Goal: Transaction & Acquisition: Book appointment/travel/reservation

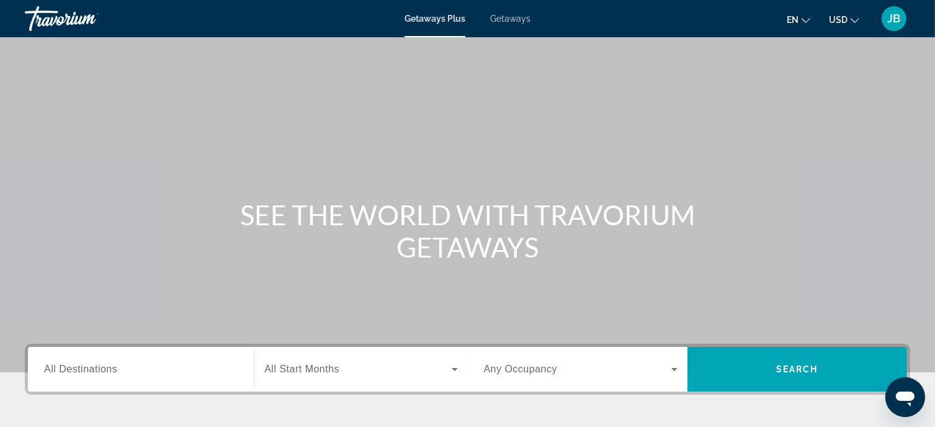
click at [114, 372] on span "All Destinations" at bounding box center [80, 369] width 73 height 11
click at [114, 372] on input "Destination All Destinations" at bounding box center [141, 369] width 194 height 15
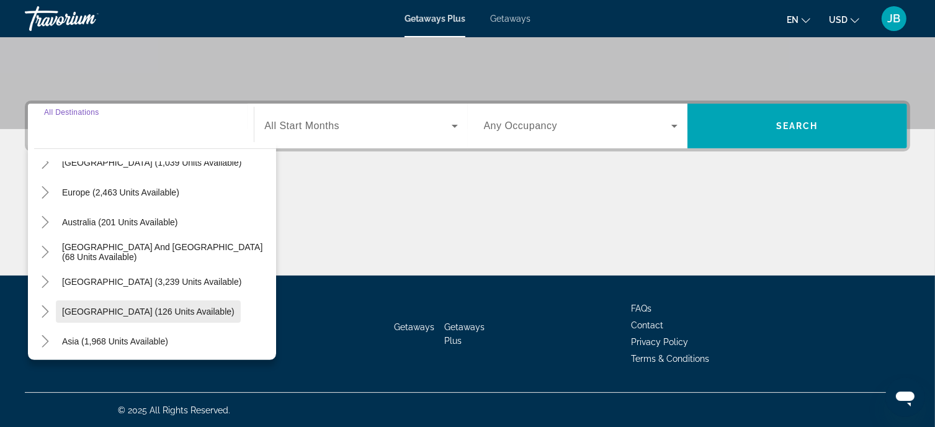
scroll to position [77, 0]
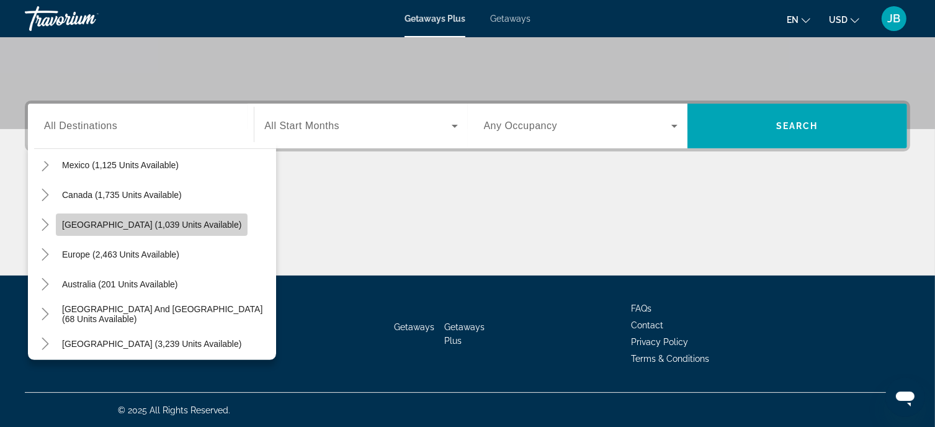
click at [115, 225] on span "[GEOGRAPHIC_DATA] (1,039 units available)" at bounding box center [151, 225] width 179 height 10
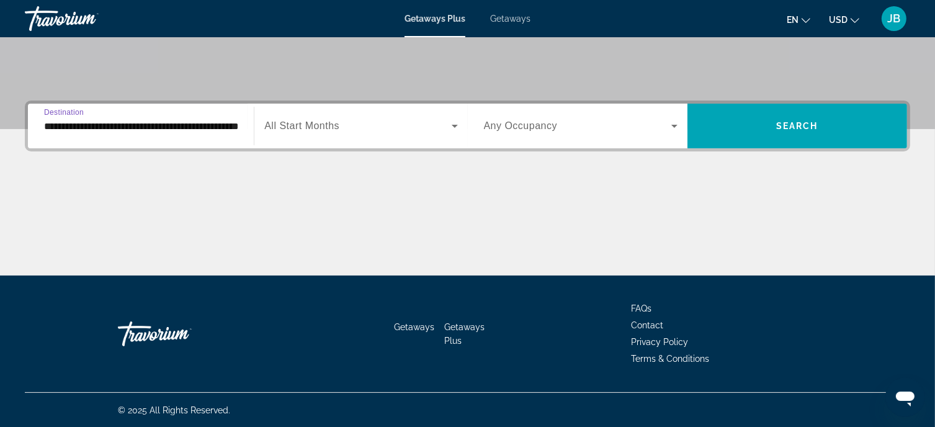
click at [137, 128] on input "**********" at bounding box center [141, 126] width 194 height 15
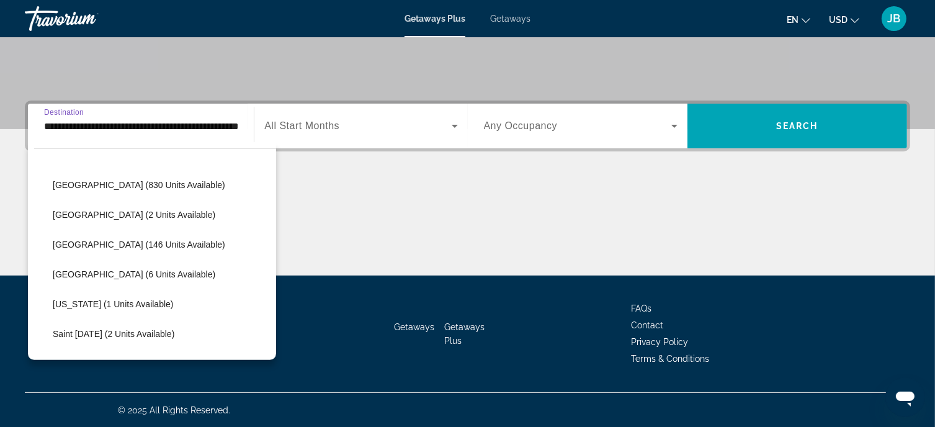
scroll to position [168, 0]
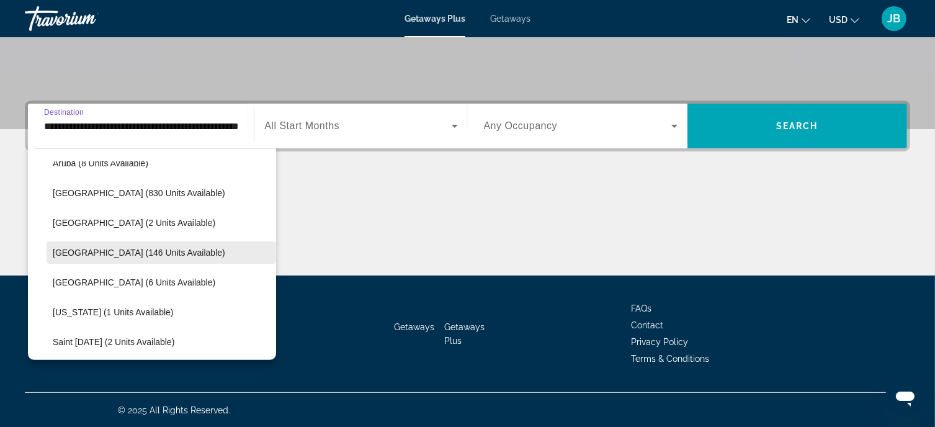
click at [126, 254] on span "[GEOGRAPHIC_DATA] (146 units available)" at bounding box center [139, 253] width 173 height 10
type input "**********"
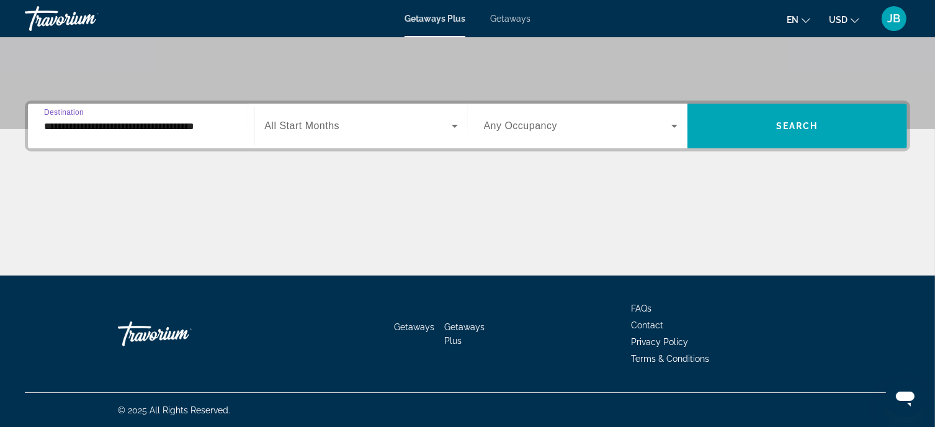
click at [334, 123] on span "All Start Months" at bounding box center [301, 125] width 75 height 11
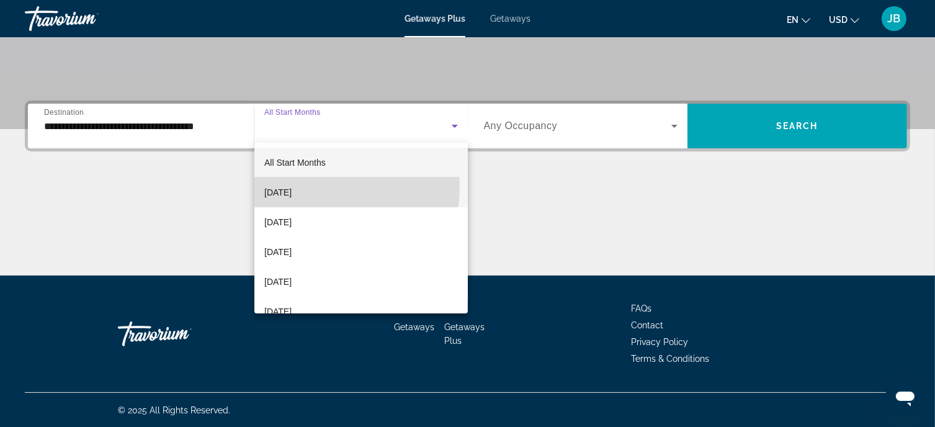
click at [292, 185] on span "[DATE]" at bounding box center [277, 192] width 27 height 15
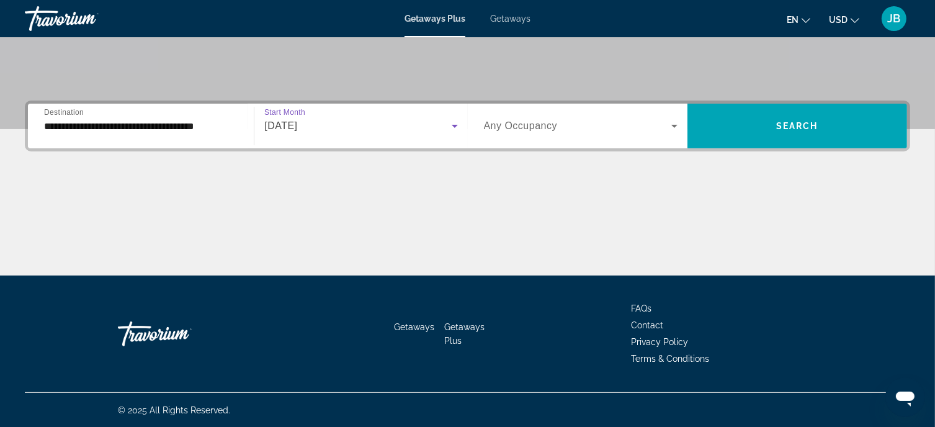
click at [658, 135] on div "Search widget" at bounding box center [581, 126] width 194 height 35
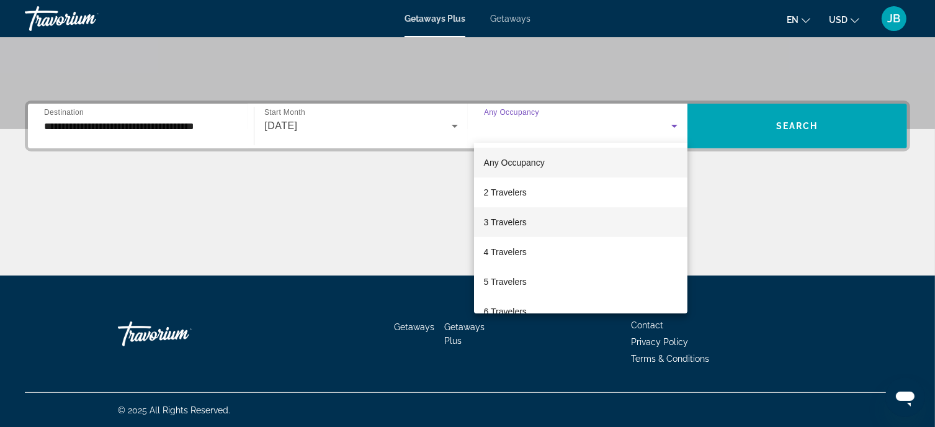
drag, startPoint x: 495, startPoint y: 221, endPoint x: 509, endPoint y: 216, distance: 14.5
click at [495, 222] on span "3 Travelers" at bounding box center [505, 222] width 43 height 15
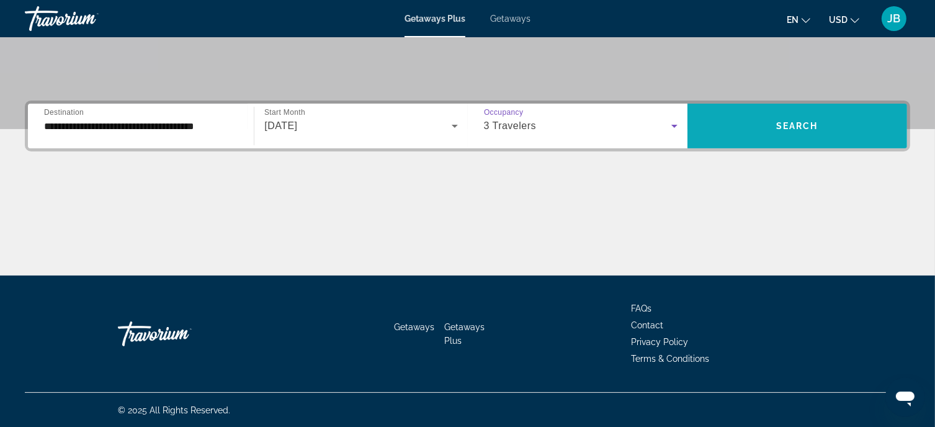
click at [755, 133] on span "Search widget" at bounding box center [798, 126] width 220 height 30
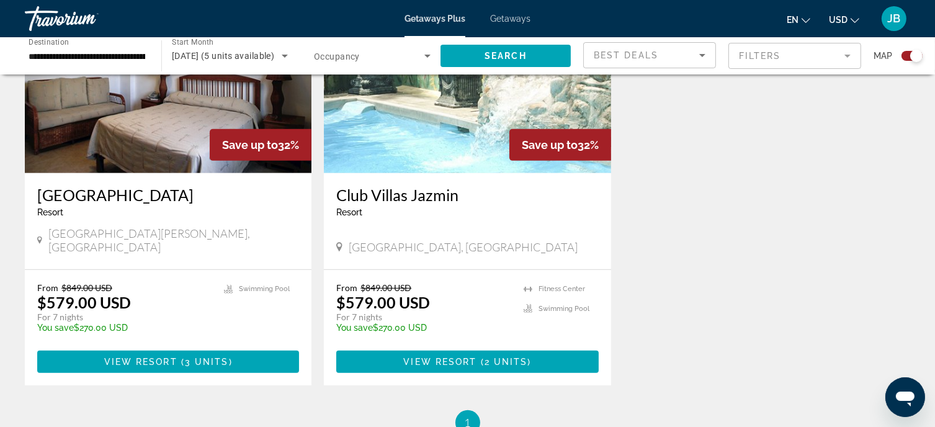
scroll to position [559, 0]
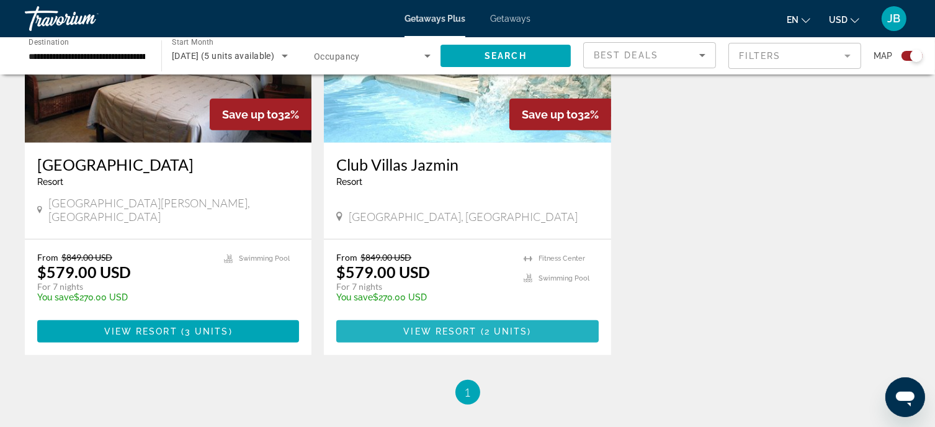
click at [465, 326] on span "View Resort" at bounding box center [439, 331] width 73 height 10
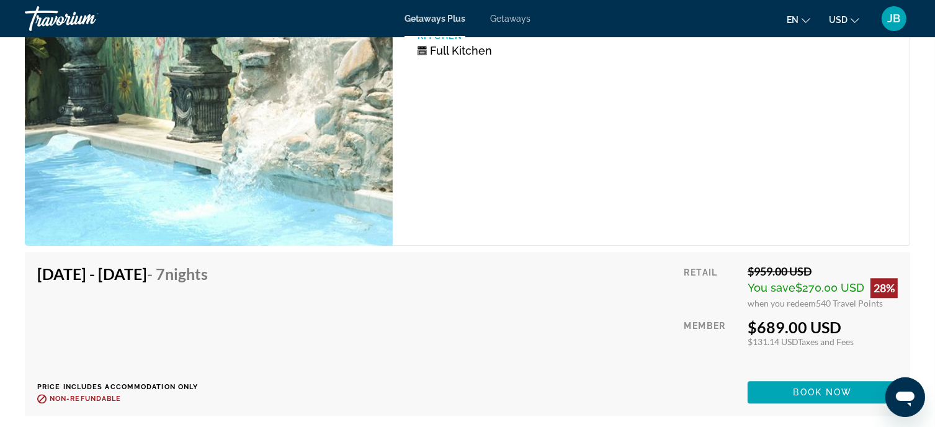
scroll to position [3086, 0]
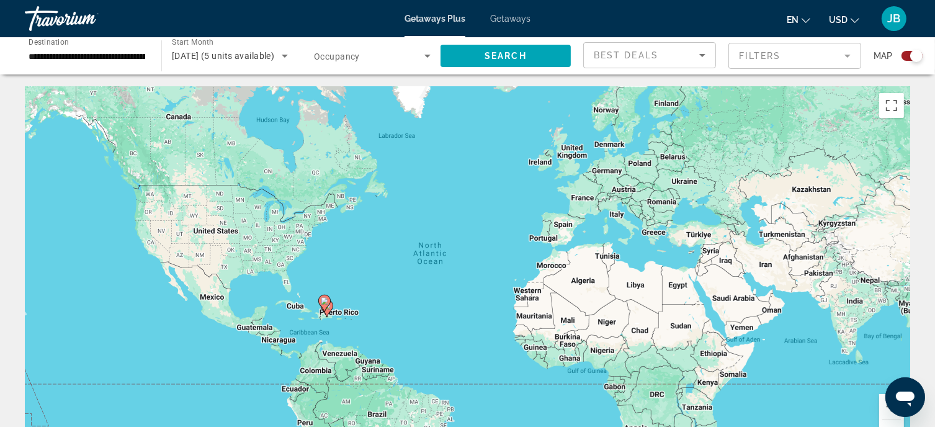
click at [100, 56] on input "**********" at bounding box center [87, 56] width 117 height 15
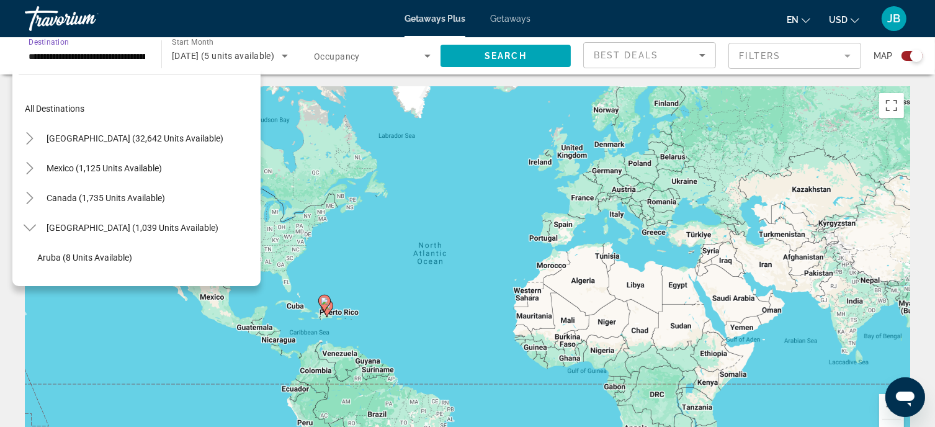
scroll to position [163, 0]
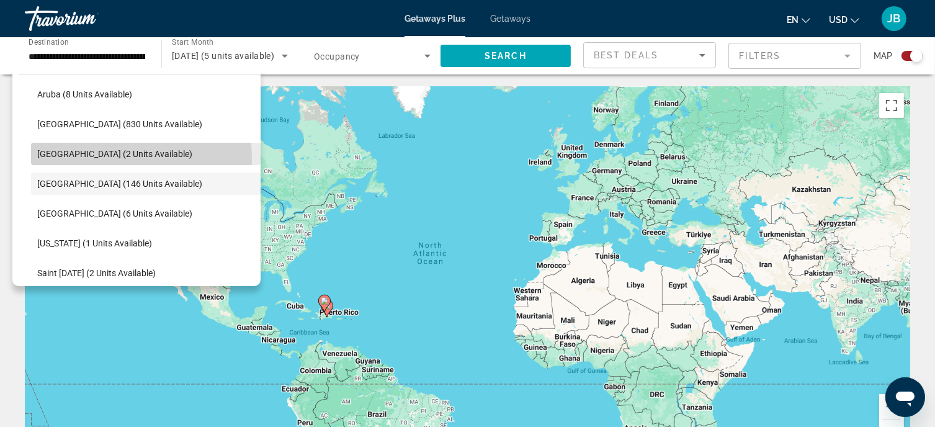
click at [107, 158] on span "Search widget" at bounding box center [146, 154] width 230 height 30
type input "**********"
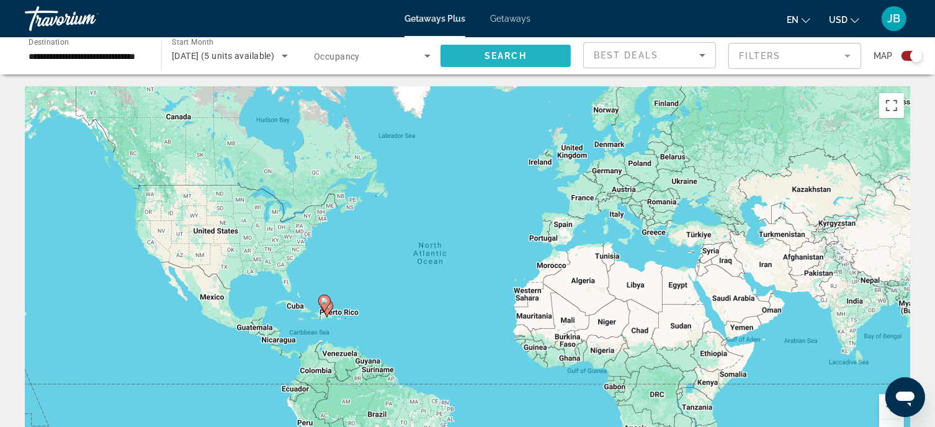
click at [482, 60] on span "Search widget" at bounding box center [506, 56] width 130 height 30
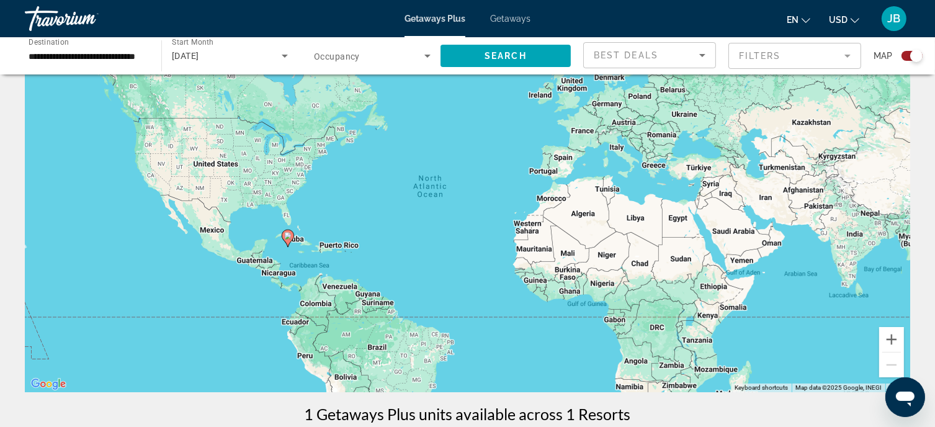
scroll to position [186, 0]
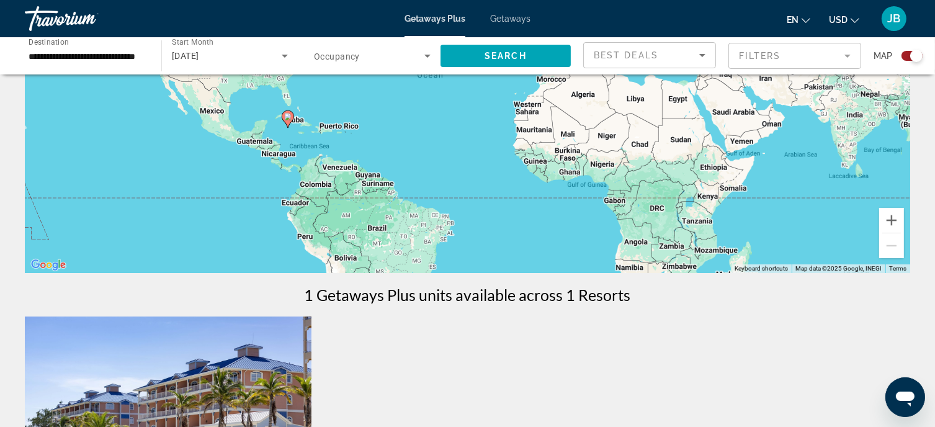
click at [367, 69] on div "Search widget" at bounding box center [372, 55] width 117 height 35
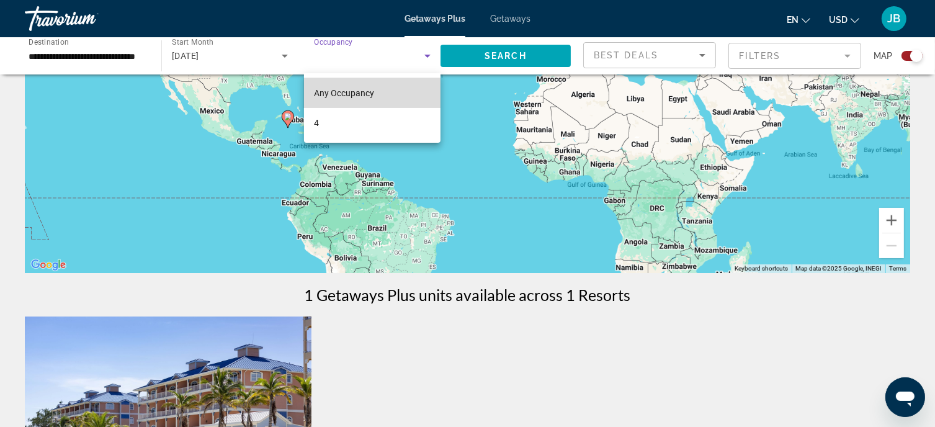
click at [372, 94] on span "Any Occupancy" at bounding box center [344, 93] width 60 height 10
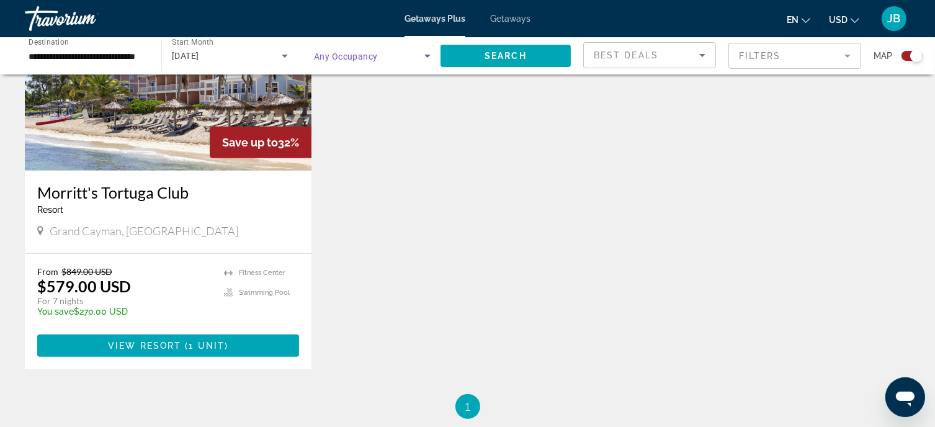
scroll to position [559, 0]
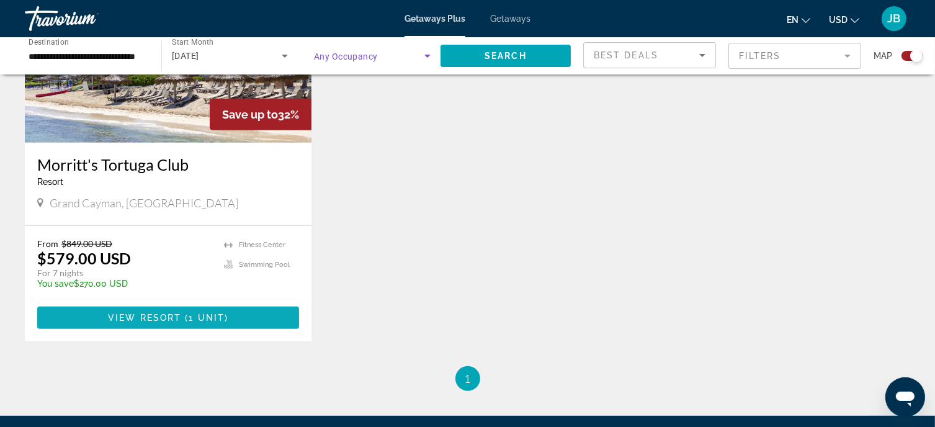
click at [147, 315] on span "View Resort" at bounding box center [144, 318] width 73 height 10
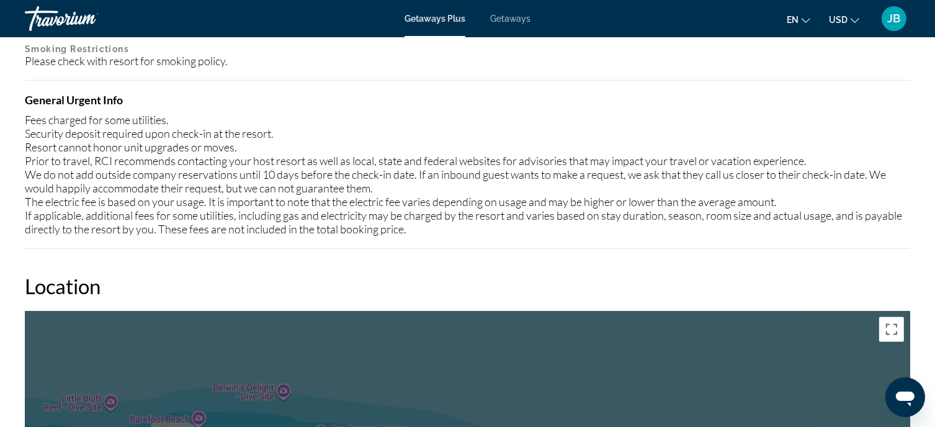
scroll to position [1241, 0]
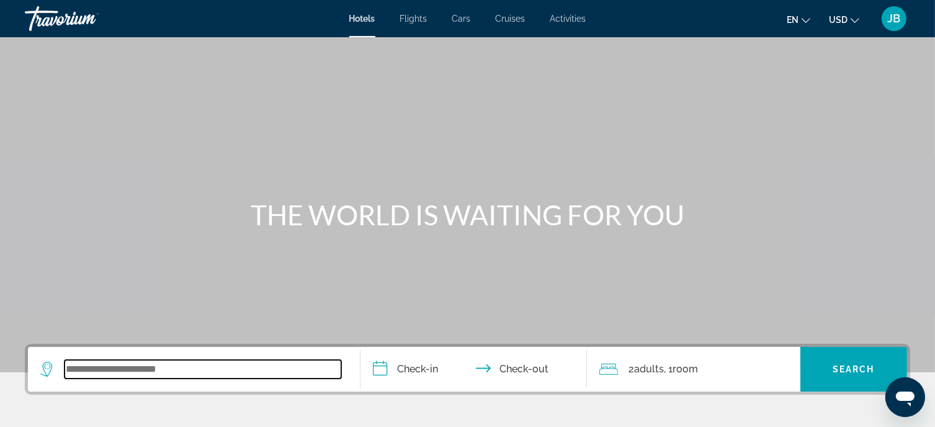
click at [158, 361] on input "Search widget" at bounding box center [203, 369] width 277 height 19
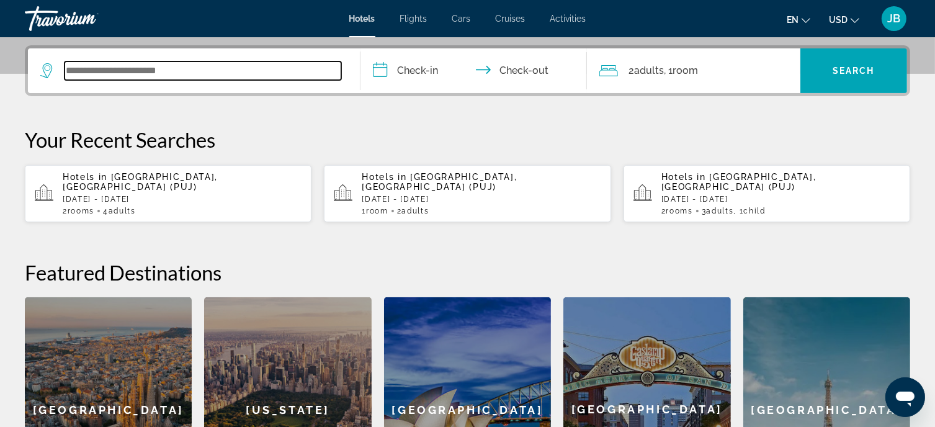
scroll to position [303, 0]
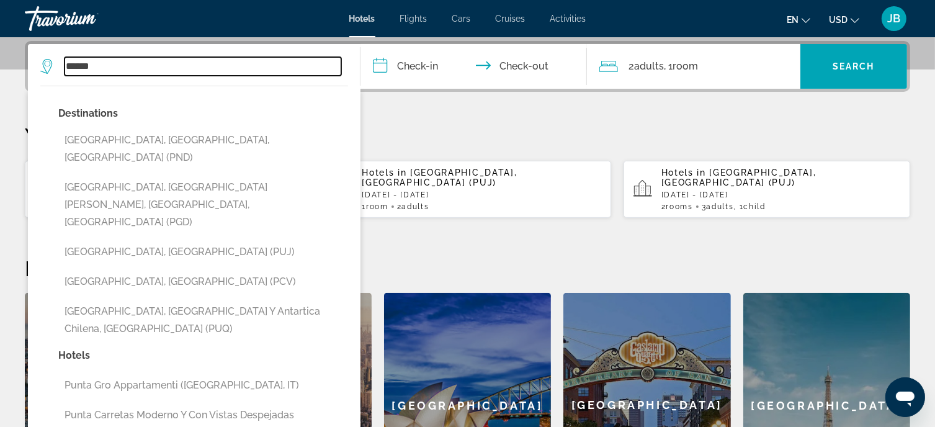
drag, startPoint x: 140, startPoint y: 70, endPoint x: 52, endPoint y: 55, distance: 90.0
click at [52, 55] on div "***** Destinations [GEOGRAPHIC_DATA], [GEOGRAPHIC_DATA], [GEOGRAPHIC_DATA] (PND…" at bounding box center [193, 66] width 307 height 45
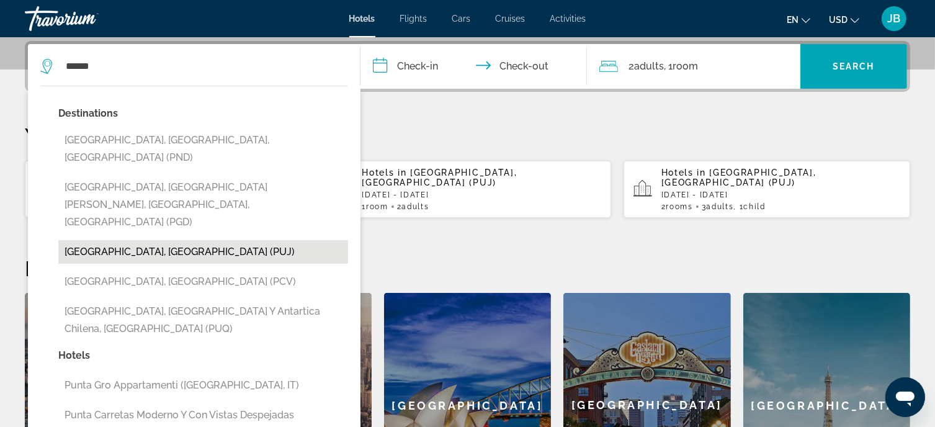
click at [186, 240] on button "Punta Cana, Dominican Republic (PUJ)" at bounding box center [203, 252] width 290 height 24
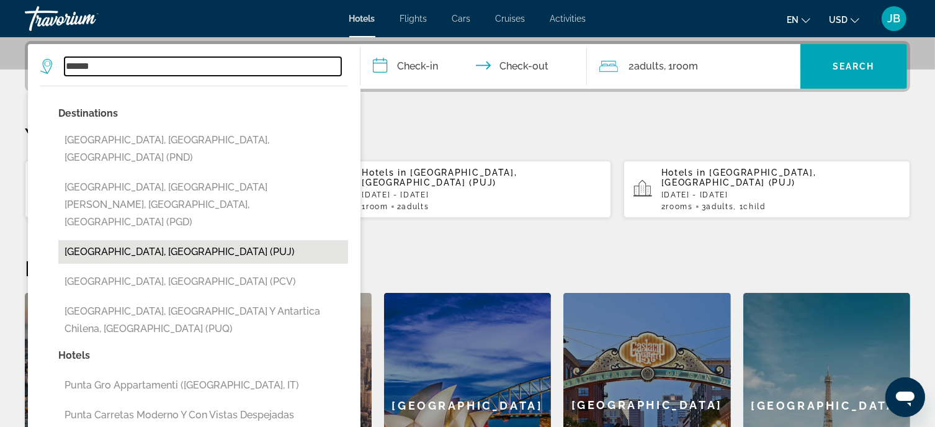
type input "**********"
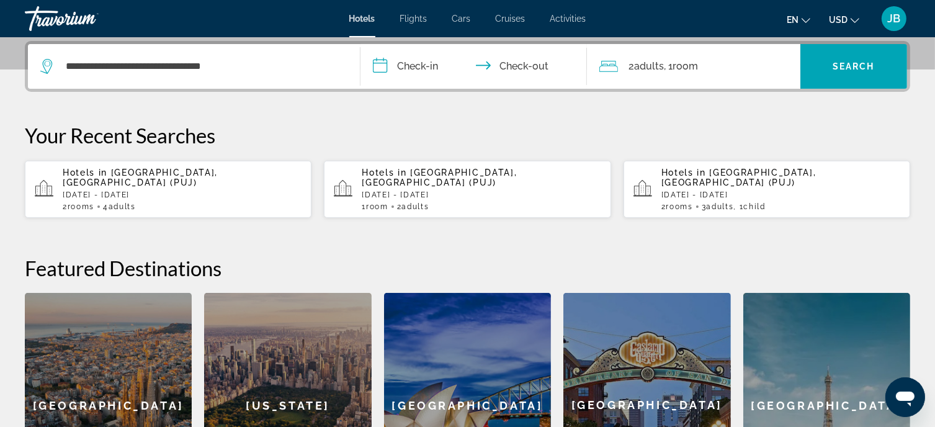
click at [406, 69] on input "**********" at bounding box center [476, 68] width 231 height 48
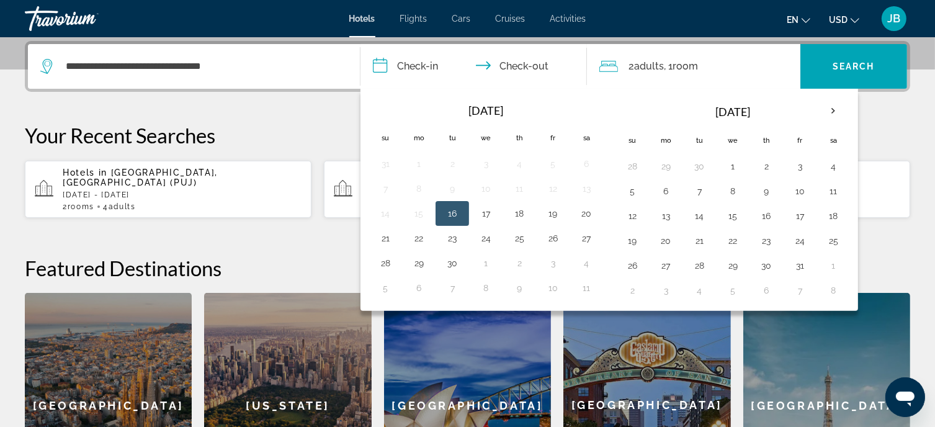
click at [449, 212] on button "16" at bounding box center [453, 213] width 20 height 17
click at [585, 212] on button "20" at bounding box center [587, 213] width 20 height 17
type input "**********"
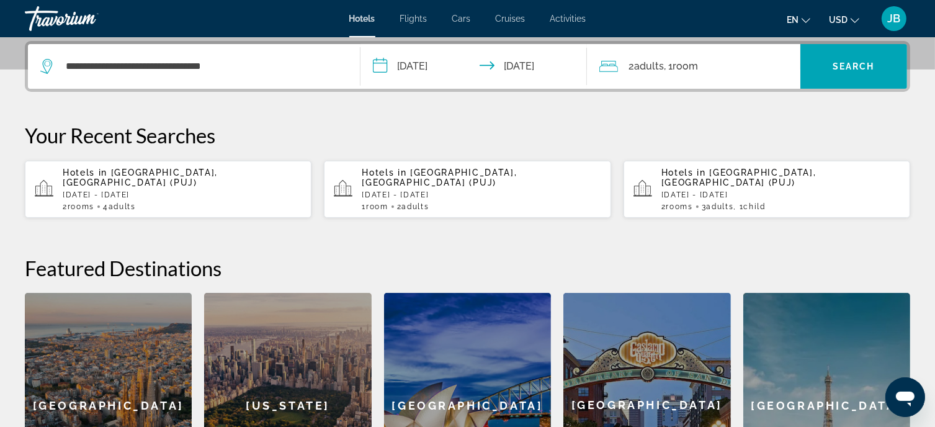
click at [663, 66] on span "Adults" at bounding box center [650, 66] width 30 height 12
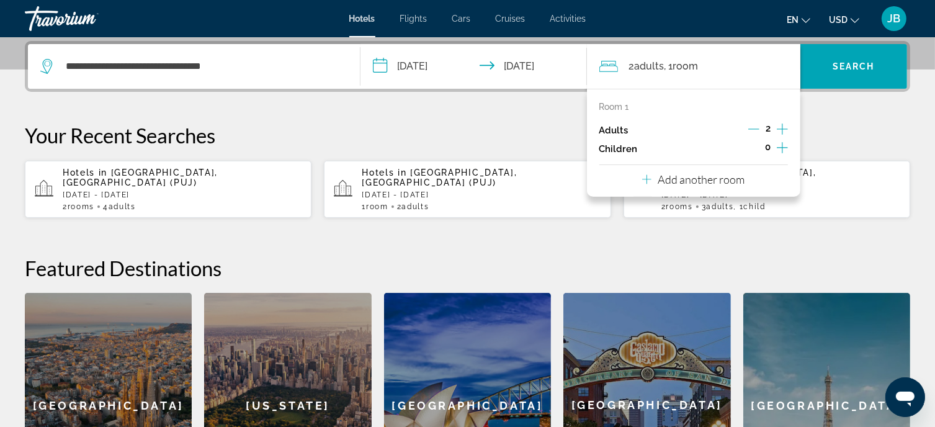
click at [706, 186] on p "Add another room" at bounding box center [701, 180] width 87 height 14
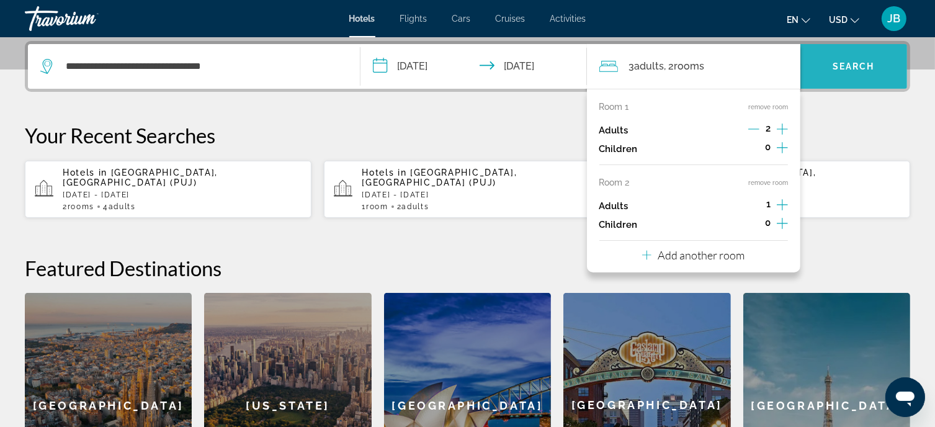
click at [854, 66] on span "Search" at bounding box center [854, 66] width 42 height 10
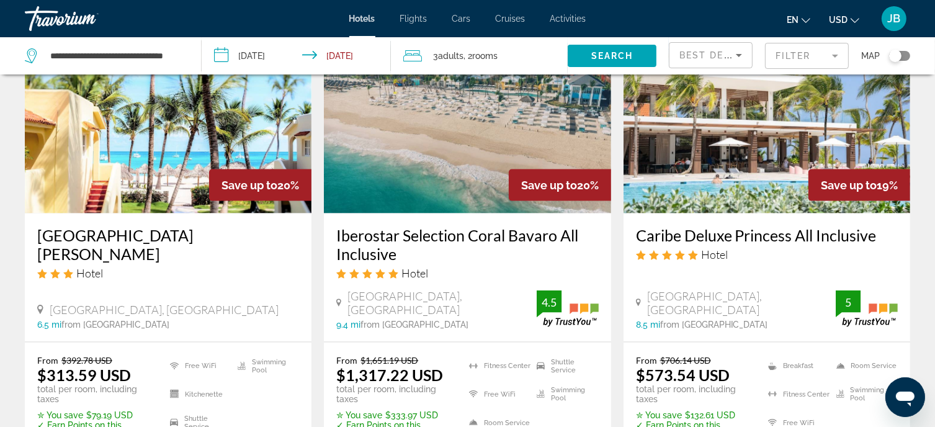
scroll to position [1614, 0]
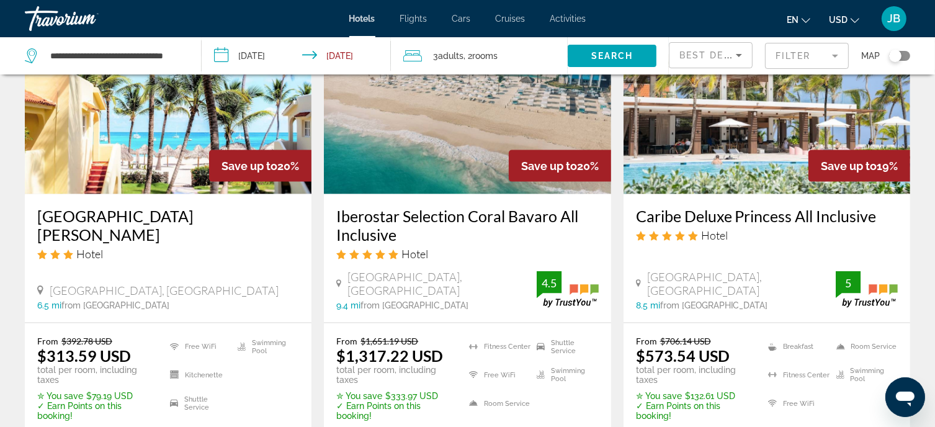
click at [722, 112] on img "Main content" at bounding box center [767, 95] width 287 height 199
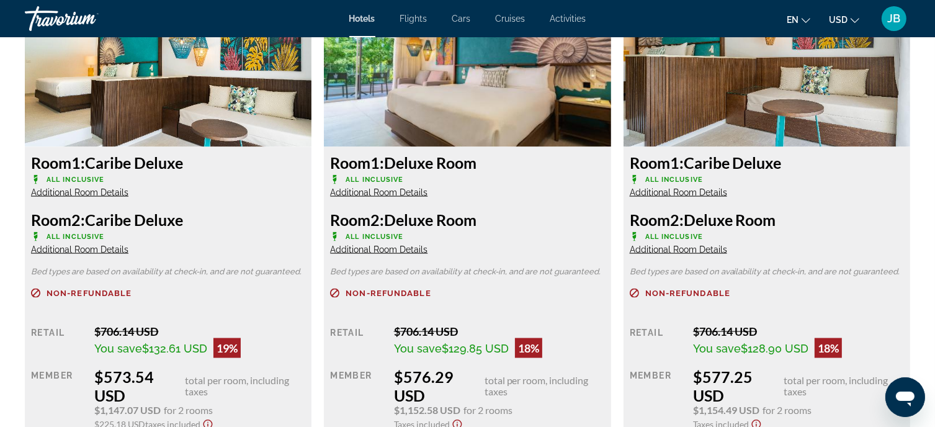
scroll to position [1738, 0]
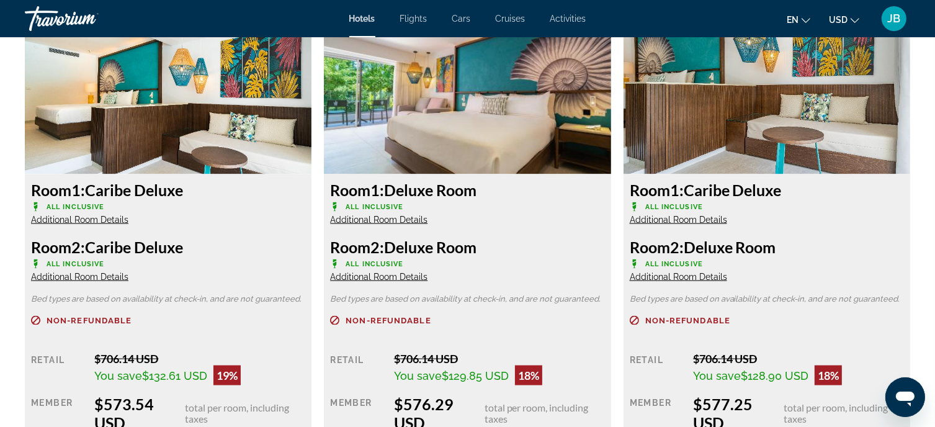
click at [639, 215] on span "Additional Room Details" at bounding box center [678, 220] width 97 height 10
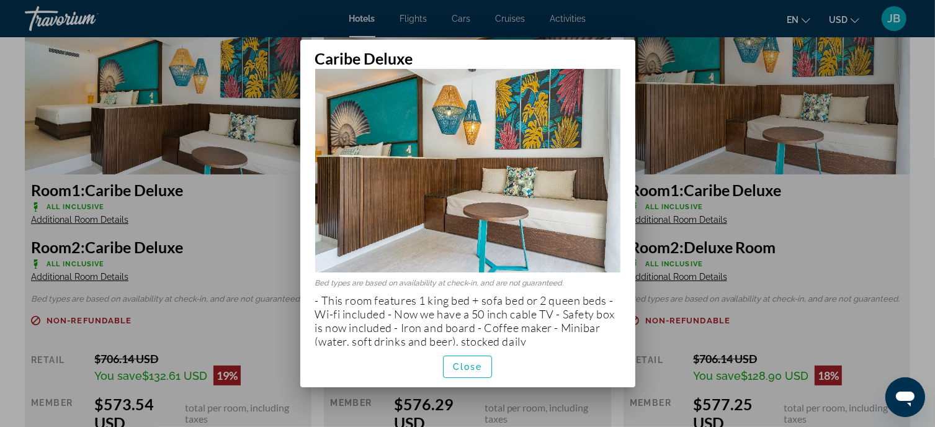
scroll to position [26, 0]
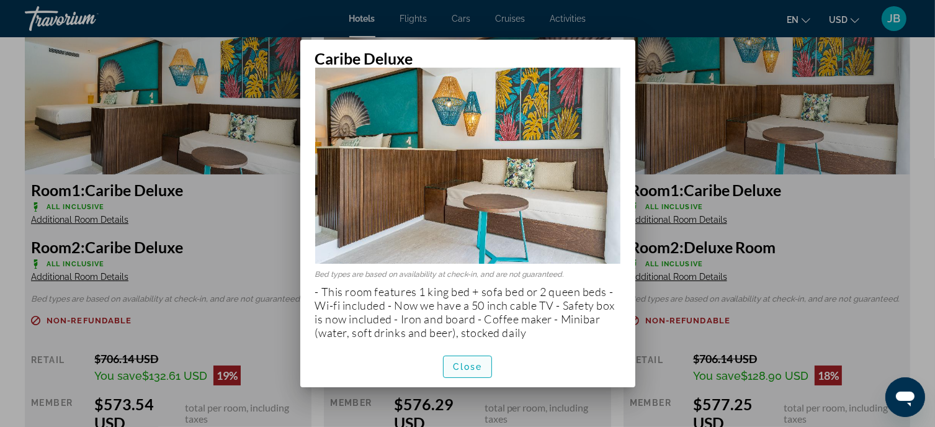
click at [456, 364] on span "Close" at bounding box center [468, 367] width 30 height 10
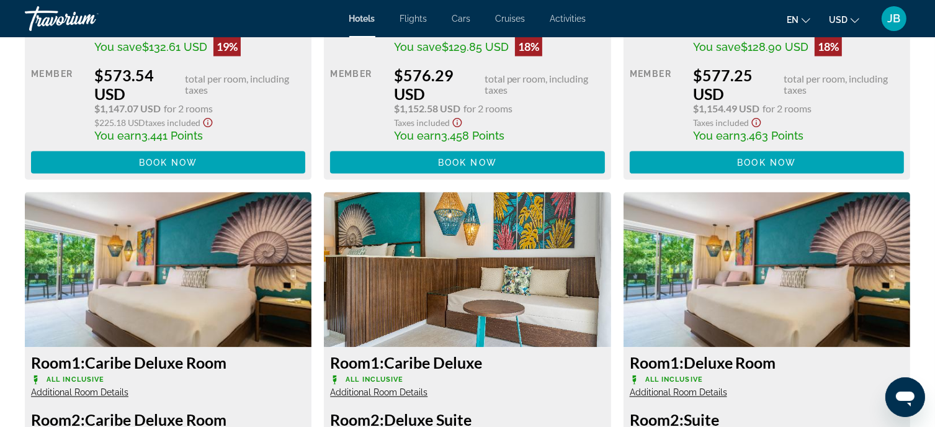
scroll to position [1862, 0]
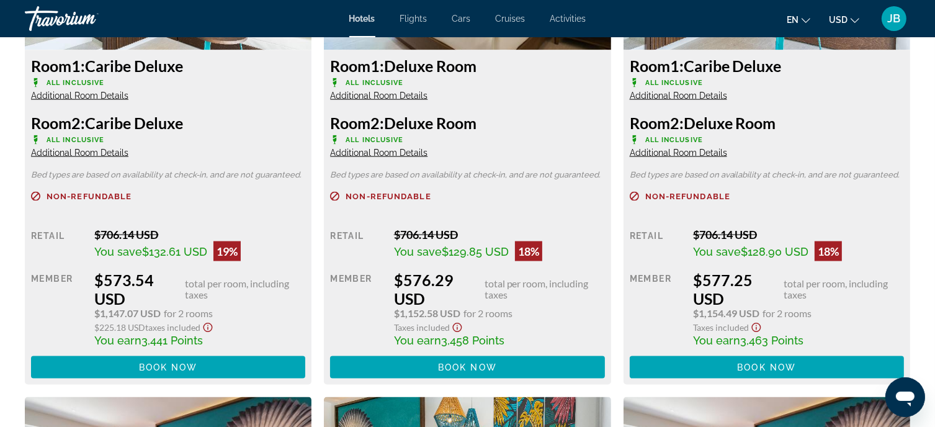
click at [396, 91] on span "Additional Room Details" at bounding box center [378, 96] width 97 height 10
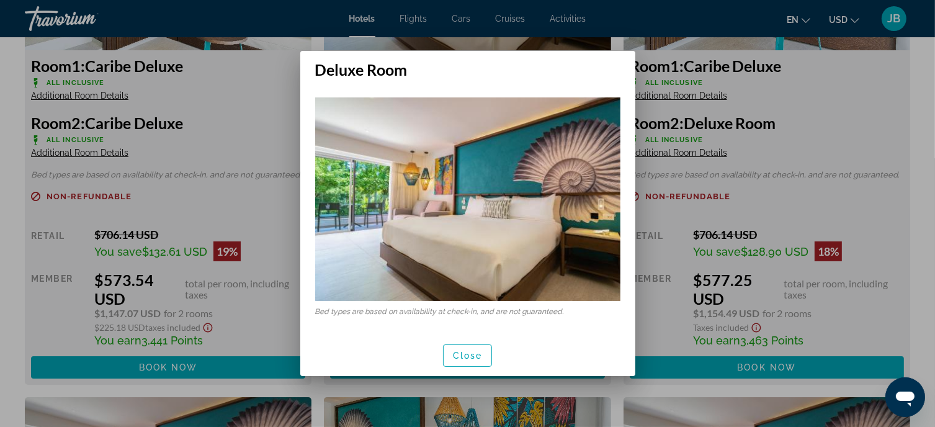
scroll to position [0, 0]
click at [467, 349] on span "button" at bounding box center [468, 356] width 48 height 30
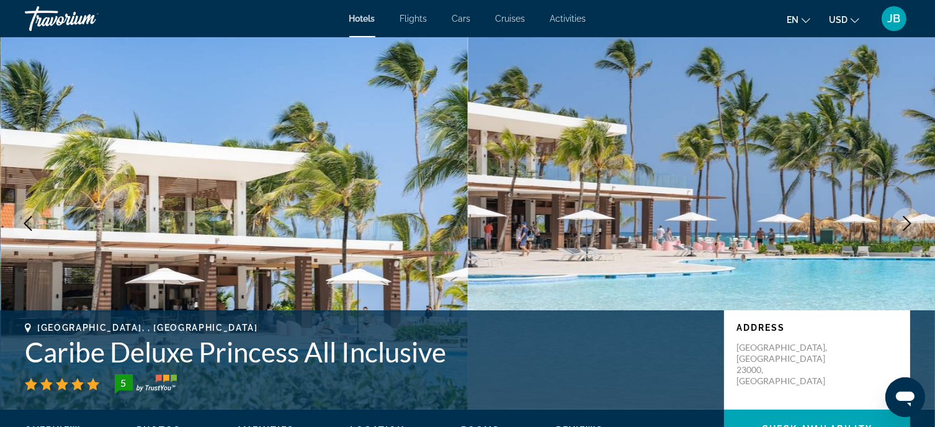
scroll to position [1862, 0]
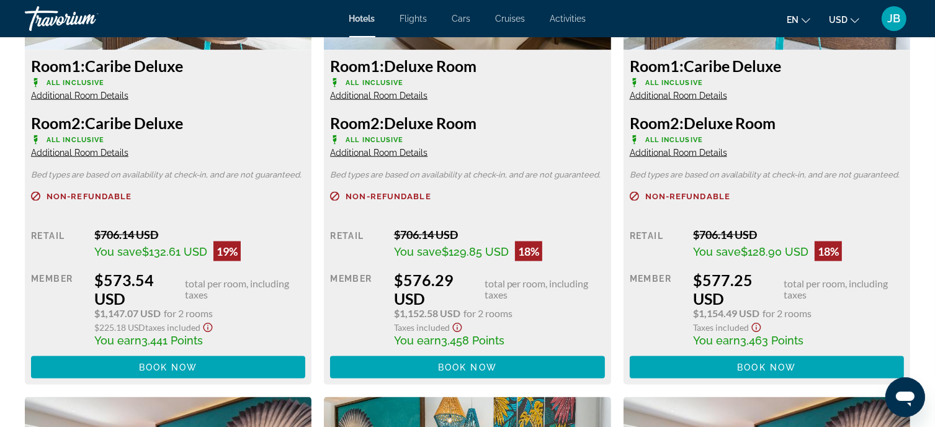
click at [72, 91] on span "Additional Room Details" at bounding box center [79, 96] width 97 height 10
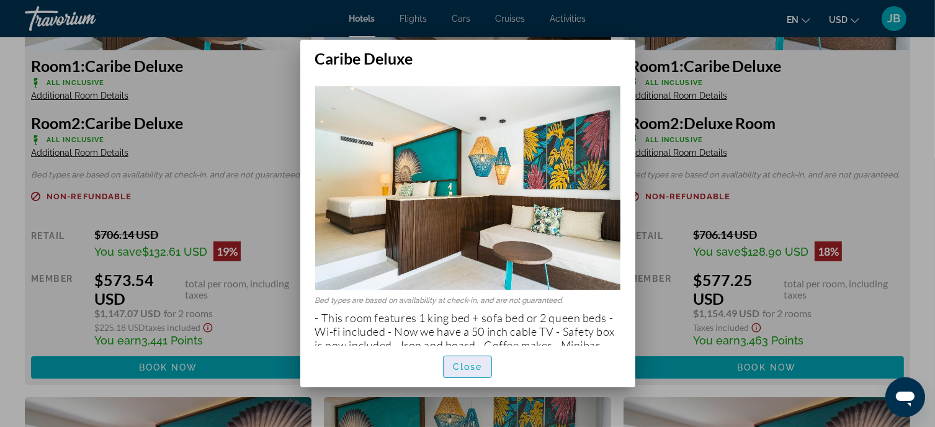
click at [472, 366] on span "Close" at bounding box center [468, 367] width 30 height 10
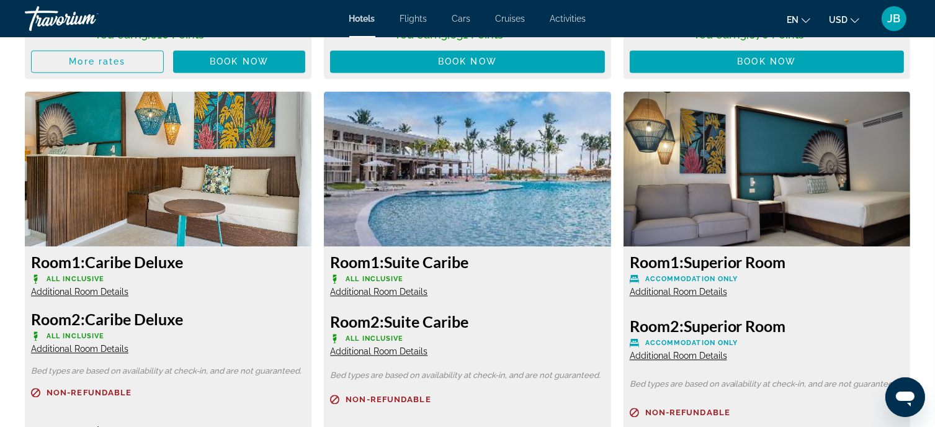
scroll to position [2669, 0]
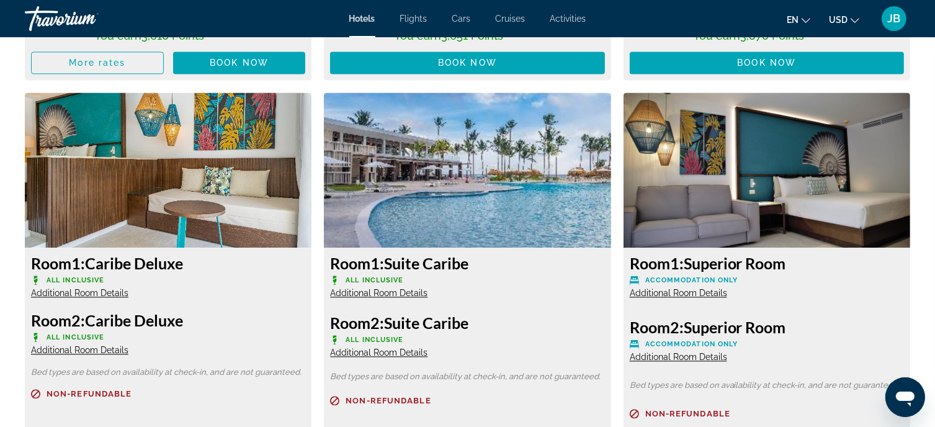
click at [395, 288] on span "Additional Room Details" at bounding box center [378, 293] width 97 height 10
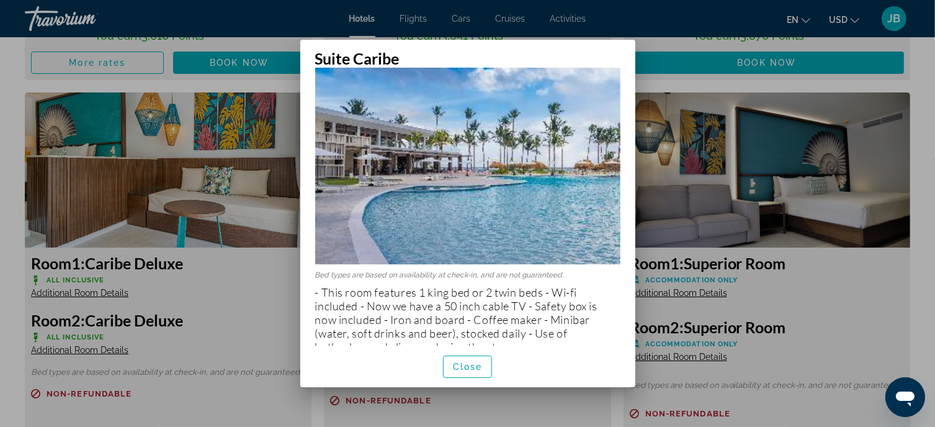
scroll to position [39, 0]
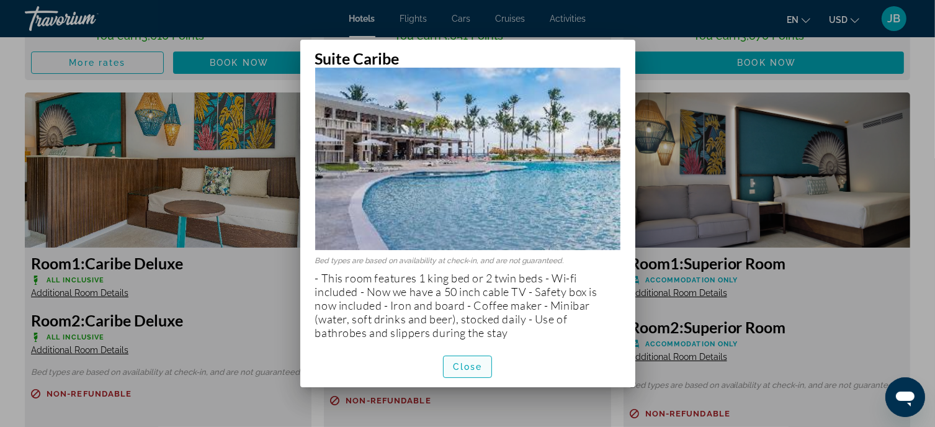
click at [471, 361] on span "button" at bounding box center [468, 367] width 48 height 30
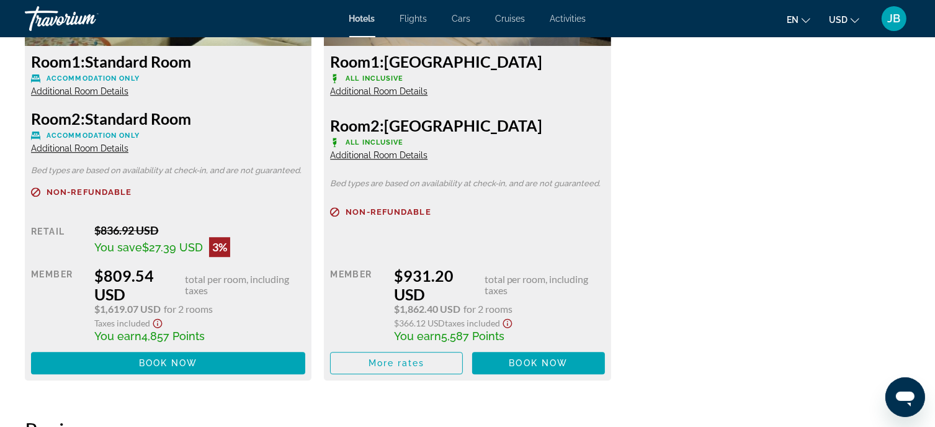
scroll to position [3352, 0]
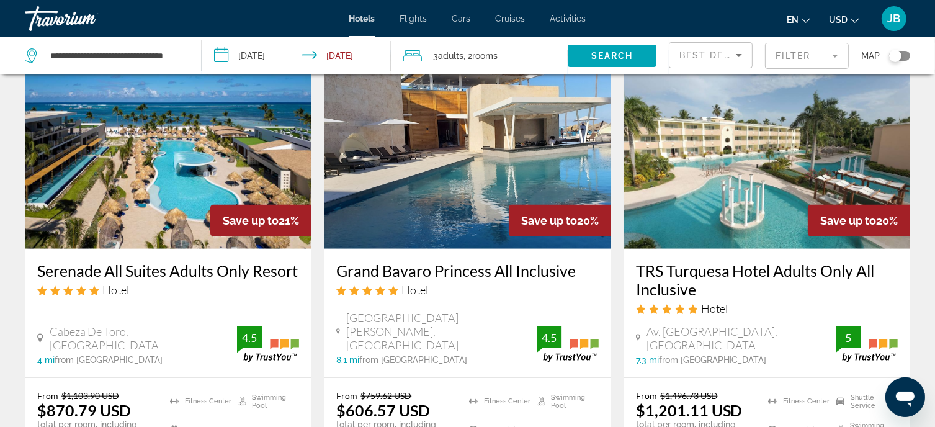
scroll to position [1055, 0]
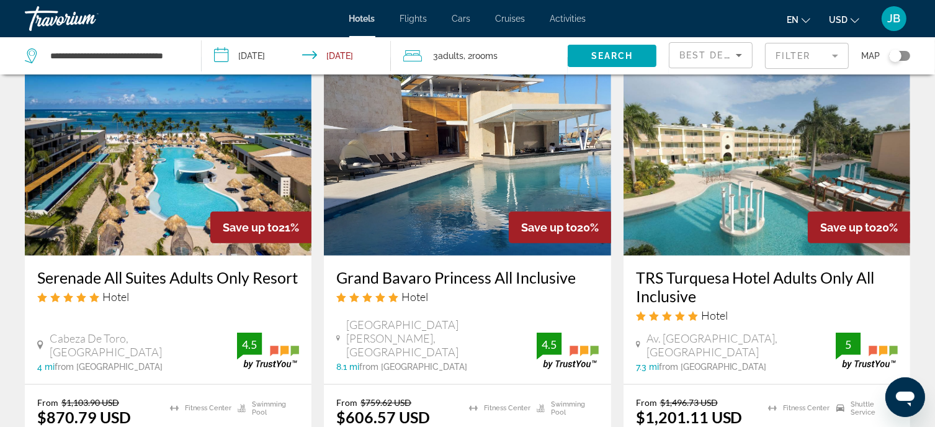
click at [457, 268] on h3 "Grand Bavaro Princess All Inclusive" at bounding box center [467, 277] width 262 height 19
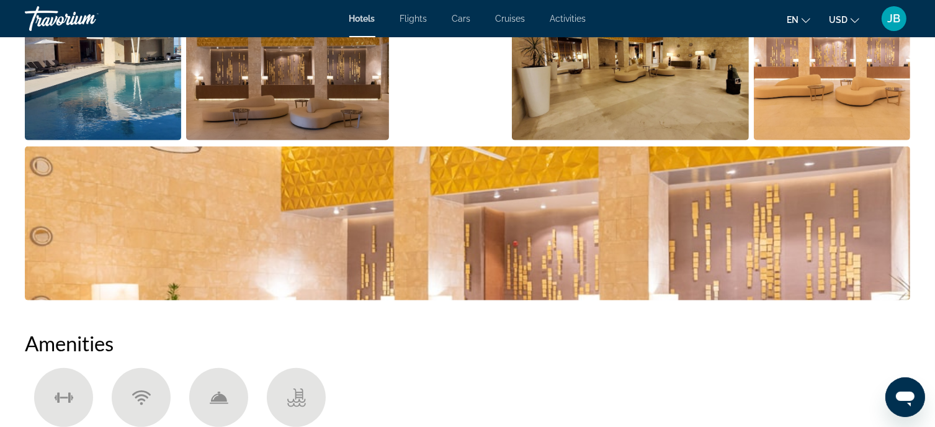
scroll to position [497, 0]
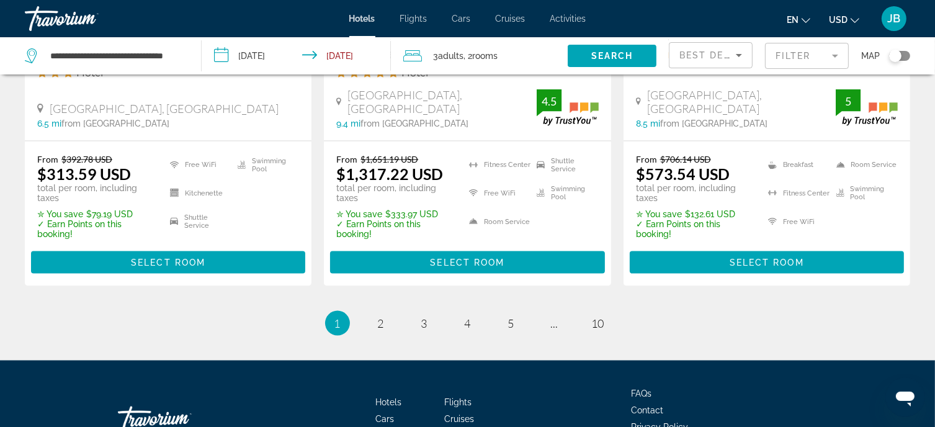
scroll to position [1866, 0]
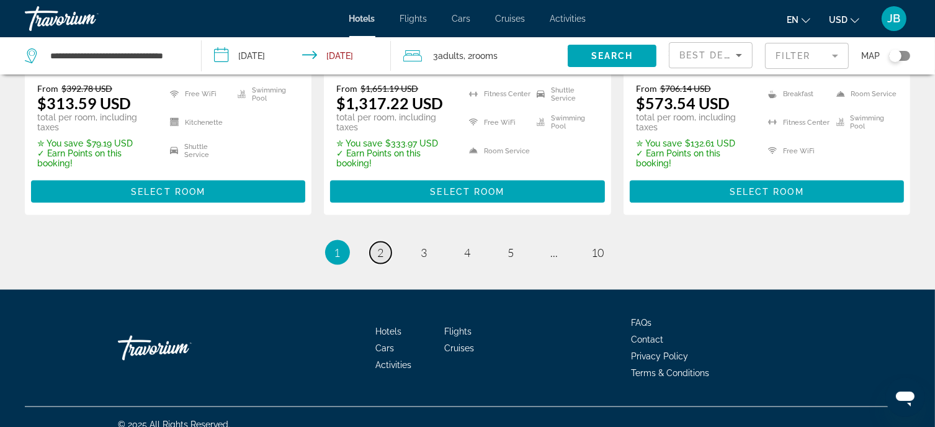
click at [384, 246] on span "2" at bounding box center [381, 253] width 6 height 14
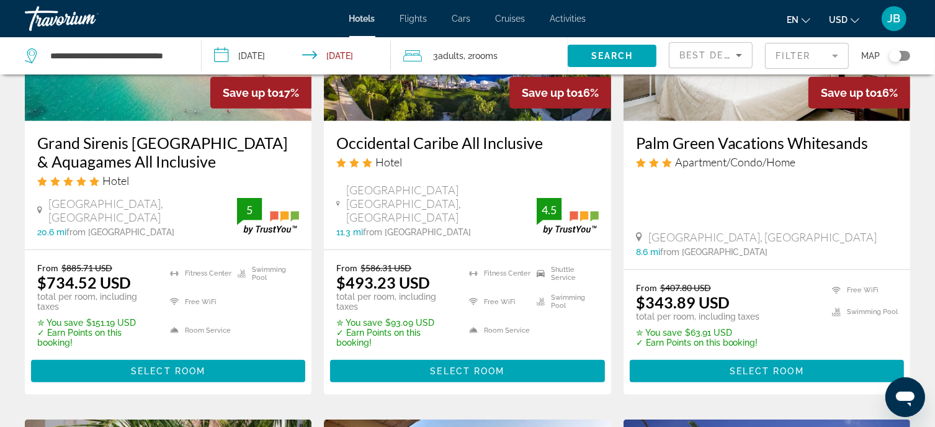
scroll to position [621, 0]
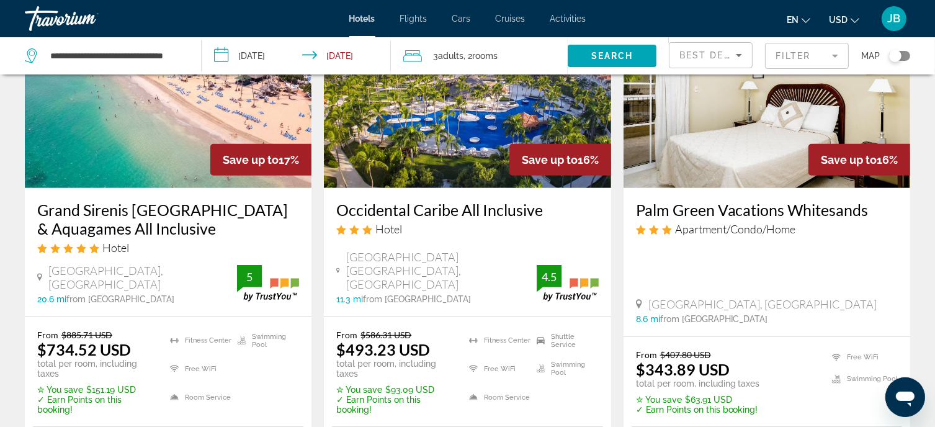
click at [479, 200] on h3 "Occidental Caribe All Inclusive" at bounding box center [467, 209] width 262 height 19
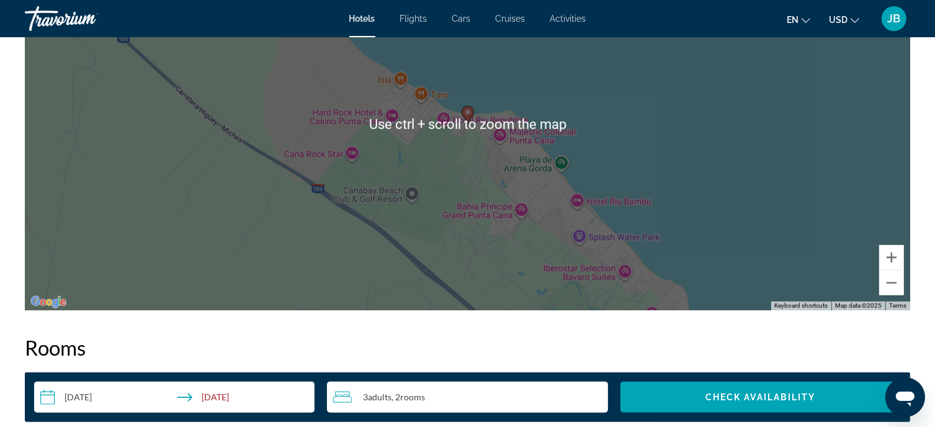
scroll to position [1303, 0]
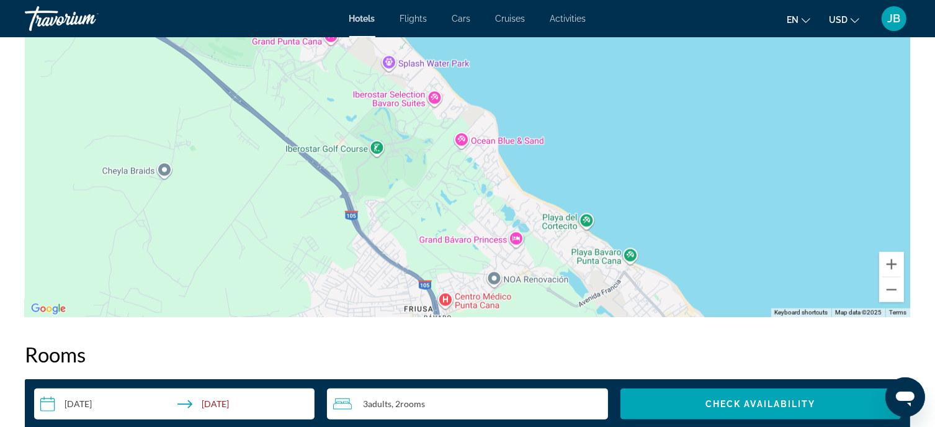
drag, startPoint x: 592, startPoint y: 243, endPoint x: 400, endPoint y: 60, distance: 265.6
click at [400, 60] on div "To activate drag with keyboard, press Alt + Enter. Once in keyboard drag state,…" at bounding box center [468, 131] width 886 height 372
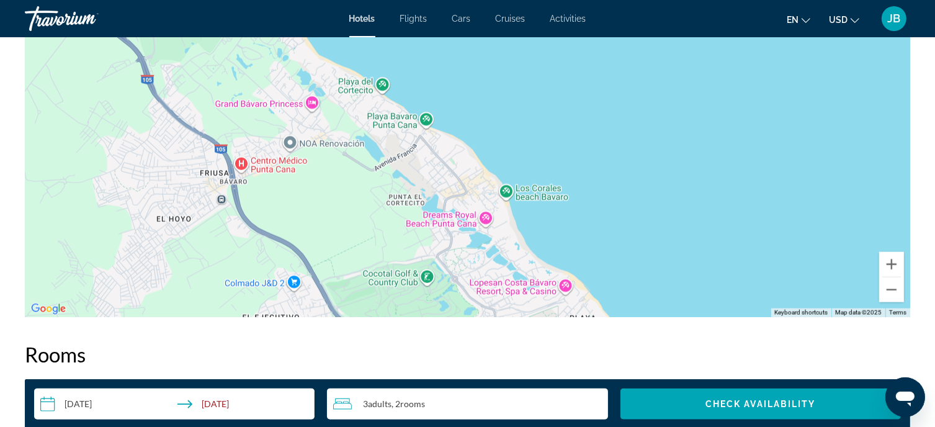
drag, startPoint x: 650, startPoint y: 221, endPoint x: 445, endPoint y: 73, distance: 253.4
click at [445, 73] on div "To activate drag with keyboard, press Alt + Enter. Once in keyboard drag state,…" at bounding box center [468, 131] width 886 height 372
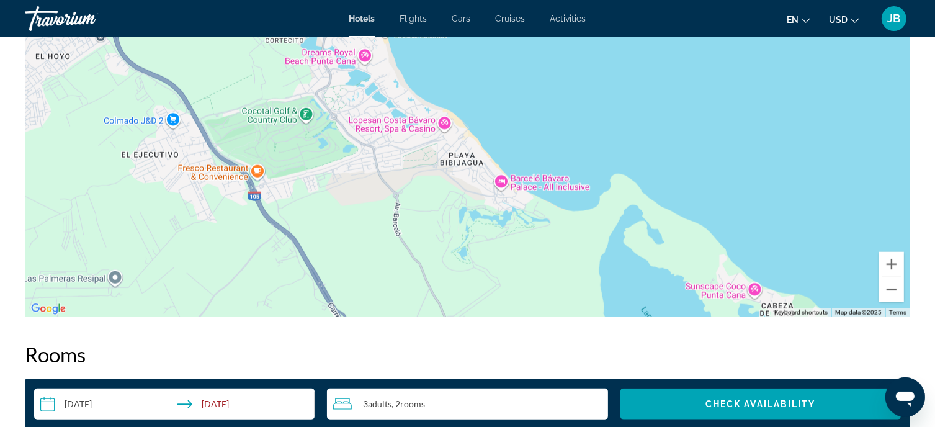
drag, startPoint x: 628, startPoint y: 293, endPoint x: 503, endPoint y: 138, distance: 199.1
click at [503, 138] on div "Main content" at bounding box center [468, 131] width 886 height 372
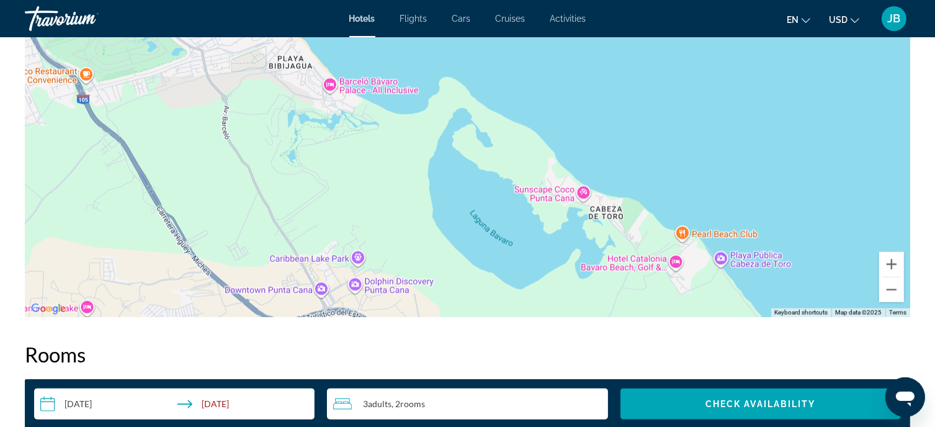
drag, startPoint x: 695, startPoint y: 237, endPoint x: 528, endPoint y: 141, distance: 193.2
click at [528, 141] on div "Main content" at bounding box center [468, 131] width 886 height 372
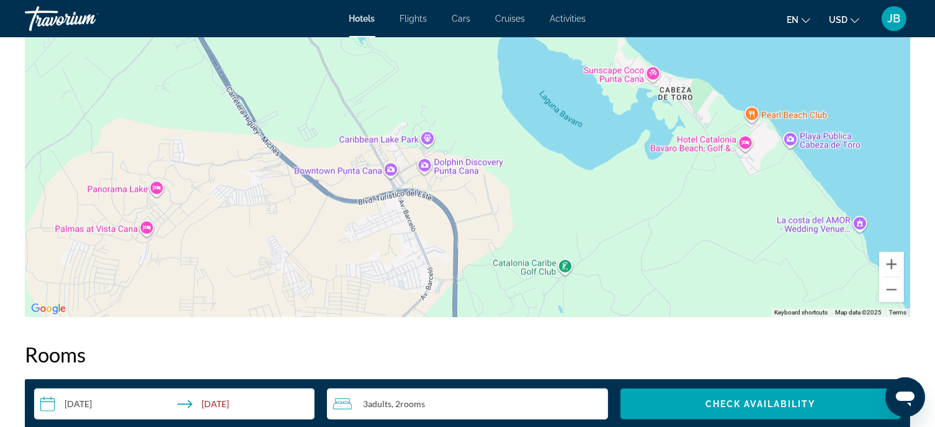
drag, startPoint x: 734, startPoint y: 265, endPoint x: 800, endPoint y: 144, distance: 138.1
click at [800, 144] on div "Main content" at bounding box center [468, 131] width 886 height 372
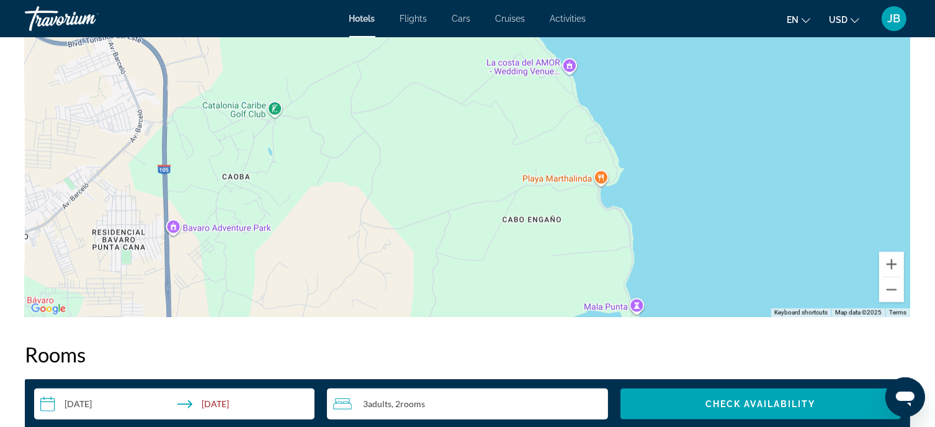
drag, startPoint x: 779, startPoint y: 245, endPoint x: 488, endPoint y: 86, distance: 331.3
click at [488, 86] on div "Main content" at bounding box center [468, 131] width 886 height 372
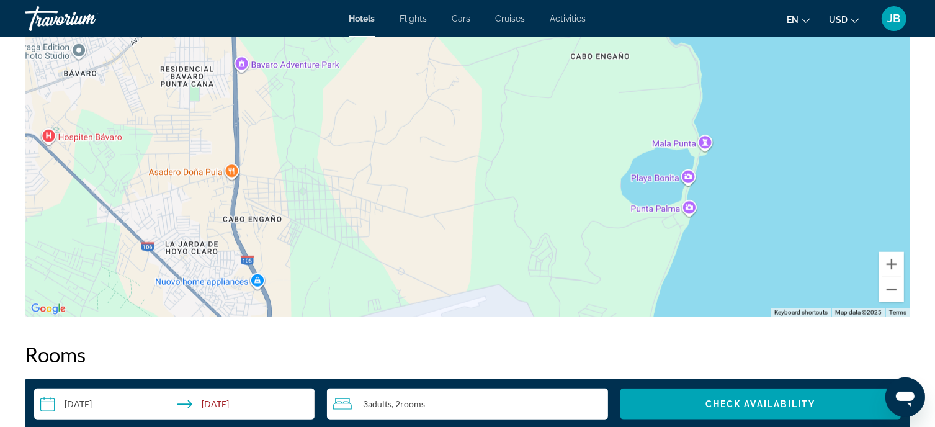
drag, startPoint x: 425, startPoint y: 281, endPoint x: 494, endPoint y: 115, distance: 179.5
click at [494, 115] on div "Main content" at bounding box center [468, 131] width 886 height 372
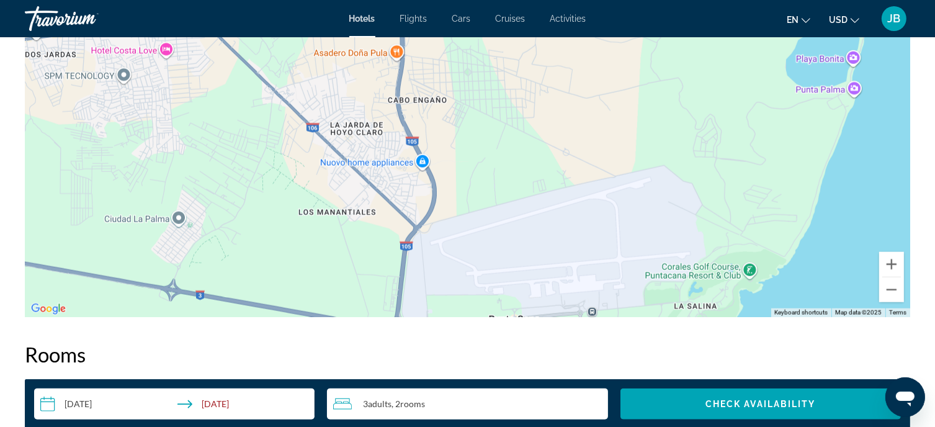
drag, startPoint x: 448, startPoint y: 213, endPoint x: 613, endPoint y: 94, distance: 202.7
click at [613, 94] on div "Main content" at bounding box center [468, 131] width 886 height 372
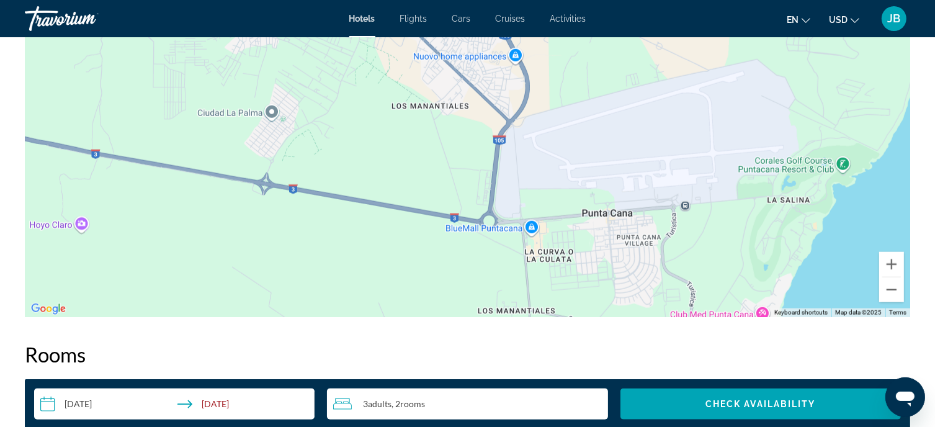
drag, startPoint x: 608, startPoint y: 218, endPoint x: 700, endPoint y: 121, distance: 133.5
click at [700, 121] on div "Main content" at bounding box center [468, 131] width 886 height 372
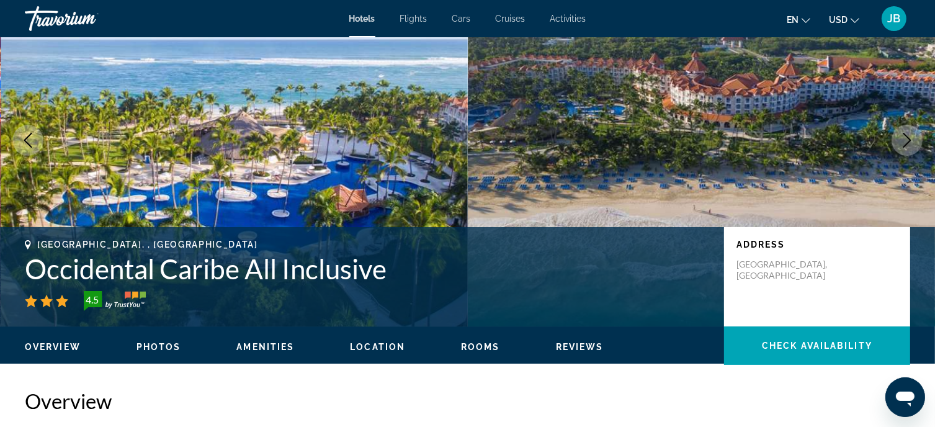
scroll to position [62, 0]
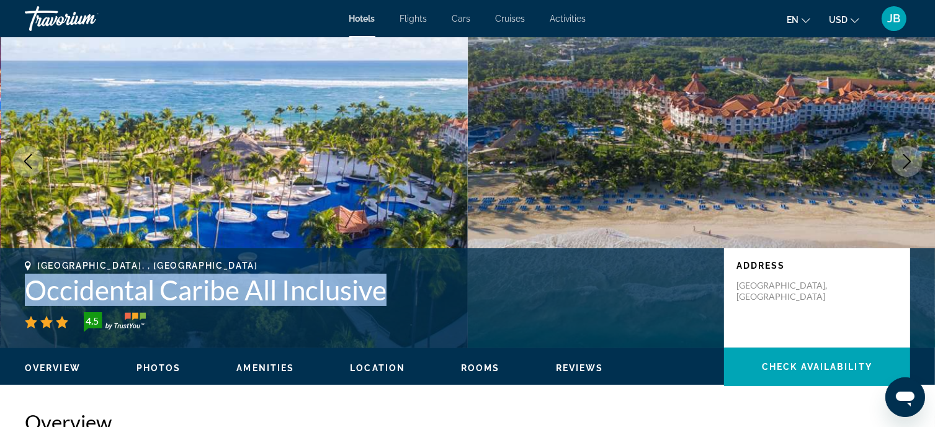
drag, startPoint x: 22, startPoint y: 287, endPoint x: 266, endPoint y: 282, distance: 244.0
click at [381, 289] on div "Punta Cana, , Dominican Republic Occidental Caribe All Inclusive 4.5 Address Ca…" at bounding box center [467, 298] width 935 height 74
drag, startPoint x: 384, startPoint y: 295, endPoint x: 6, endPoint y: 277, distance: 378.4
click at [6, 277] on div "Punta Cana, , Dominican Republic Occidental Caribe All Inclusive 4.5 Address Ca…" at bounding box center [467, 298] width 935 height 74
copy h1 "Occidental Caribe All Inclusive"
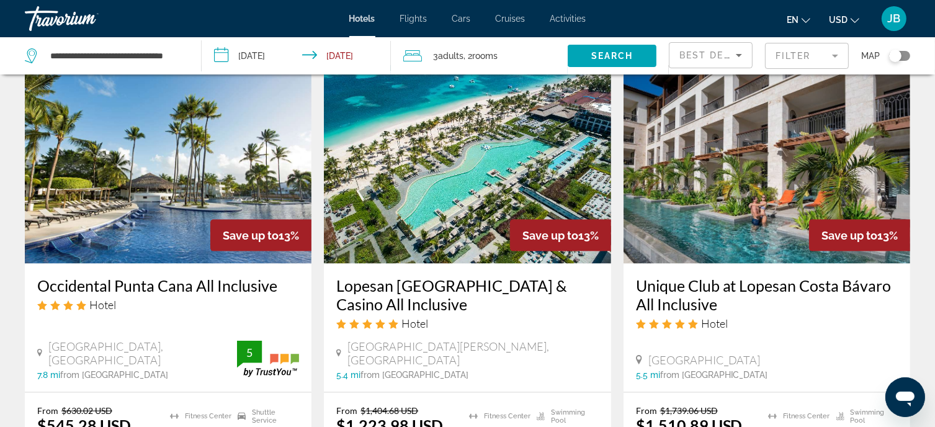
scroll to position [1614, 0]
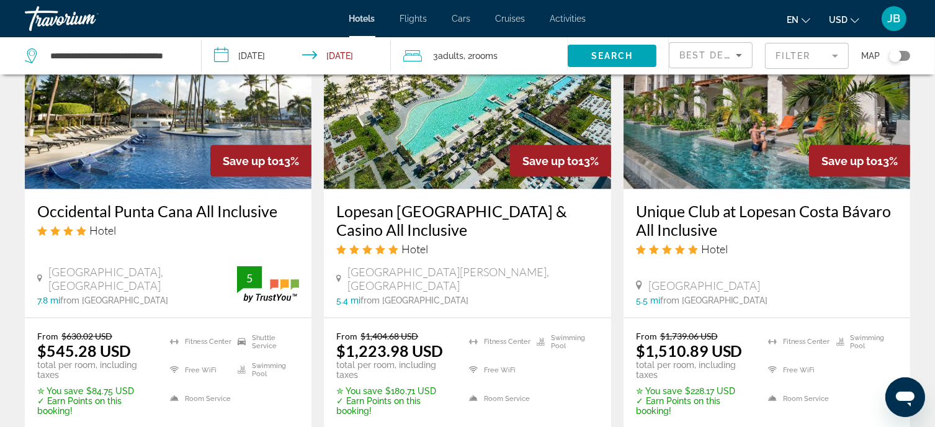
click at [173, 202] on h3 "Occidental Punta Cana All Inclusive" at bounding box center [168, 211] width 262 height 19
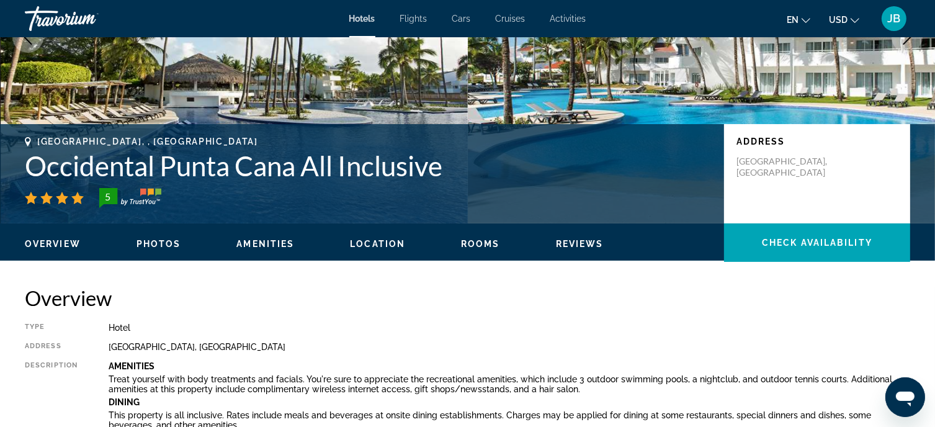
scroll to position [124, 0]
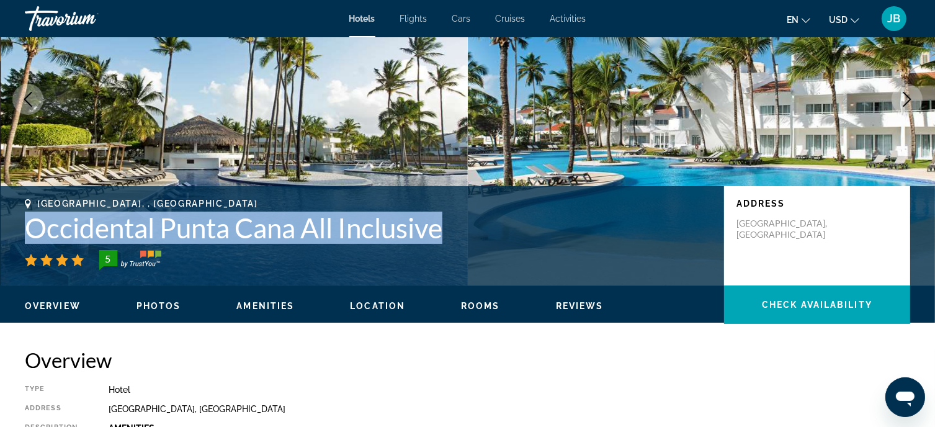
drag, startPoint x: 26, startPoint y: 225, endPoint x: 449, endPoint y: 246, distance: 423.2
click at [449, 246] on div "Punta Cana, , Dominican Republic Occidental Punta Cana All Inclusive 5" at bounding box center [368, 234] width 687 height 71
copy div "Occidental Punta Cana All Inclusive"
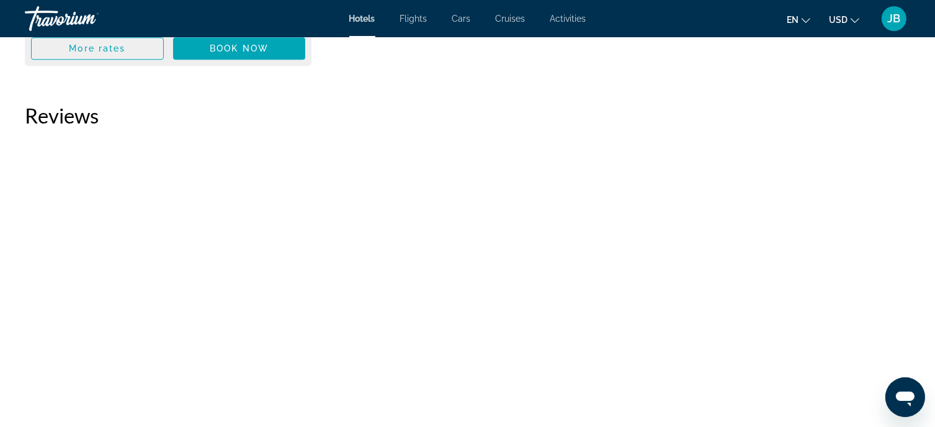
scroll to position [3352, 0]
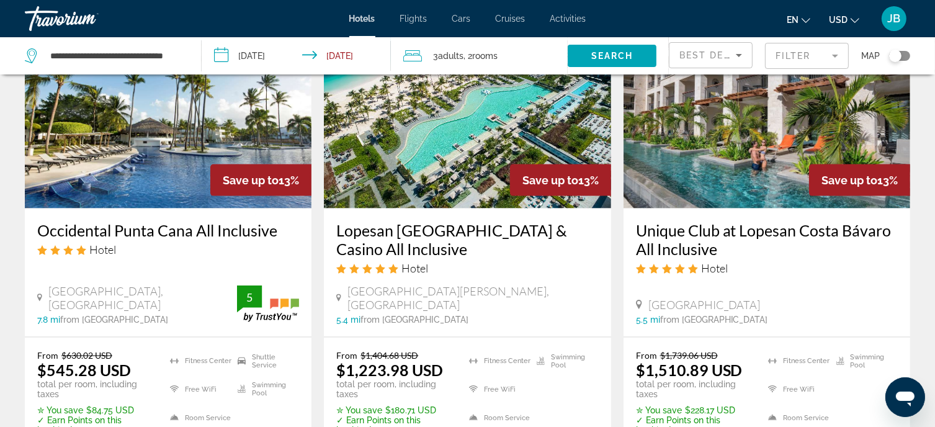
scroll to position [1614, 0]
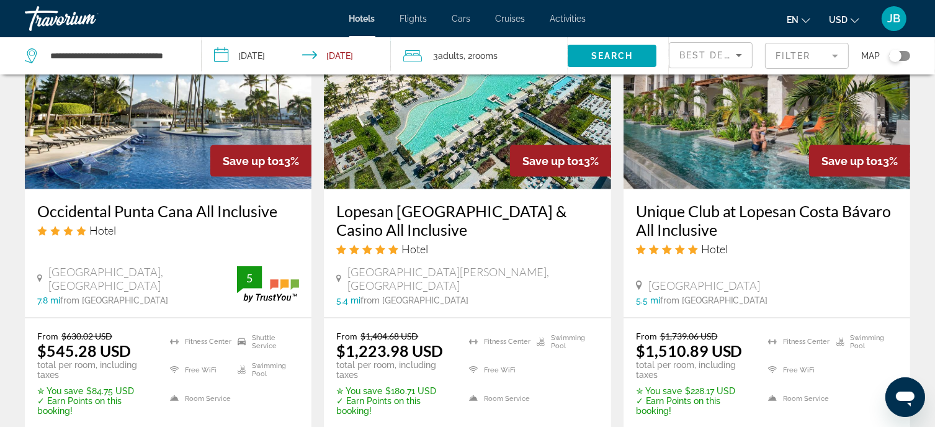
click at [220, 202] on h3 "Occidental Punta Cana All Inclusive" at bounding box center [168, 211] width 262 height 19
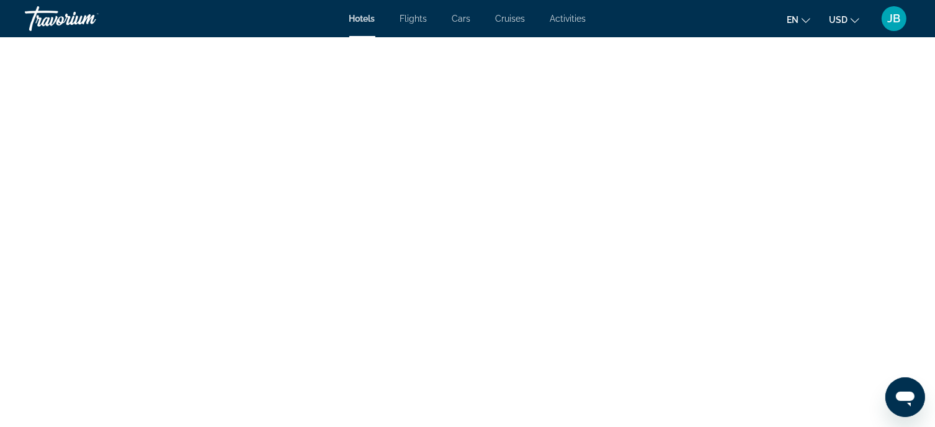
scroll to position [3352, 0]
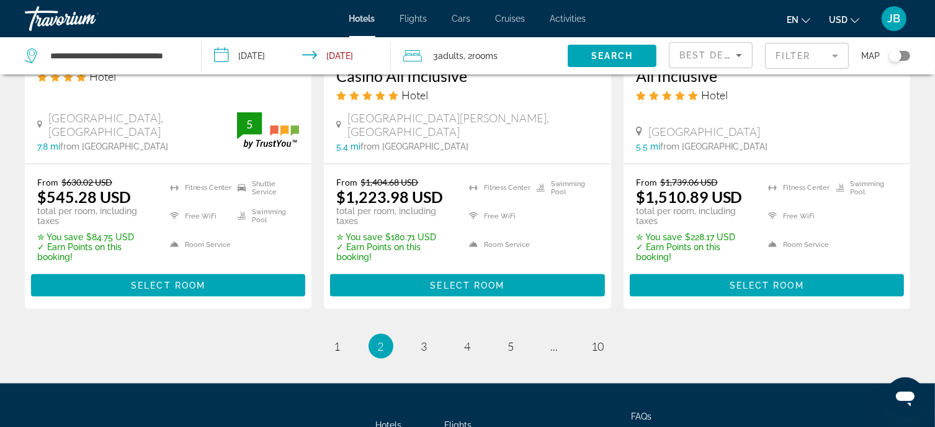
scroll to position [1771, 0]
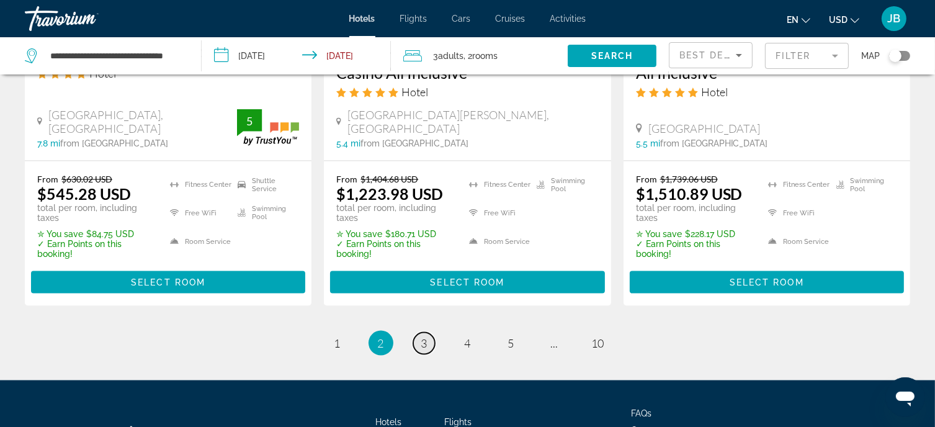
click at [428, 333] on link "page 3" at bounding box center [424, 344] width 22 height 22
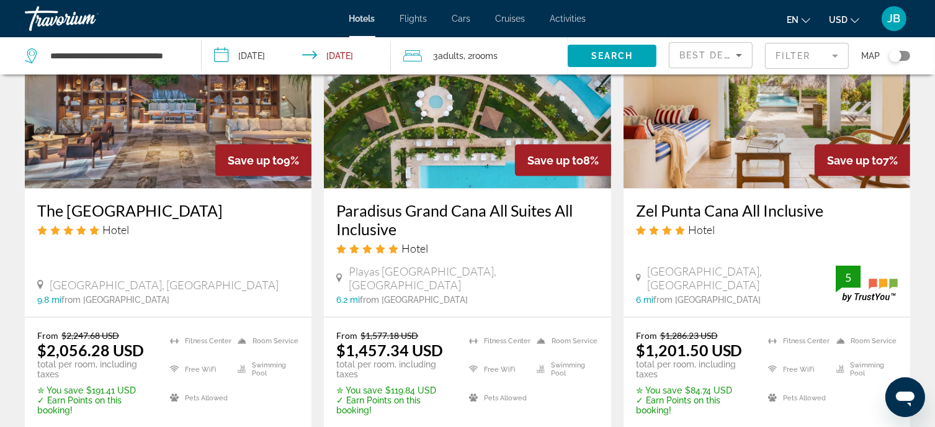
scroll to position [1828, 0]
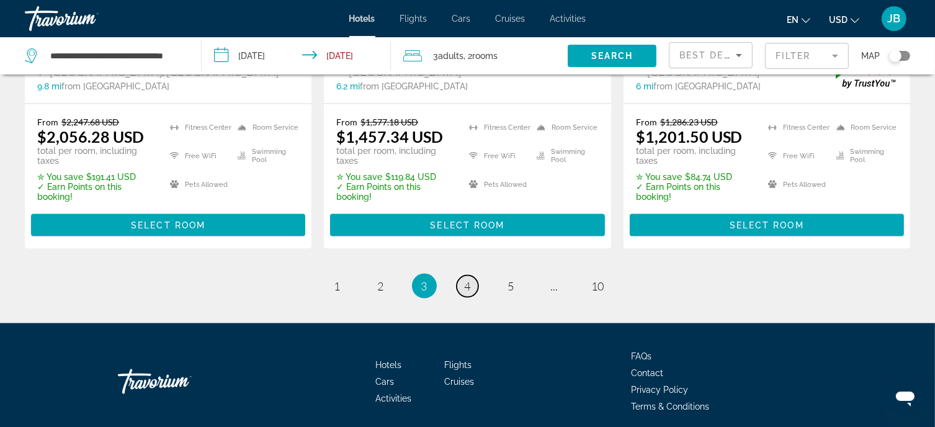
click at [465, 279] on span "4" at bounding box center [468, 286] width 6 height 14
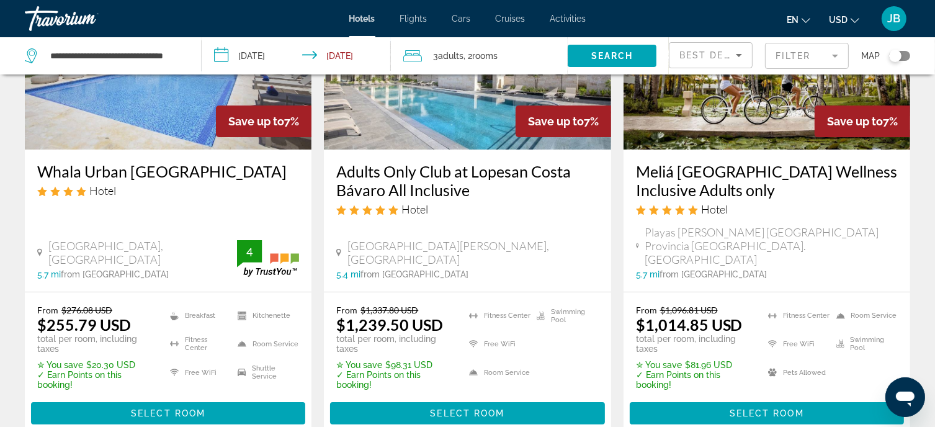
scroll to position [186, 0]
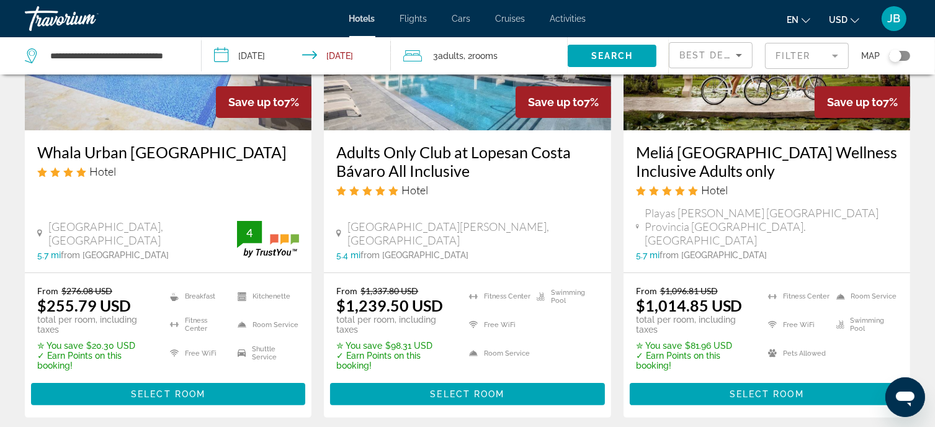
click at [146, 155] on h3 "Whala Urban Punta Cana" at bounding box center [168, 152] width 262 height 19
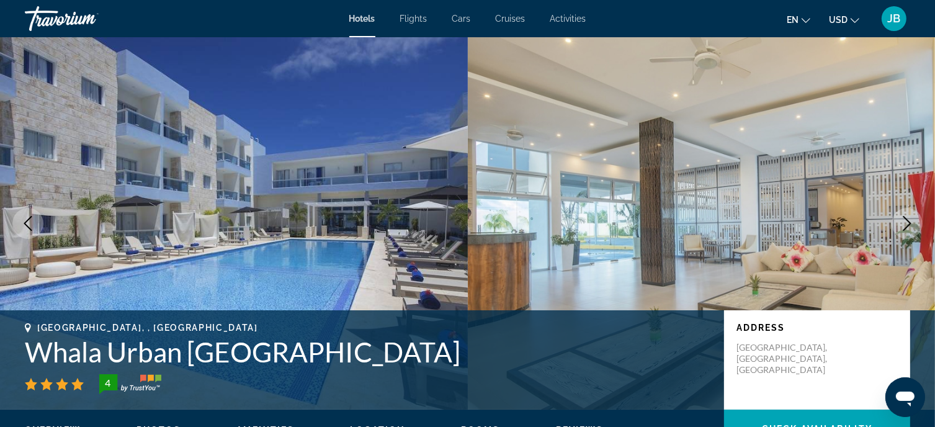
click at [905, 225] on icon "Next image" at bounding box center [907, 223] width 15 height 15
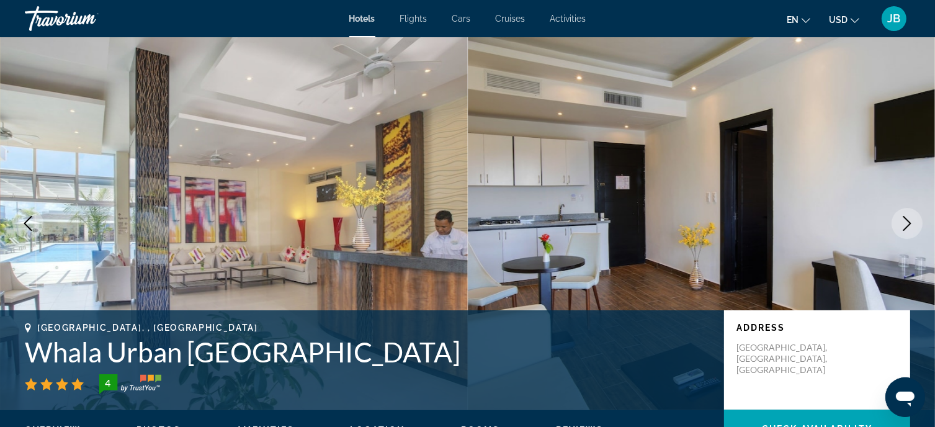
click at [905, 226] on icon "Next image" at bounding box center [907, 223] width 15 height 15
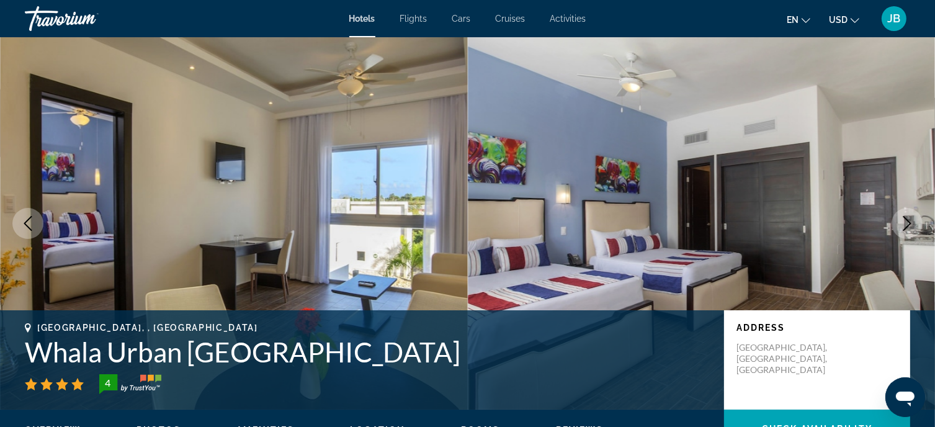
click at [905, 226] on icon "Next image" at bounding box center [907, 223] width 15 height 15
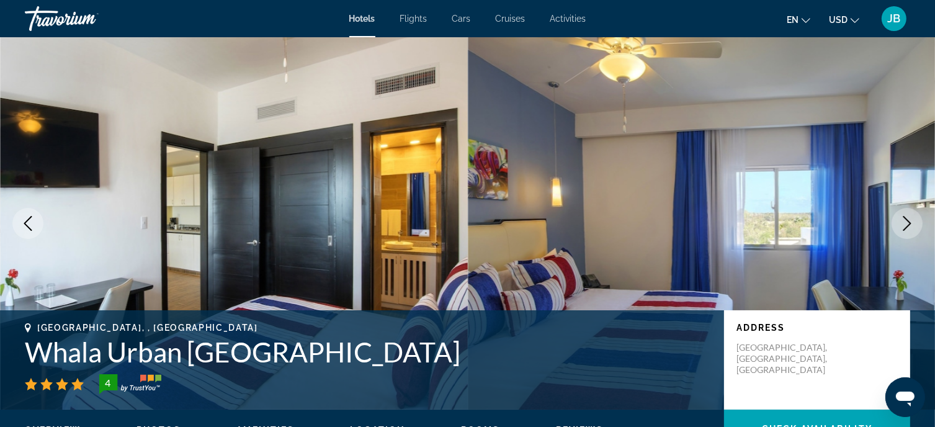
click at [905, 226] on icon "Next image" at bounding box center [907, 223] width 15 height 15
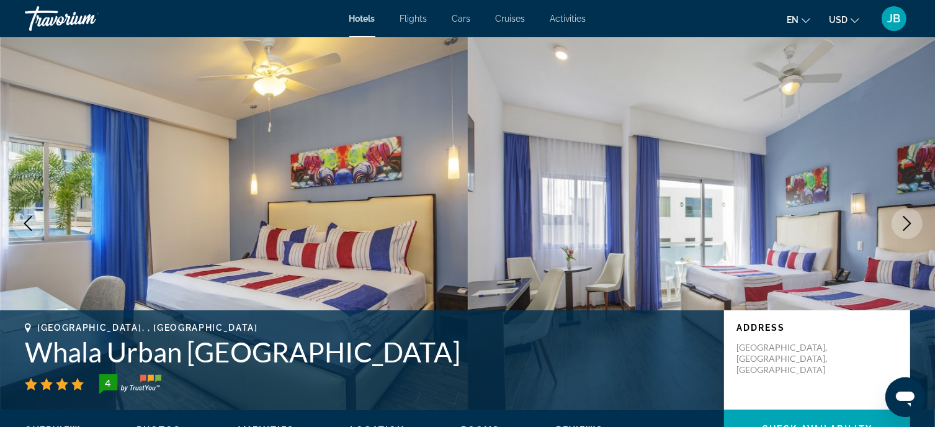
click at [905, 226] on icon "Next image" at bounding box center [907, 223] width 15 height 15
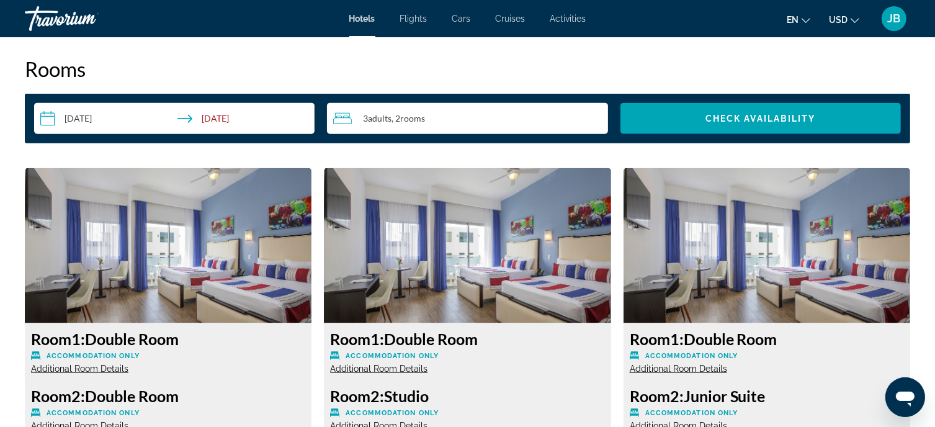
scroll to position [1800, 0]
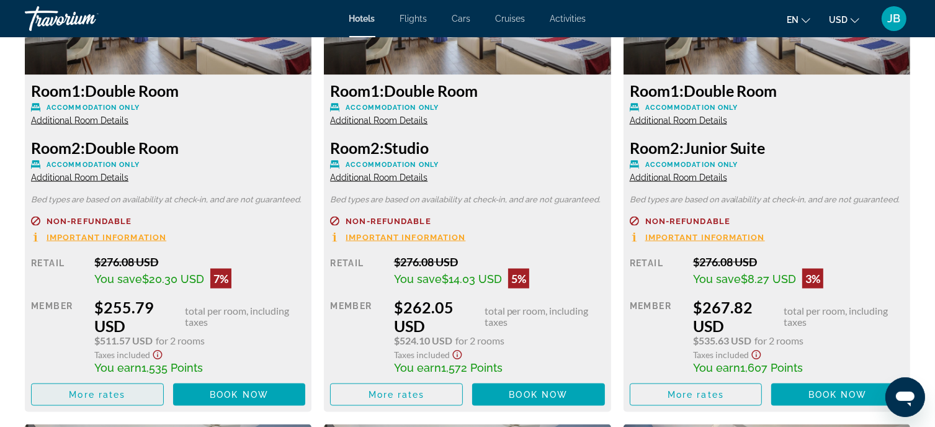
click at [109, 390] on span "More rates" at bounding box center [97, 395] width 56 height 10
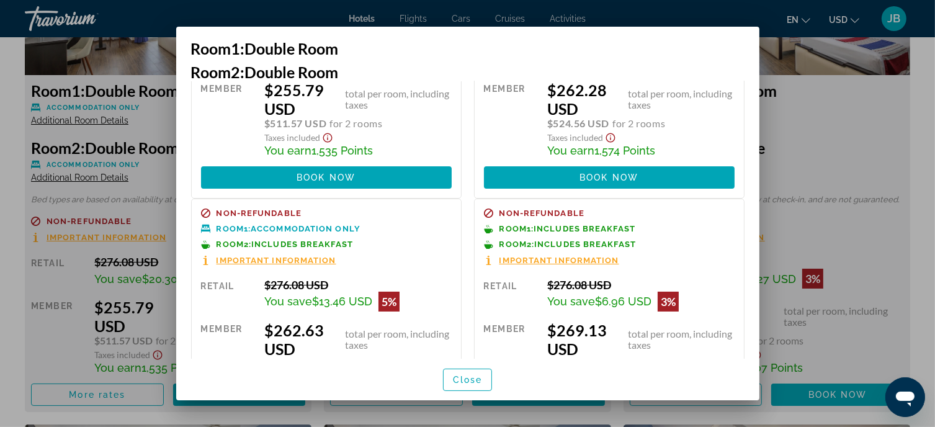
scroll to position [0, 0]
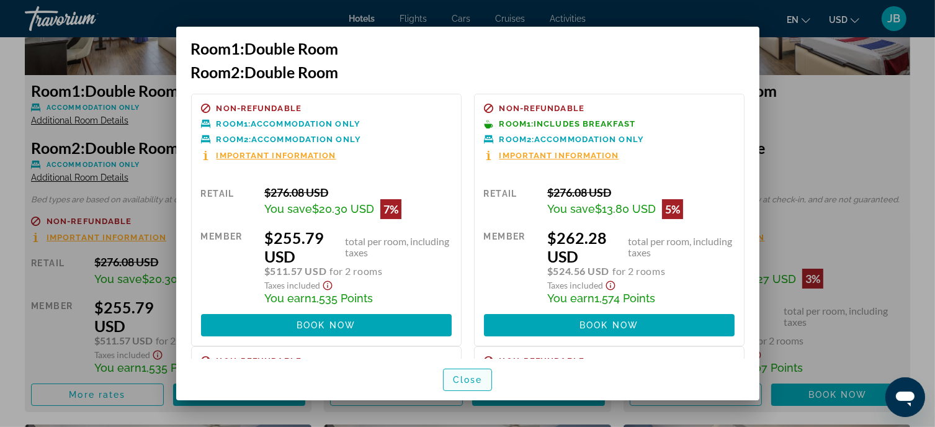
click at [467, 382] on span "Close" at bounding box center [468, 380] width 30 height 10
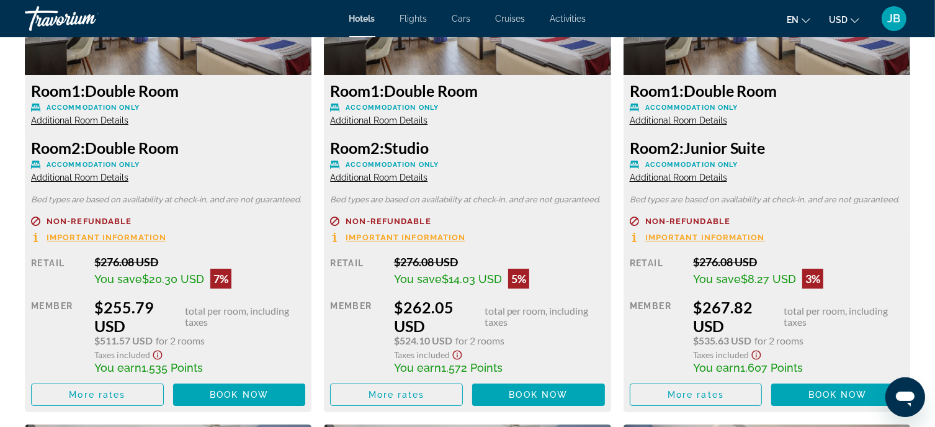
scroll to position [1800, 0]
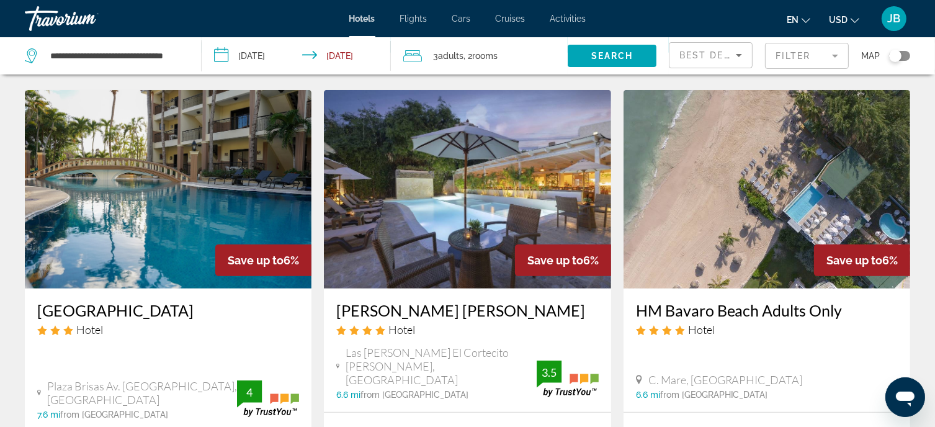
scroll to position [621, 0]
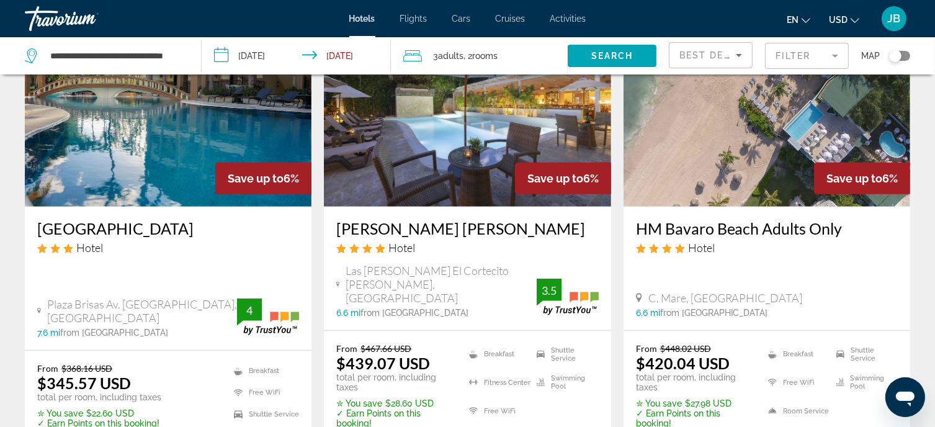
click at [670, 207] on div "HM Bavaro Beach Adults Only Hotel C. Mare, Punta Cana 6.6 mi from Punta Cana ci…" at bounding box center [767, 269] width 287 height 124
click at [670, 219] on h3 "HM Bavaro Beach Adults Only" at bounding box center [767, 228] width 262 height 19
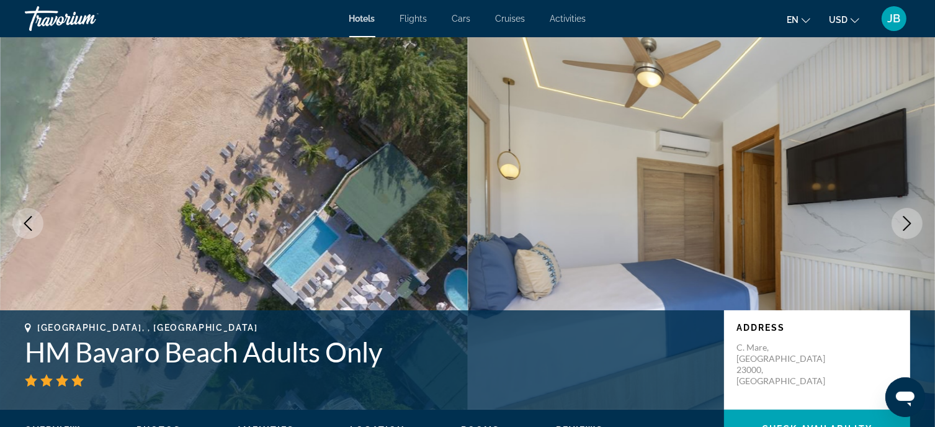
click at [908, 228] on icon "Next image" at bounding box center [907, 223] width 15 height 15
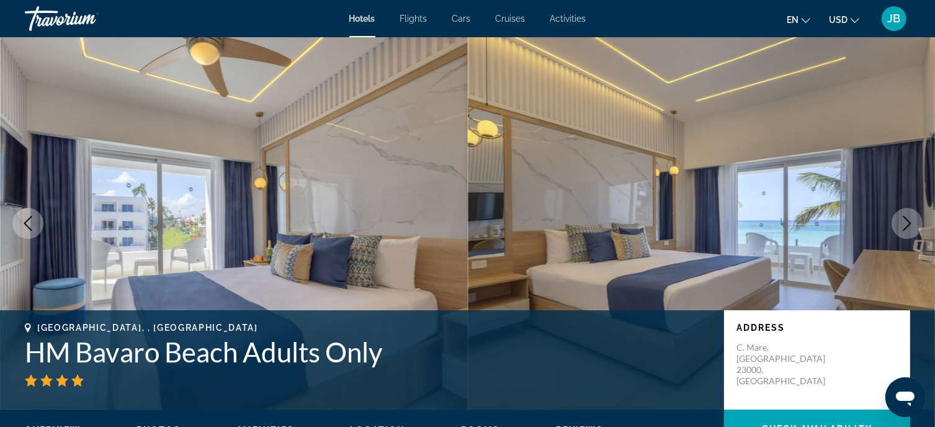
click at [908, 228] on icon "Next image" at bounding box center [907, 223] width 15 height 15
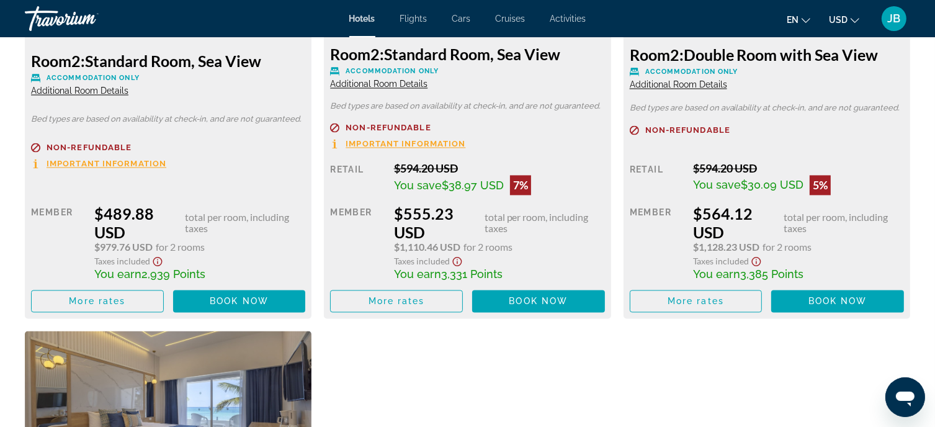
scroll to position [2421, 0]
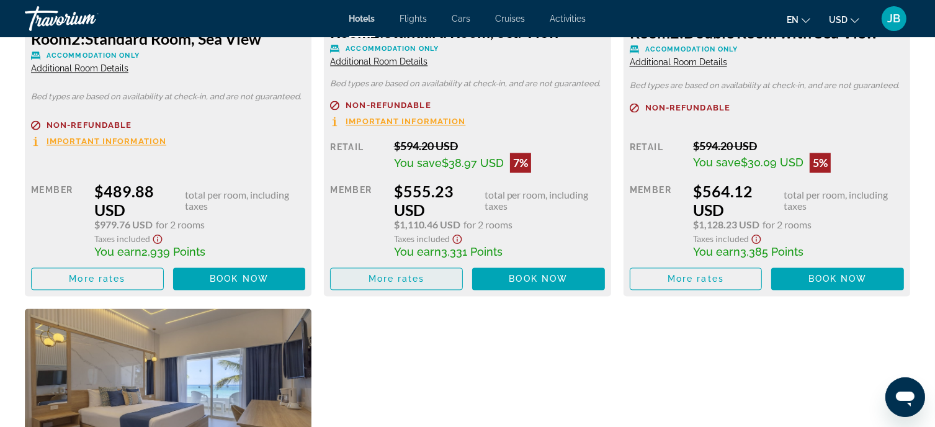
click at [406, 282] on span "More rates" at bounding box center [397, 279] width 56 height 10
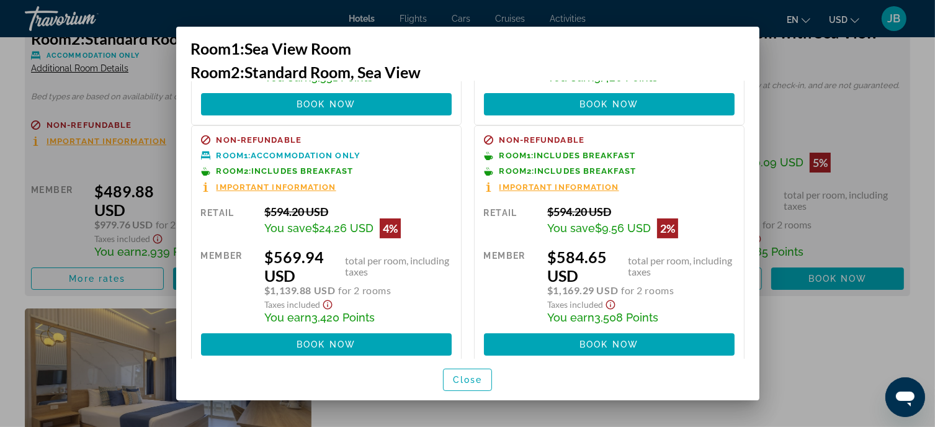
scroll to position [240, 0]
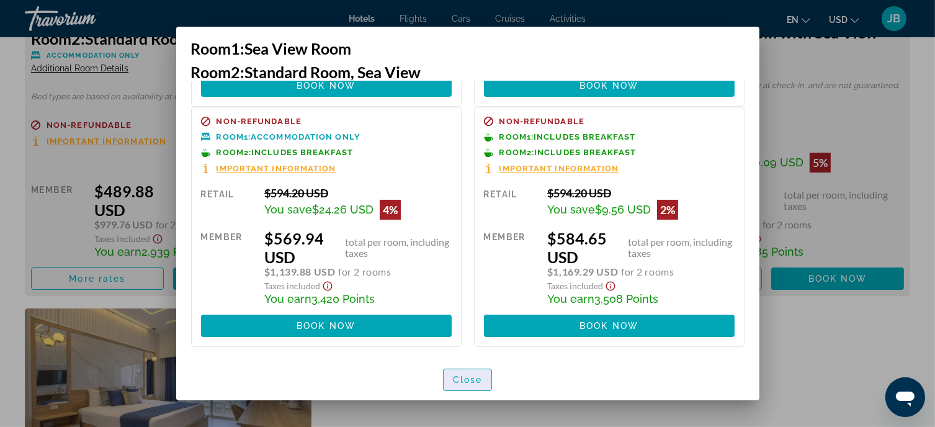
click at [467, 379] on span "Close" at bounding box center [468, 380] width 30 height 10
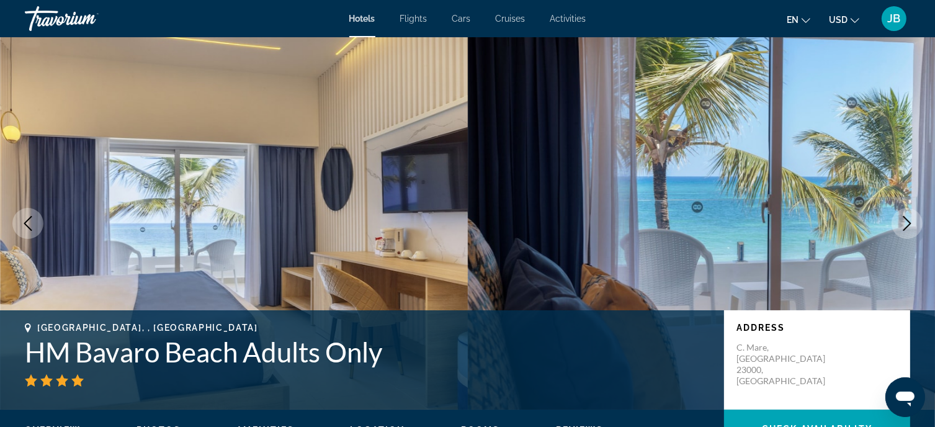
scroll to position [2421, 0]
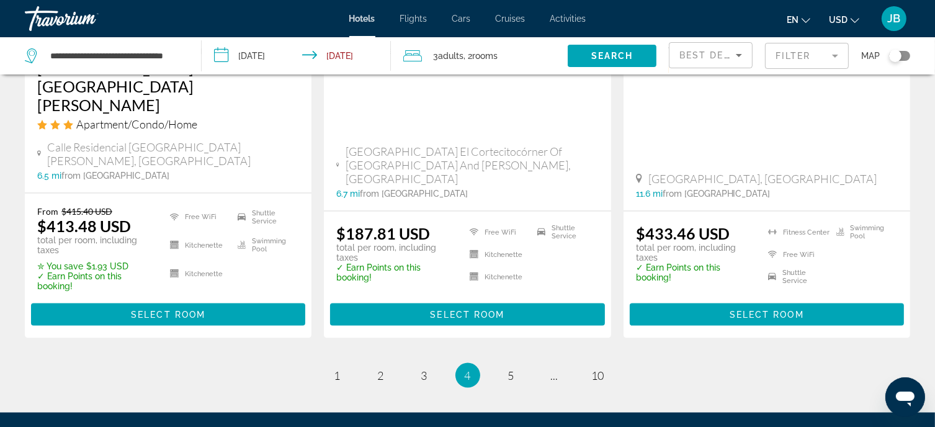
scroll to position [1848, 0]
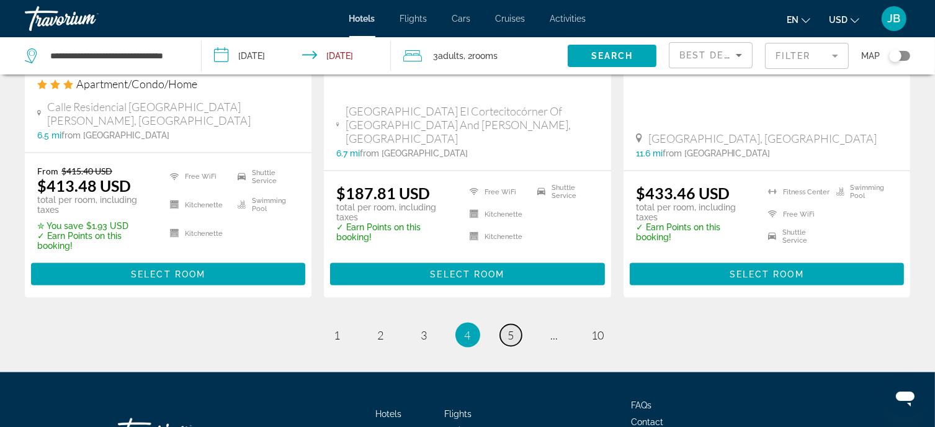
click at [506, 325] on link "page 5" at bounding box center [511, 336] width 22 height 22
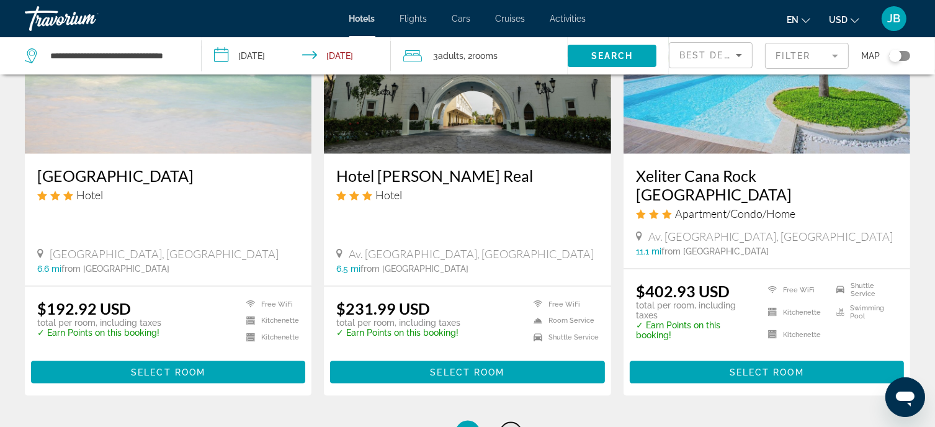
scroll to position [1675, 0]
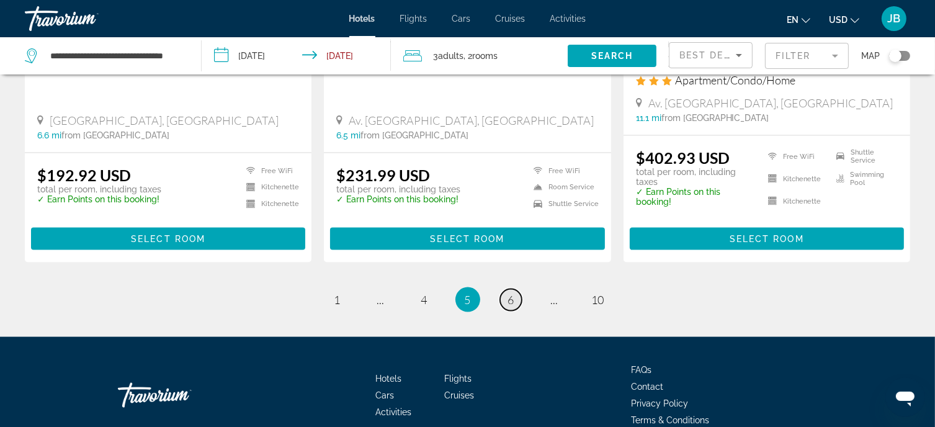
click at [509, 293] on span "6" at bounding box center [511, 300] width 6 height 14
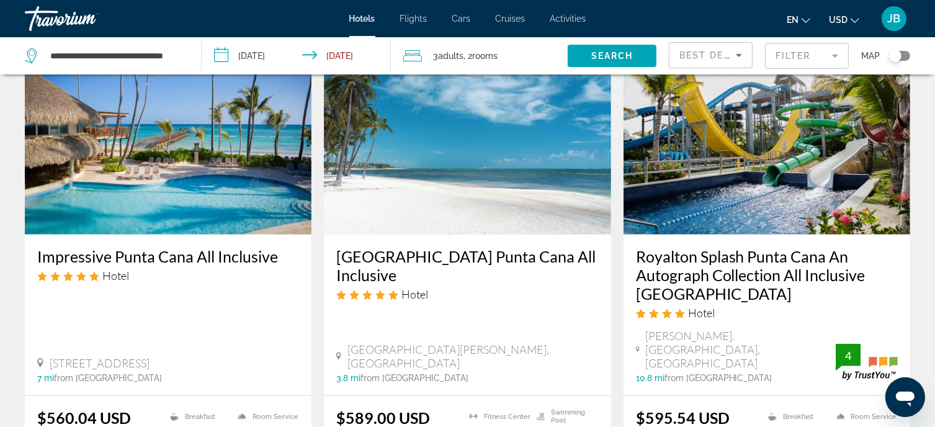
scroll to position [993, 0]
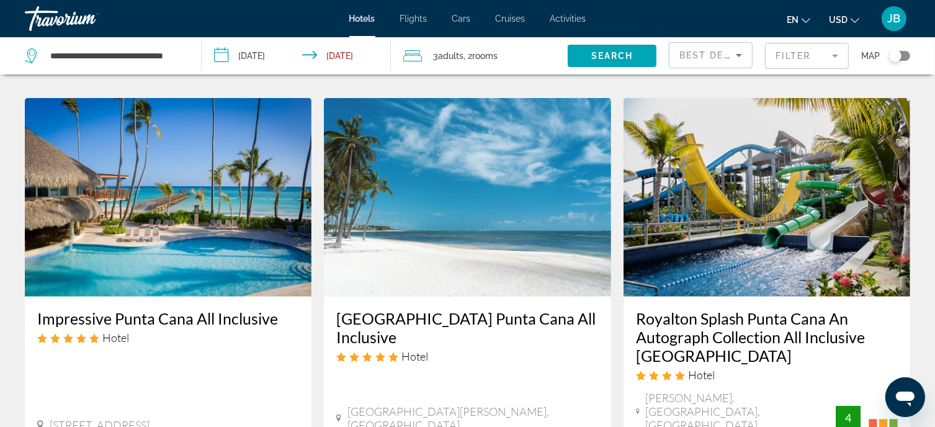
click at [223, 309] on h3 "Impressive Punta Cana All Inclusive" at bounding box center [168, 318] width 262 height 19
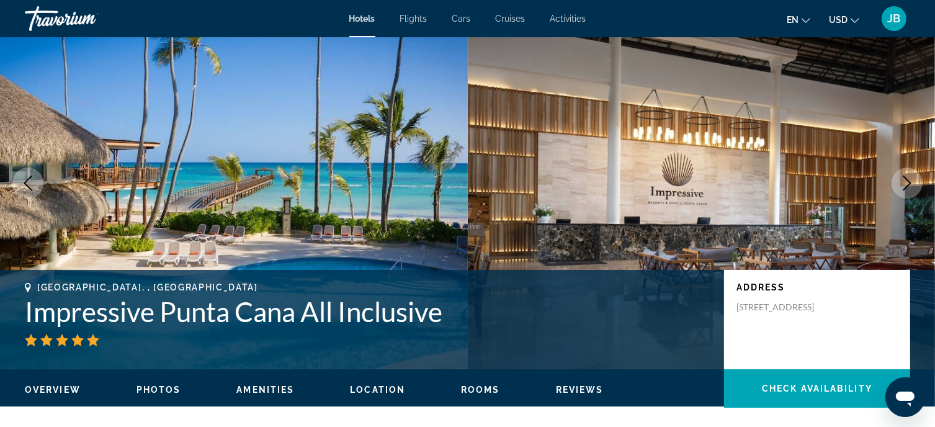
scroll to position [62, 0]
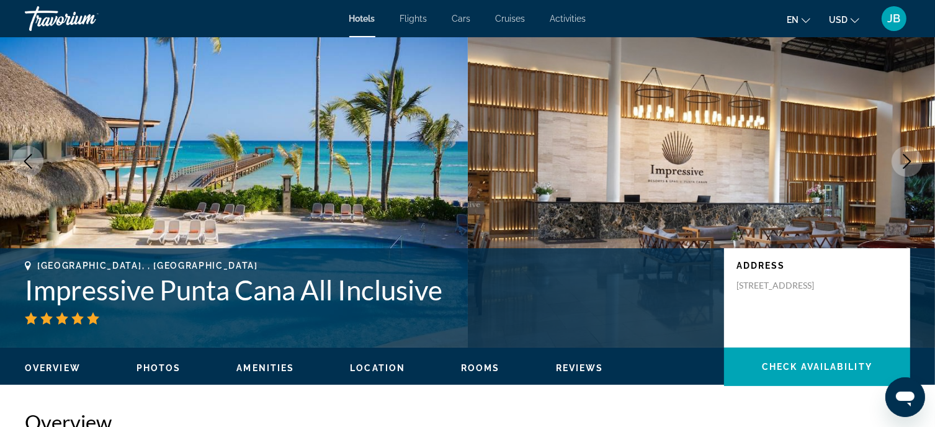
click at [904, 168] on icon "Next image" at bounding box center [908, 161] width 8 height 15
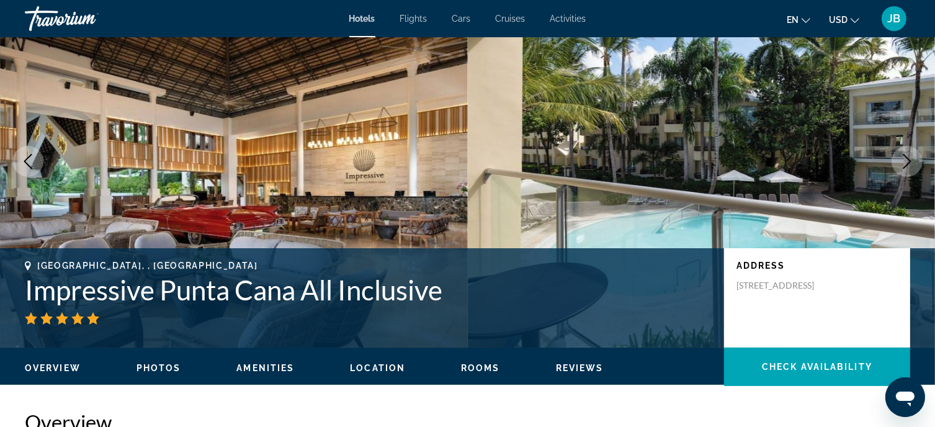
click at [903, 166] on icon "Next image" at bounding box center [907, 161] width 15 height 15
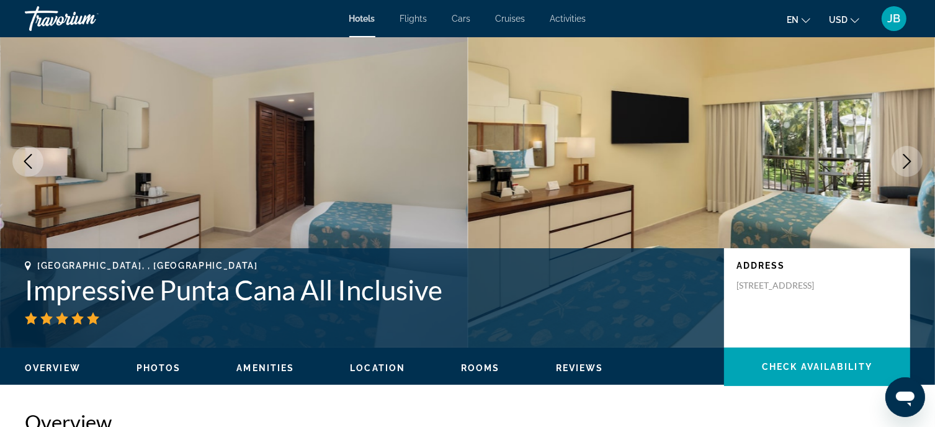
click at [903, 165] on icon "Next image" at bounding box center [907, 161] width 15 height 15
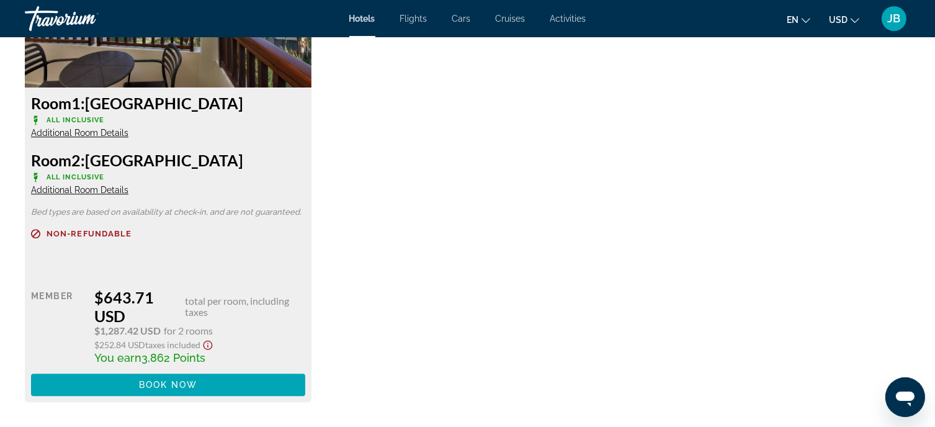
scroll to position [3228, 0]
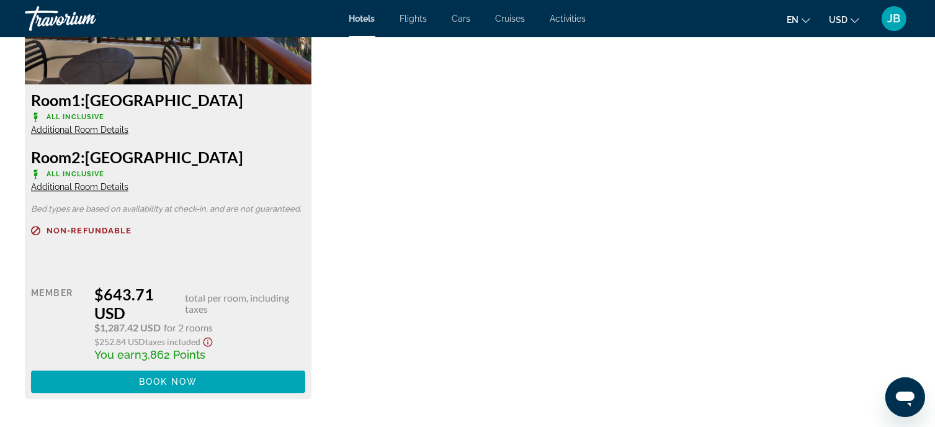
click at [72, 191] on span "Additional Room Details" at bounding box center [79, 187] width 97 height 10
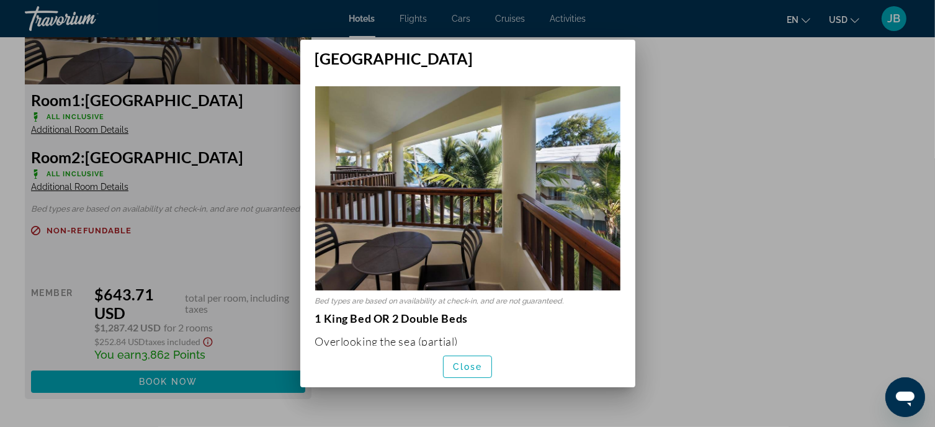
scroll to position [0, 0]
click at [452, 370] on span "button" at bounding box center [468, 367] width 48 height 30
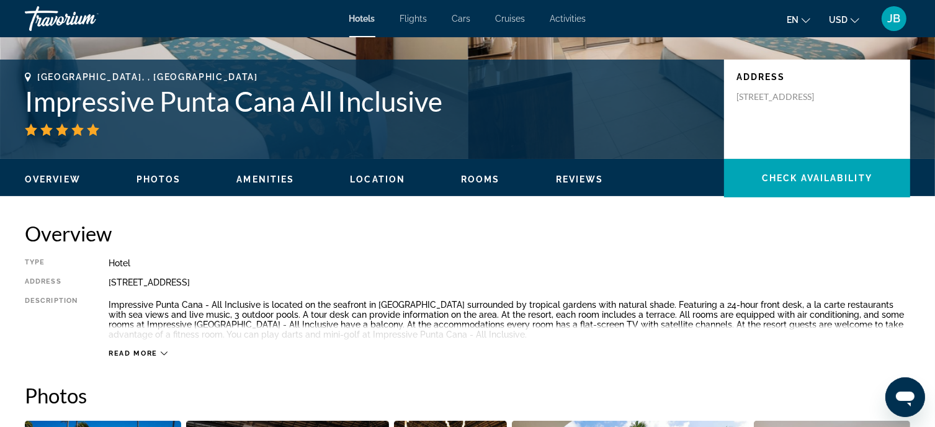
scroll to position [248, 0]
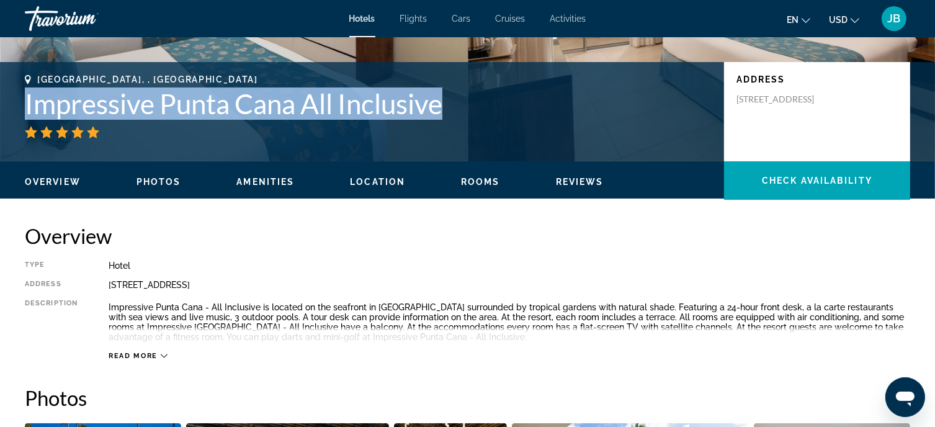
drag, startPoint x: 22, startPoint y: 98, endPoint x: 462, endPoint y: 117, distance: 439.8
click at [466, 118] on div "Punta Cana, , Dominican Republic Impressive Punta Cana All Inclusive Address Av…" at bounding box center [467, 111] width 935 height 74
copy h1 "Impressive Punta Cana All Inclusive"
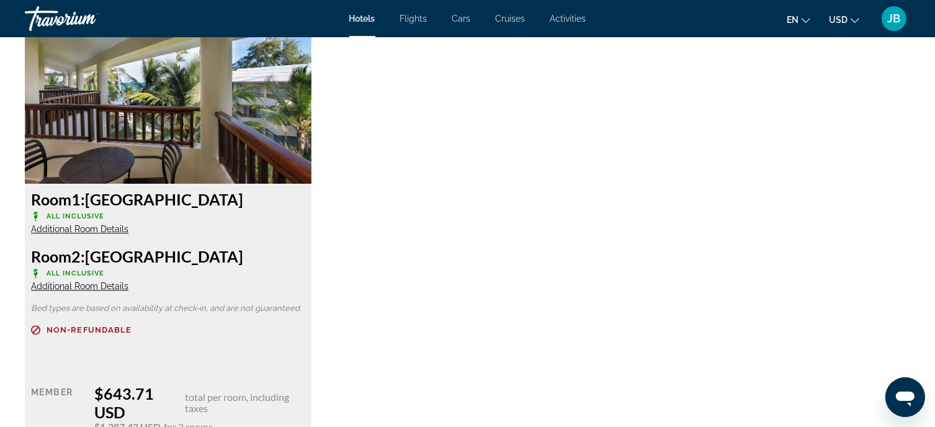
scroll to position [3093, 0]
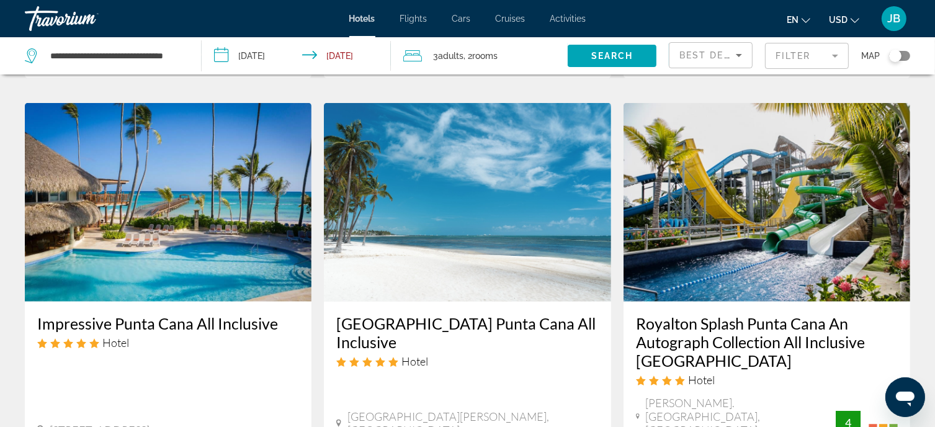
scroll to position [1055, 0]
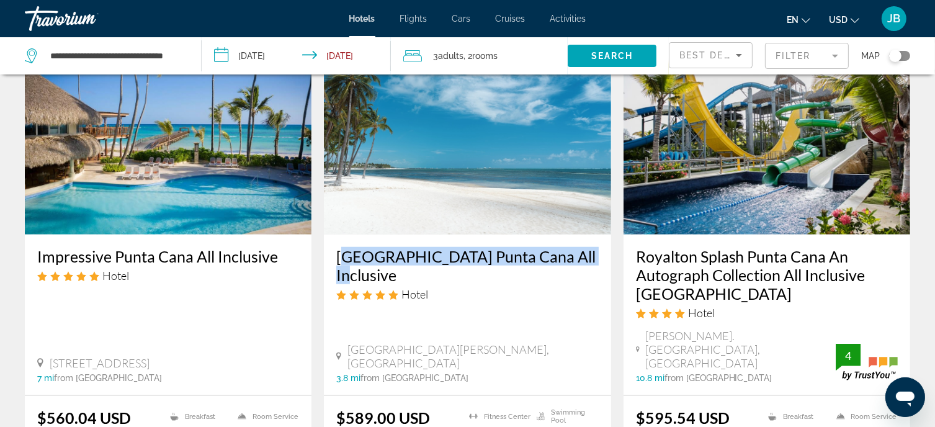
drag, startPoint x: 325, startPoint y: 200, endPoint x: 569, endPoint y: 214, distance: 244.3
click at [569, 235] on div "Catalonia Punta Cana All Inclusive Hotel Playas De Bavaro, Punta Cana 3.8 mi fr…" at bounding box center [467, 315] width 287 height 161
copy h3 "Catalonia Punta Cana All Inclusive"
click at [479, 247] on h3 "Catalonia Punta Cana All Inclusive" at bounding box center [467, 265] width 262 height 37
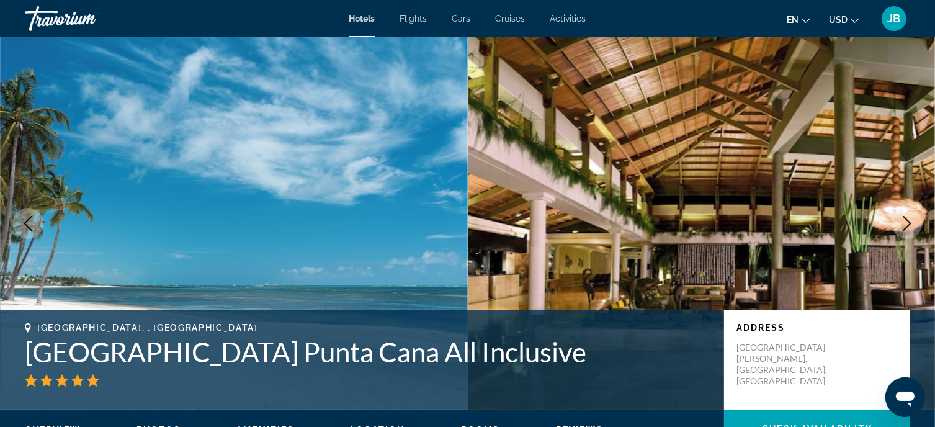
click at [907, 227] on icon "Next image" at bounding box center [908, 223] width 8 height 15
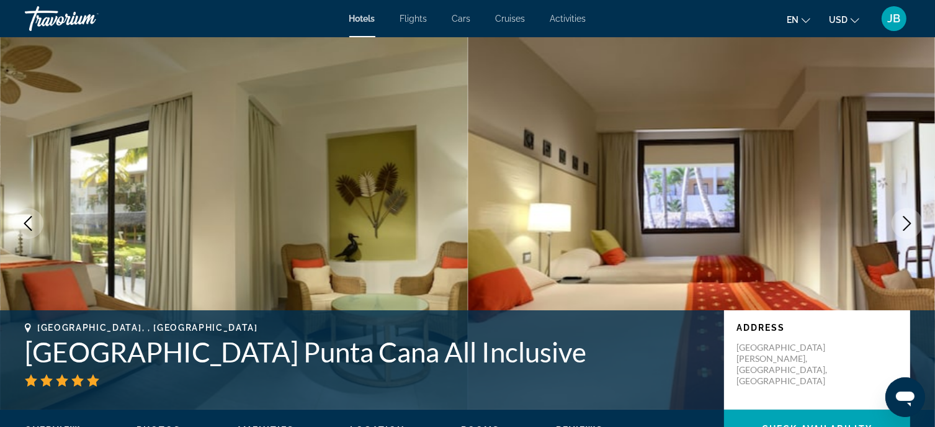
click at [906, 229] on icon "Next image" at bounding box center [907, 223] width 15 height 15
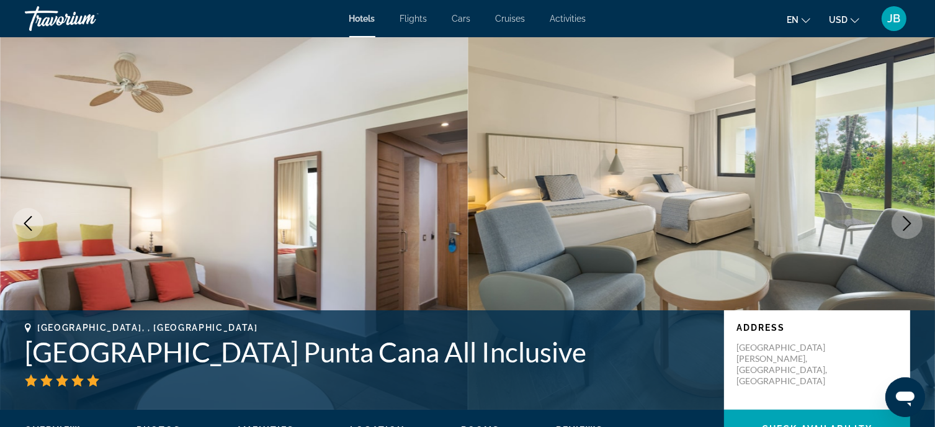
click at [906, 229] on icon "Next image" at bounding box center [907, 223] width 15 height 15
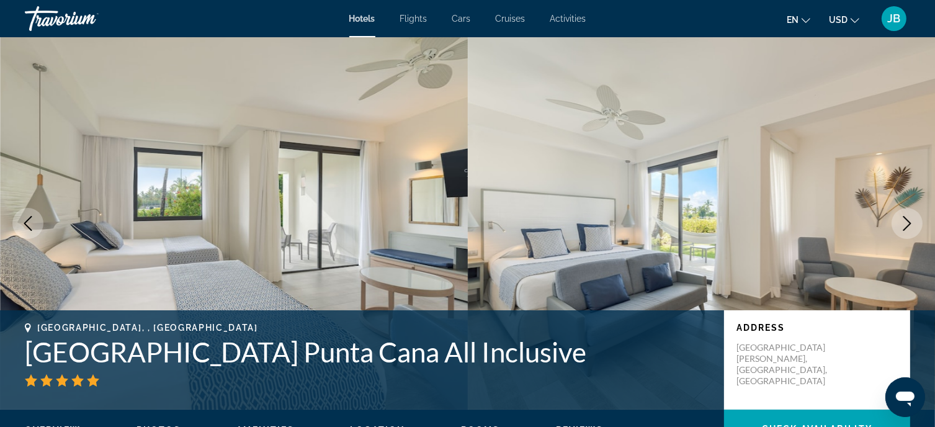
click at [906, 229] on icon "Next image" at bounding box center [907, 223] width 15 height 15
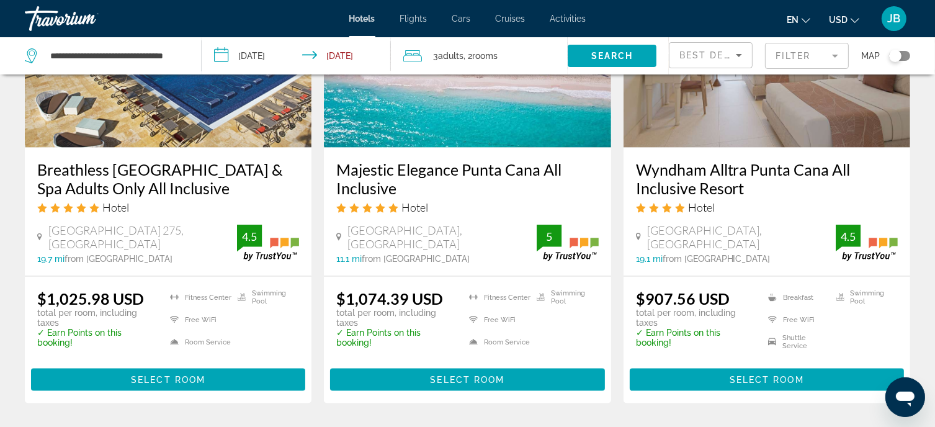
scroll to position [1676, 0]
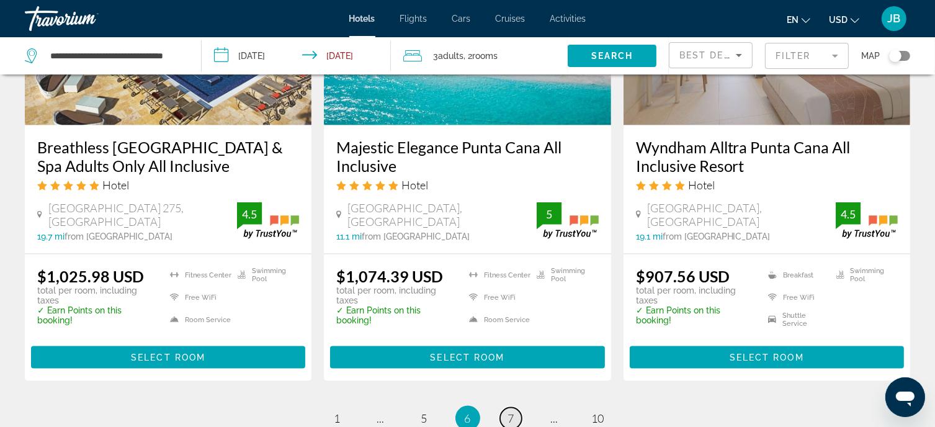
click at [511, 412] on span "7" at bounding box center [511, 419] width 6 height 14
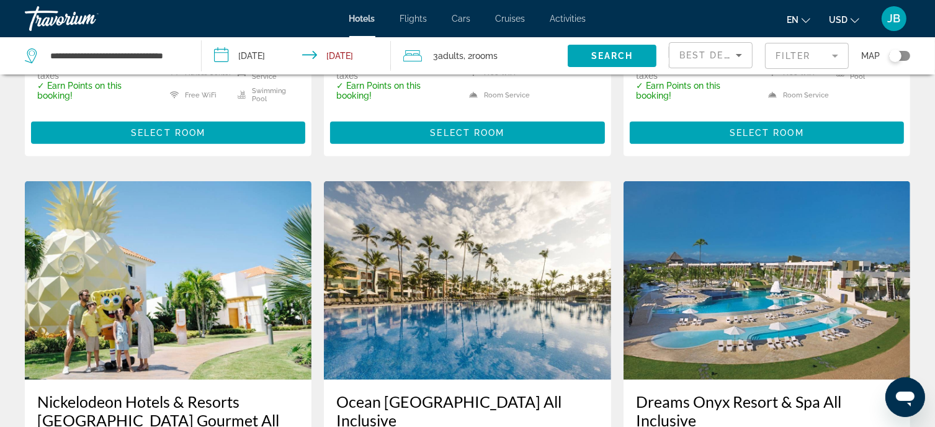
scroll to position [1117, 0]
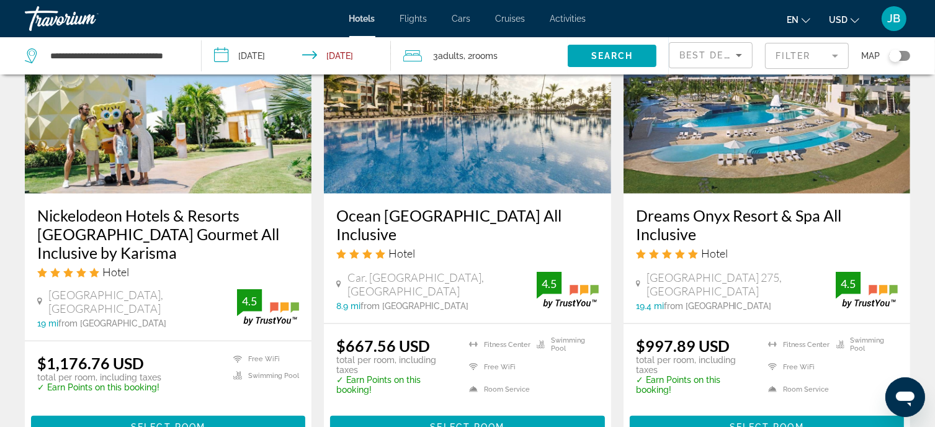
drag, startPoint x: 323, startPoint y: 196, endPoint x: 466, endPoint y: 204, distance: 142.4
click at [488, 220] on div "Ocean Blue & Sand Beach Resort All Inclusive Hotel Car. Arena Gorda, Punta Cana…" at bounding box center [467, 259] width 287 height 130
copy h3 "Ocean Blue & Sand Beach Resort All Inclusive"
click at [401, 206] on h3 "Ocean Blue & Sand Beach Resort All Inclusive" at bounding box center [467, 224] width 262 height 37
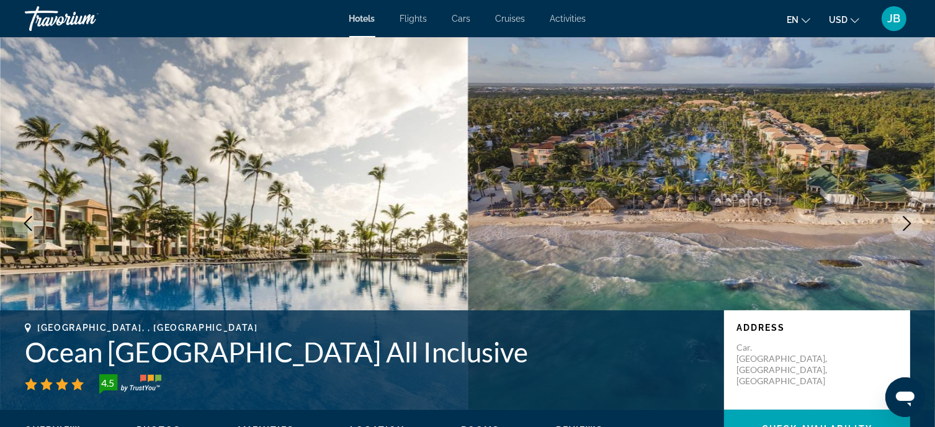
click at [904, 223] on icon "Next image" at bounding box center [907, 223] width 15 height 15
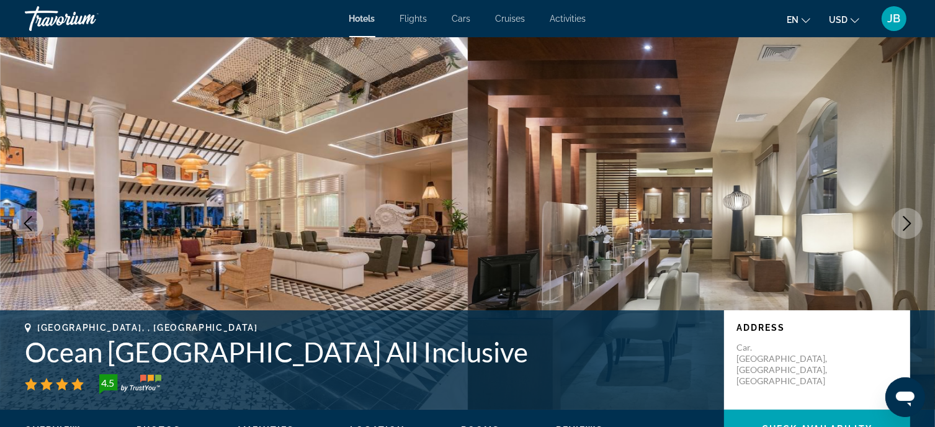
click at [902, 227] on icon "Next image" at bounding box center [907, 223] width 15 height 15
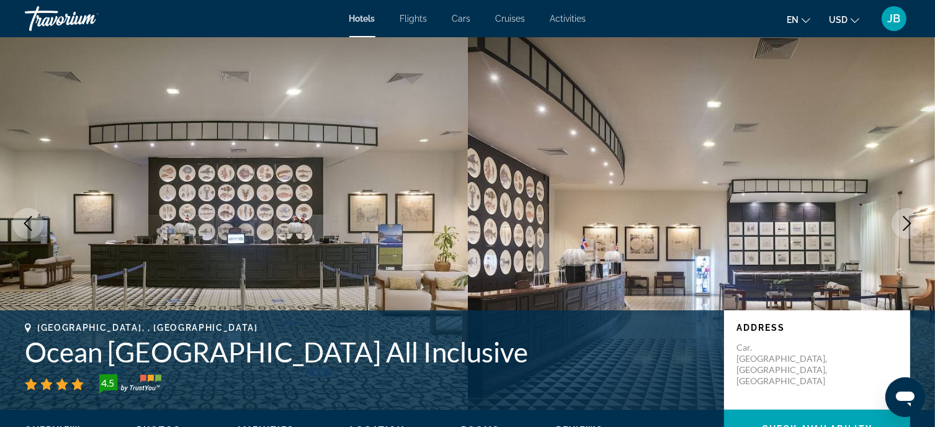
click at [902, 227] on icon "Next image" at bounding box center [907, 223] width 15 height 15
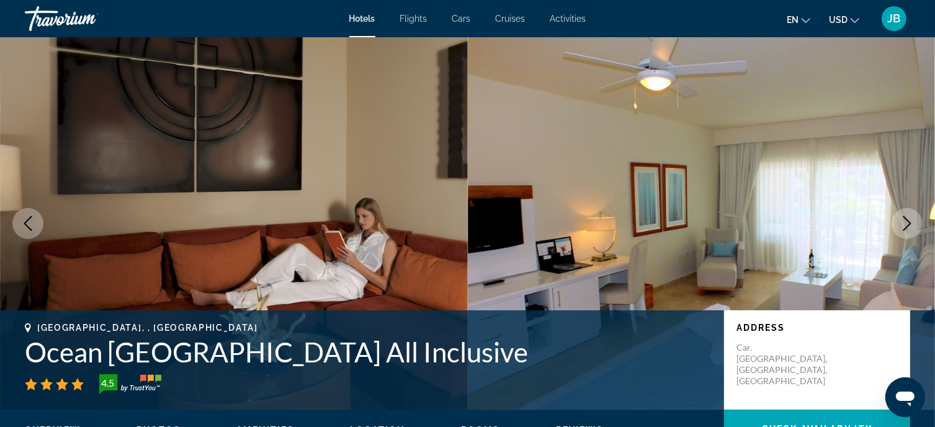
click at [902, 227] on icon "Next image" at bounding box center [907, 223] width 15 height 15
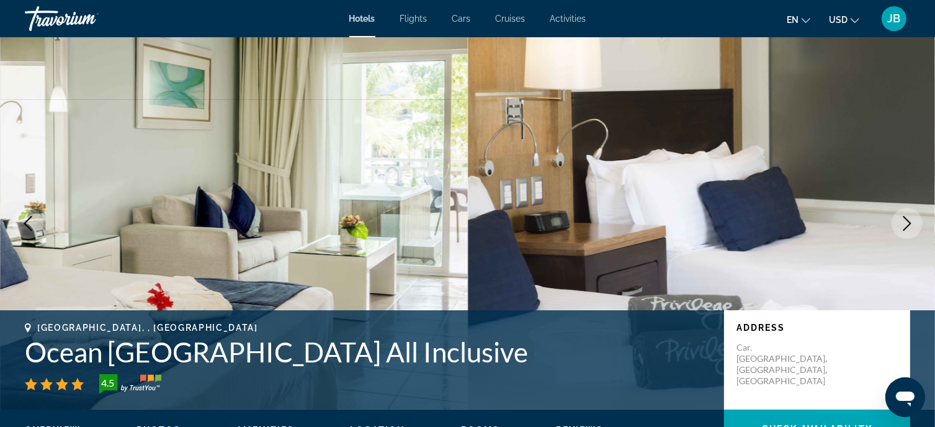
click at [902, 227] on icon "Next image" at bounding box center [907, 223] width 15 height 15
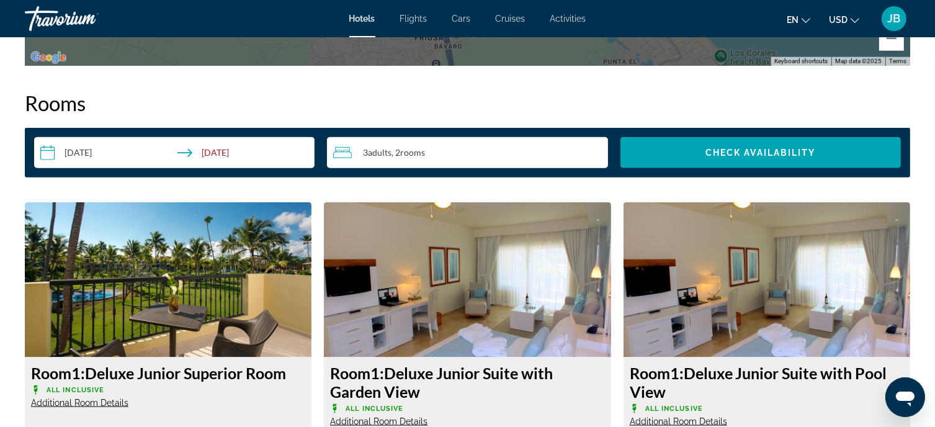
scroll to position [1614, 0]
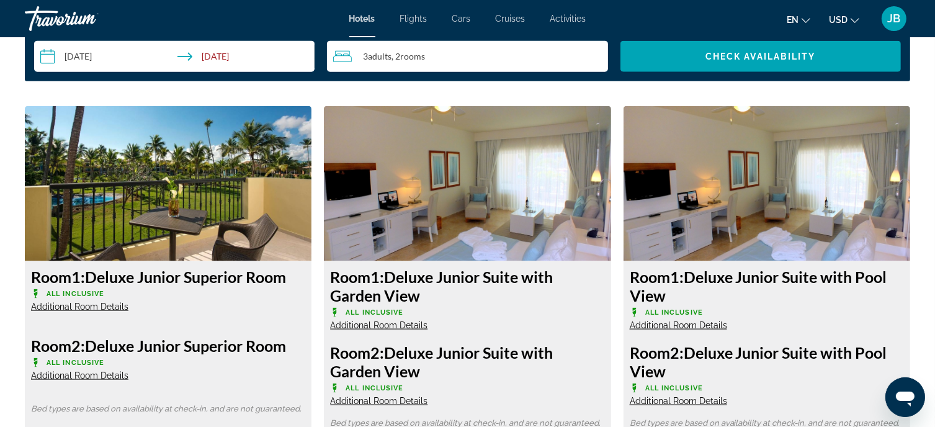
click at [112, 305] on span "Additional Room Details" at bounding box center [79, 307] width 97 height 10
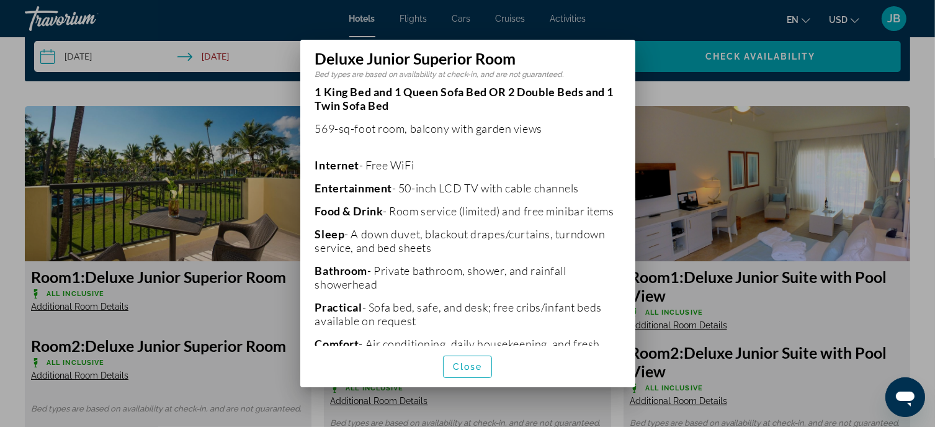
scroll to position [248, 0]
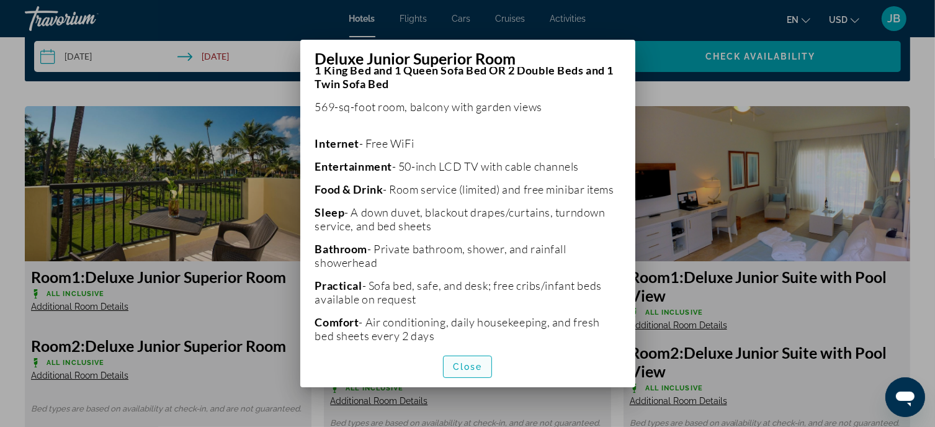
click at [452, 362] on span "button" at bounding box center [468, 367] width 48 height 30
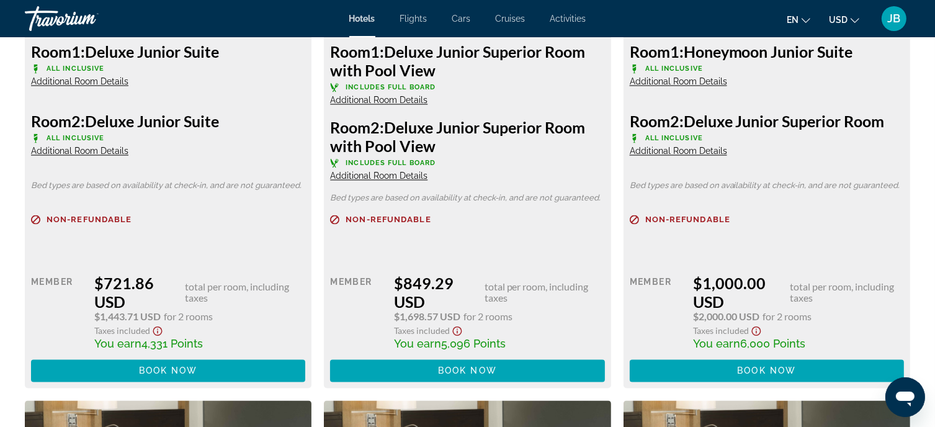
scroll to position [1986, 0]
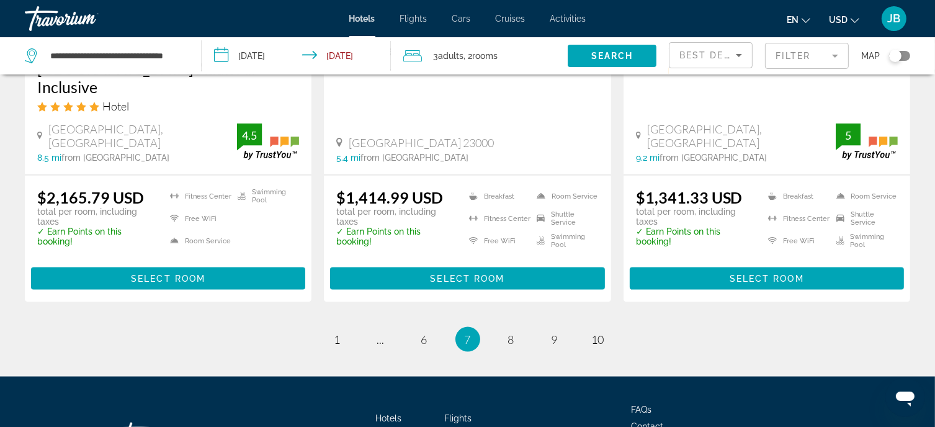
scroll to position [1845, 0]
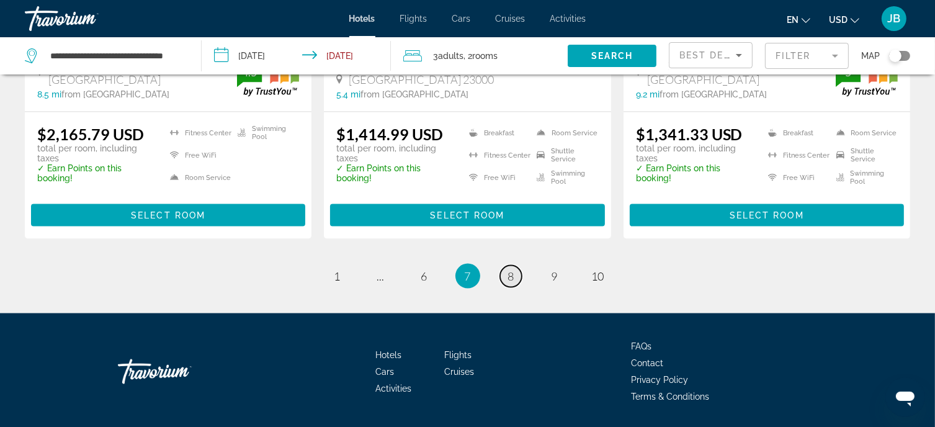
click at [509, 269] on span "8" at bounding box center [511, 276] width 6 height 14
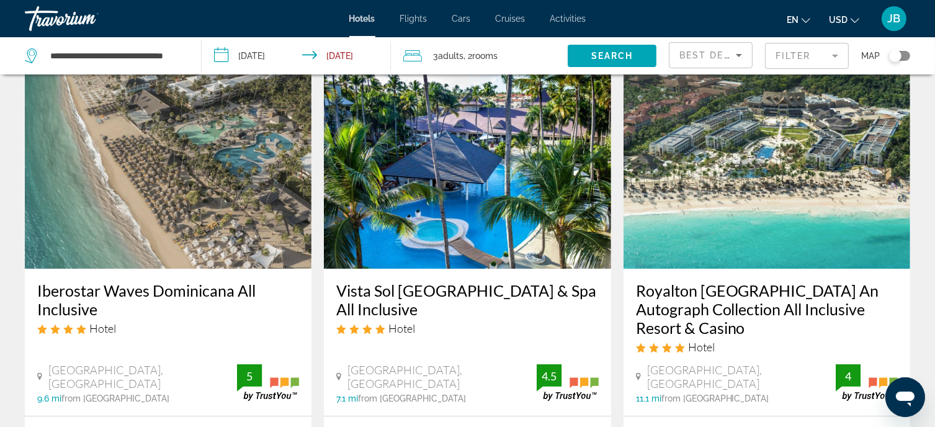
scroll to position [124, 0]
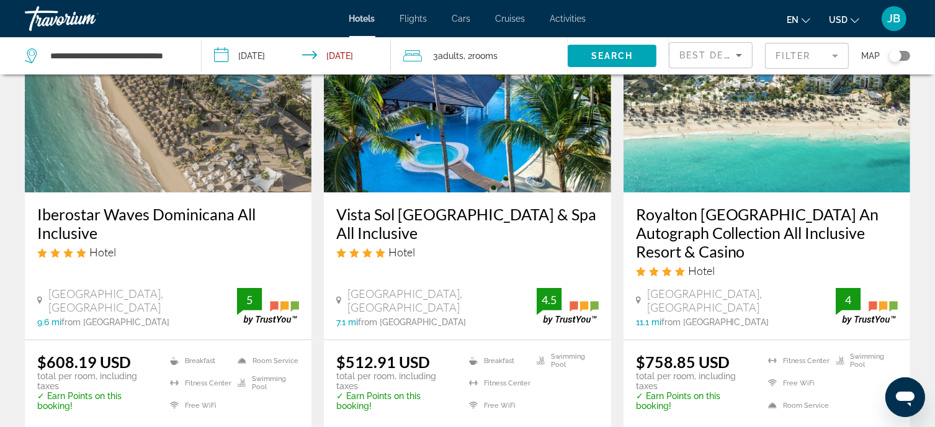
drag, startPoint x: 20, startPoint y: 205, endPoint x: 228, endPoint y: 233, distance: 209.8
click at [228, 233] on app-hotels-search-item "Iberostar Waves Dominicana All Inclusive Hotel Carretera Arena Gorda Playa Bava…" at bounding box center [168, 230] width 299 height 473
copy h3 "Iberostar Waves Dominicana All Inclusive"
click at [144, 213] on h3 "Iberostar Waves Dominicana All Inclusive" at bounding box center [168, 223] width 262 height 37
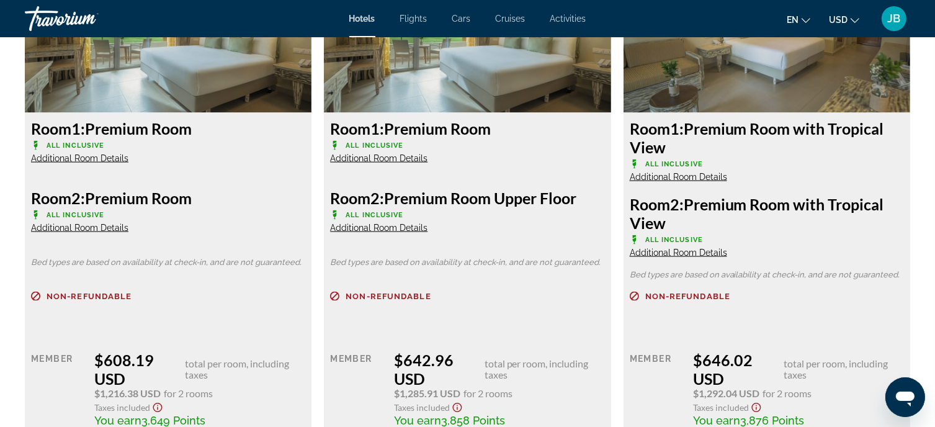
scroll to position [1738, 0]
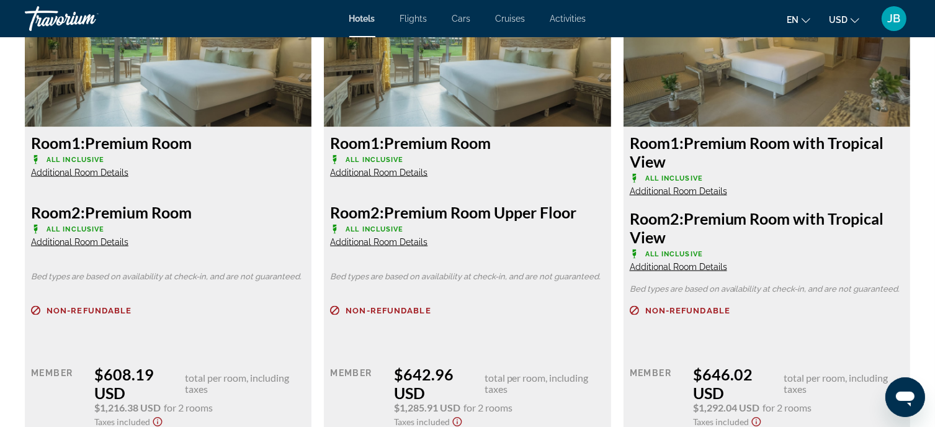
click at [92, 171] on span "Additional Room Details" at bounding box center [79, 173] width 97 height 10
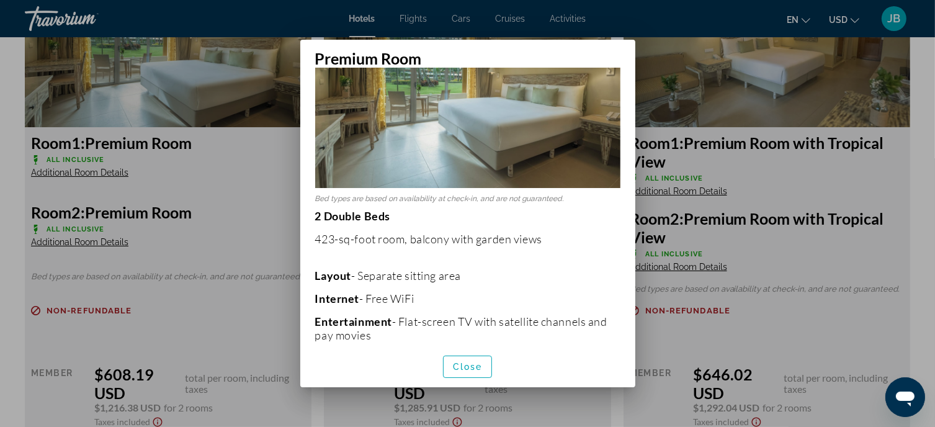
scroll to position [124, 0]
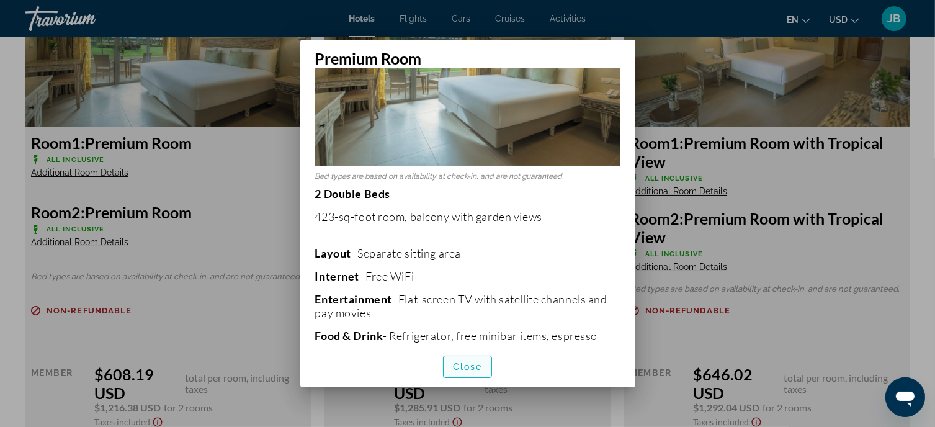
click at [459, 364] on span "Close" at bounding box center [468, 367] width 30 height 10
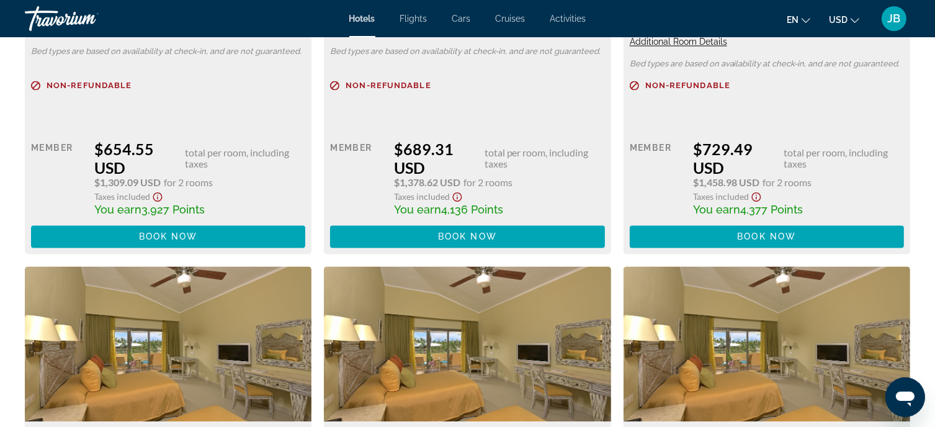
scroll to position [2731, 0]
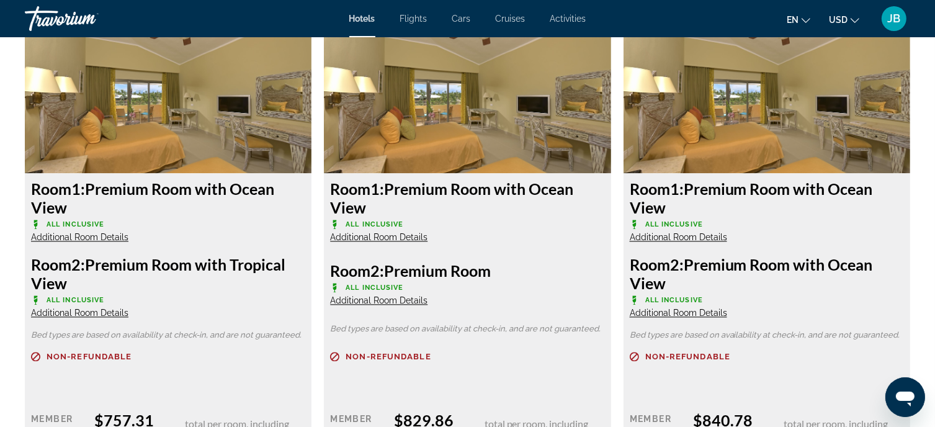
click at [418, 300] on span "Additional Room Details" at bounding box center [378, 300] width 97 height 10
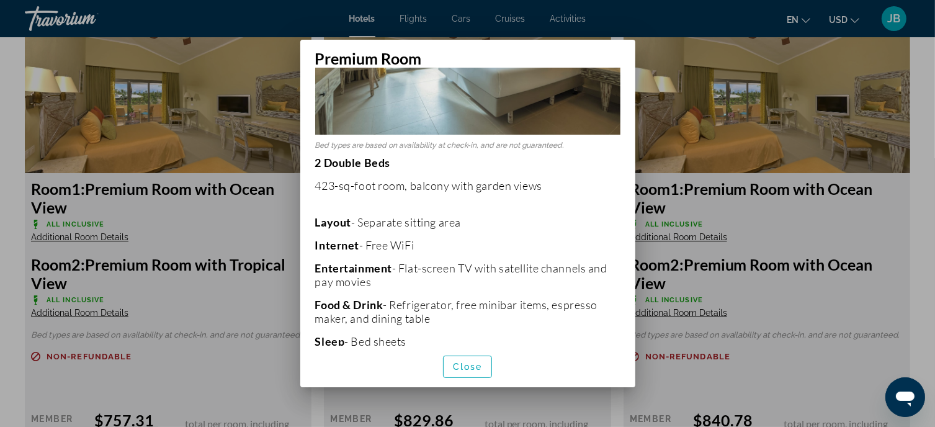
scroll to position [186, 0]
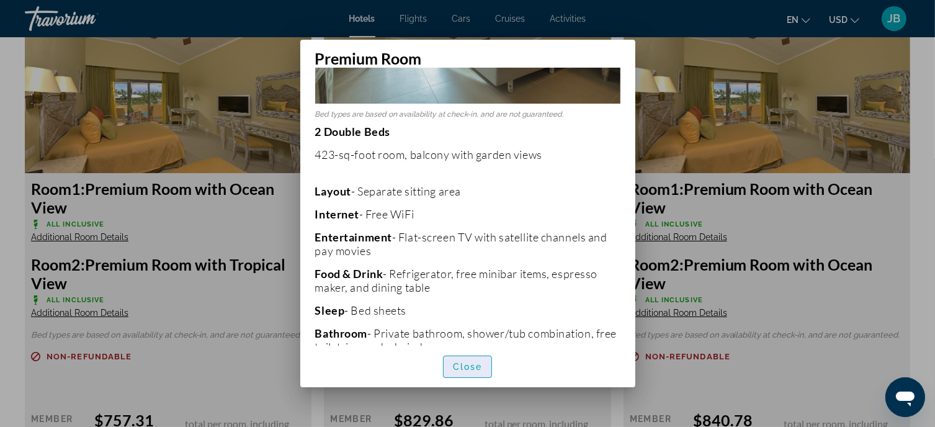
click at [470, 364] on span "Close" at bounding box center [468, 367] width 30 height 10
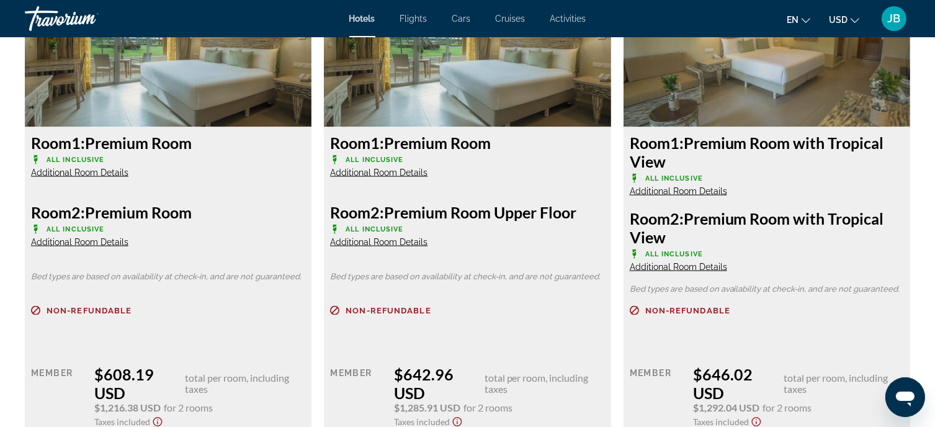
scroll to position [1676, 0]
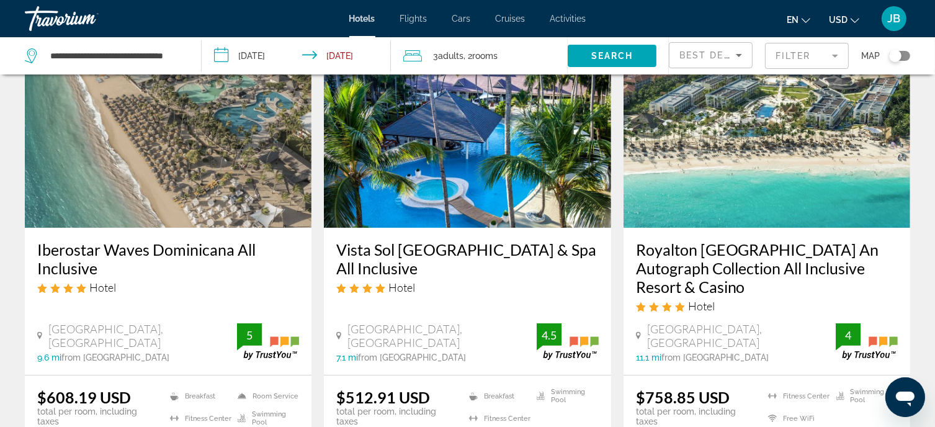
scroll to position [62, 0]
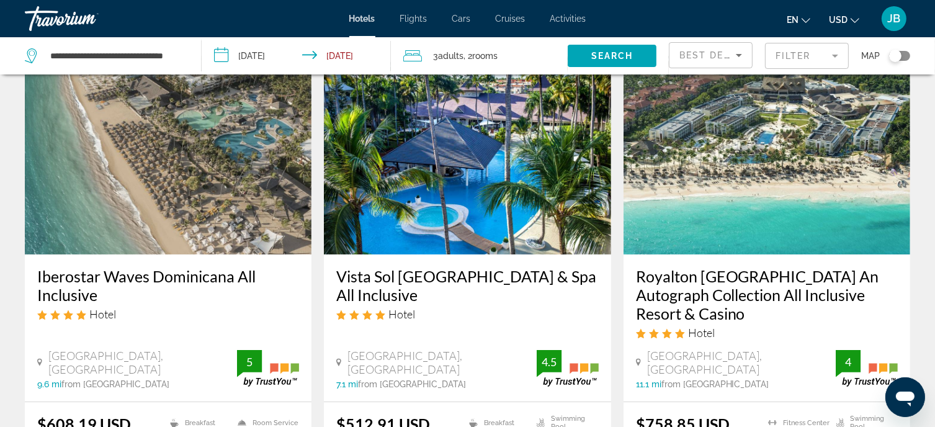
drag, startPoint x: 328, startPoint y: 276, endPoint x: 534, endPoint y: 297, distance: 207.8
click at [534, 297] on div "Vista Sol Punta Cana Beach Resort & Spa All Inclusive Hotel Playa Bavaro, Punta…" at bounding box center [467, 327] width 287 height 147
copy h3 "Vista Sol Punta Cana Beach Resort & Spa All Inclusive"
click at [436, 278] on h3 "Vista Sol Punta Cana Beach Resort & Spa All Inclusive" at bounding box center [467, 285] width 262 height 37
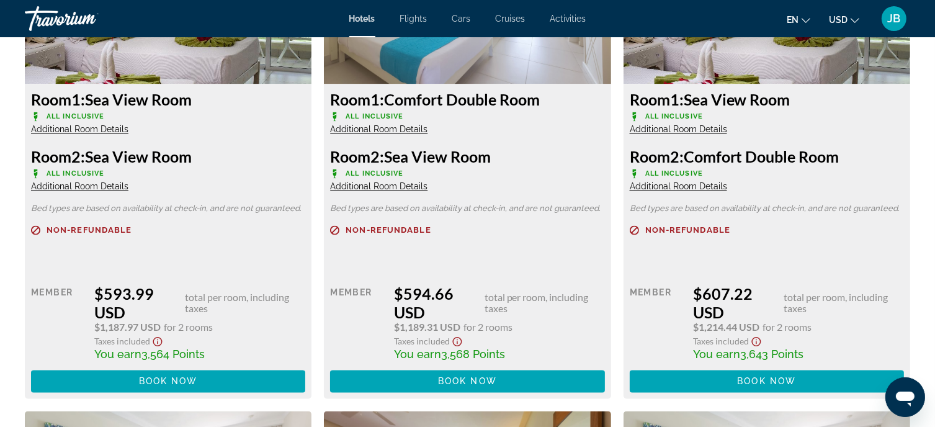
scroll to position [2234, 0]
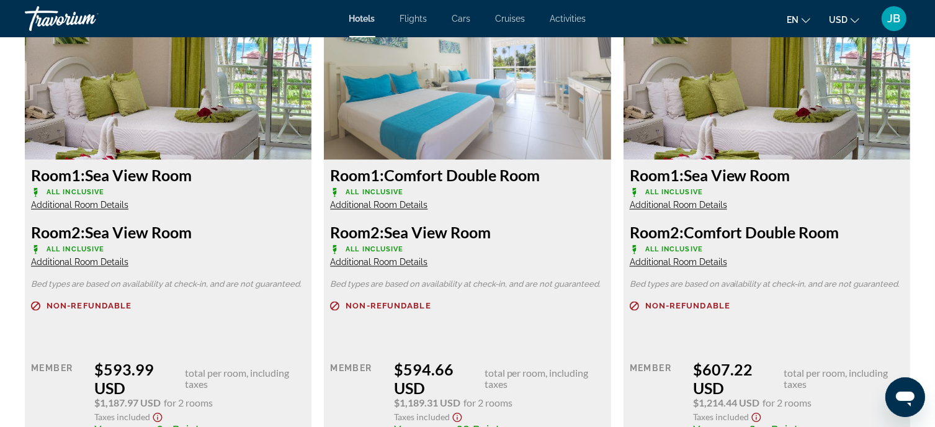
click at [107, 203] on span "Additional Room Details" at bounding box center [79, 205] width 97 height 10
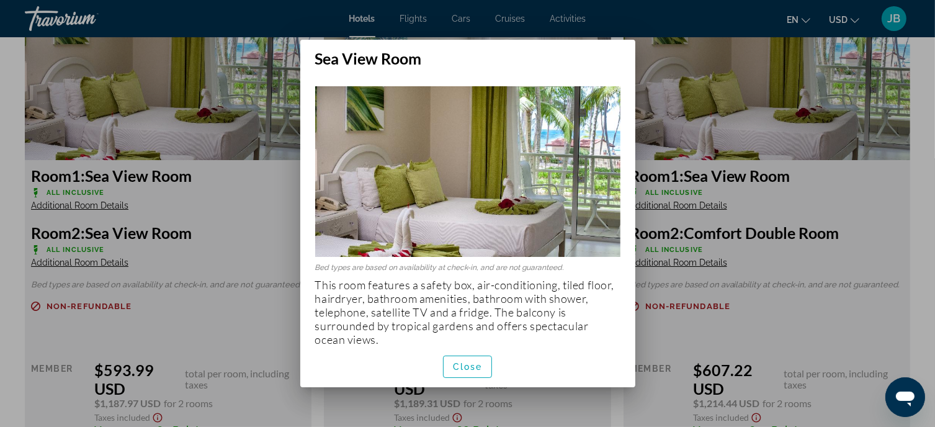
scroll to position [7, 0]
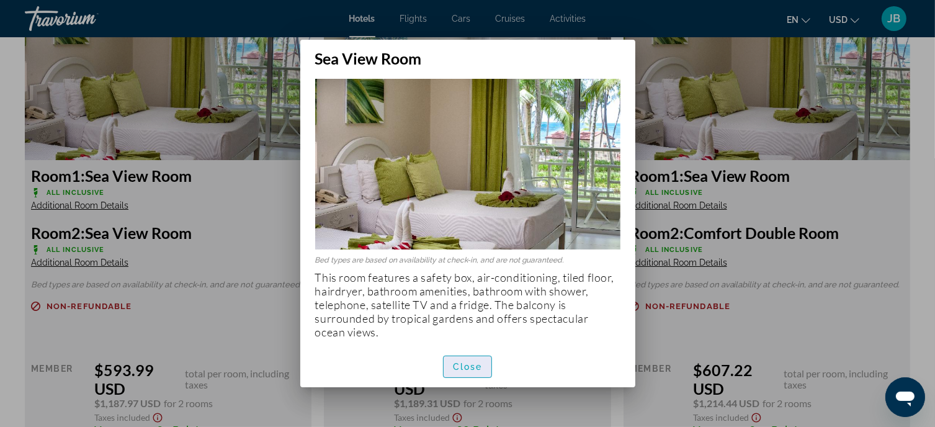
click at [474, 364] on span "Close" at bounding box center [468, 367] width 30 height 10
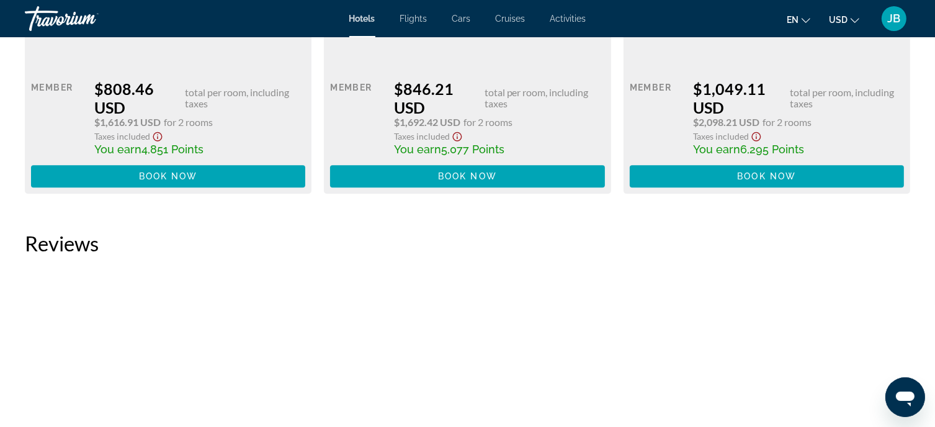
scroll to position [3600, 0]
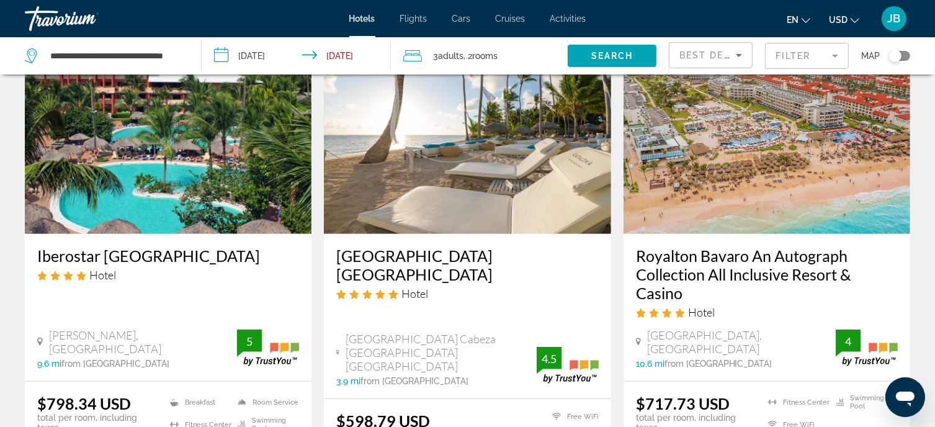
scroll to position [559, 0]
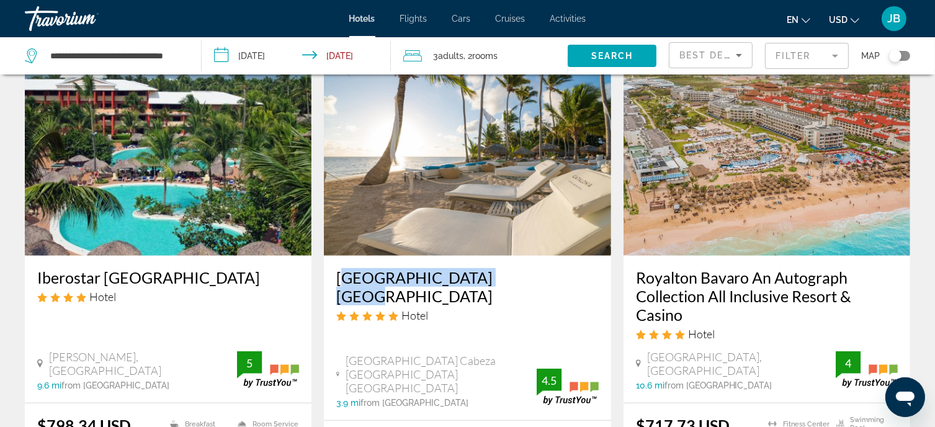
drag, startPoint x: 330, startPoint y: 271, endPoint x: 518, endPoint y: 272, distance: 188.1
click at [518, 272] on div "Catalonia Bavaro Beach Hotel Playa Bavaro Cabeza De Toro Punta Cana 3.9 mi from…" at bounding box center [467, 338] width 287 height 164
copy h3 "Catalonia Bavaro Beach"
click at [410, 272] on h3 "Catalonia Bavaro Beach" at bounding box center [467, 286] width 262 height 37
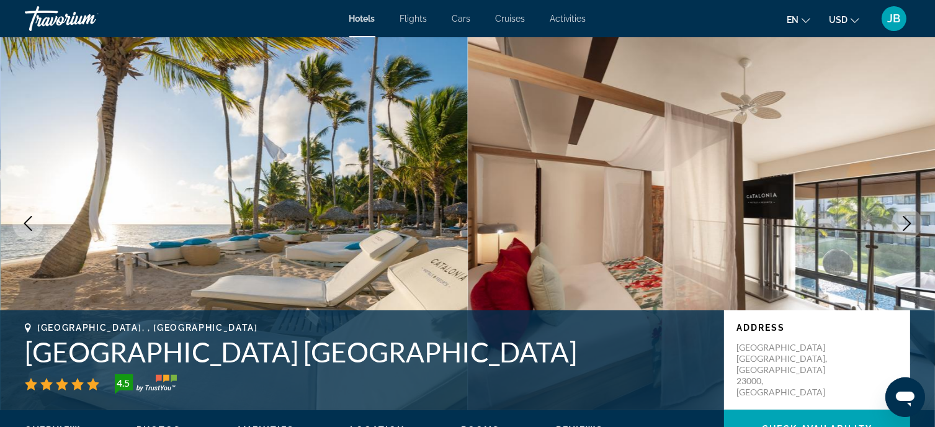
click at [905, 223] on icon "Next image" at bounding box center [907, 223] width 15 height 15
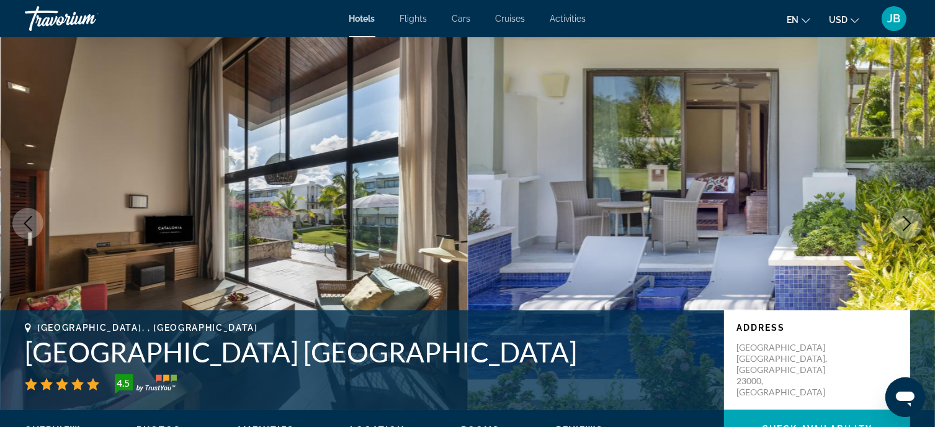
click at [905, 224] on icon "Next image" at bounding box center [907, 223] width 15 height 15
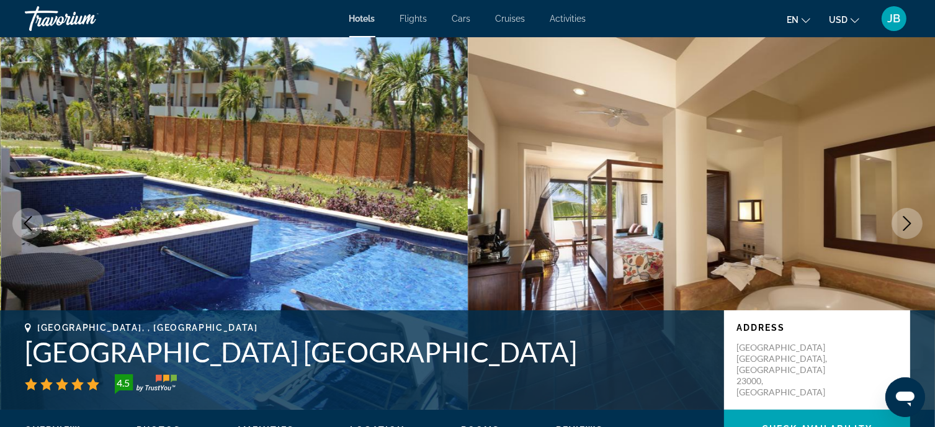
click at [910, 219] on icon "Next image" at bounding box center [907, 223] width 15 height 15
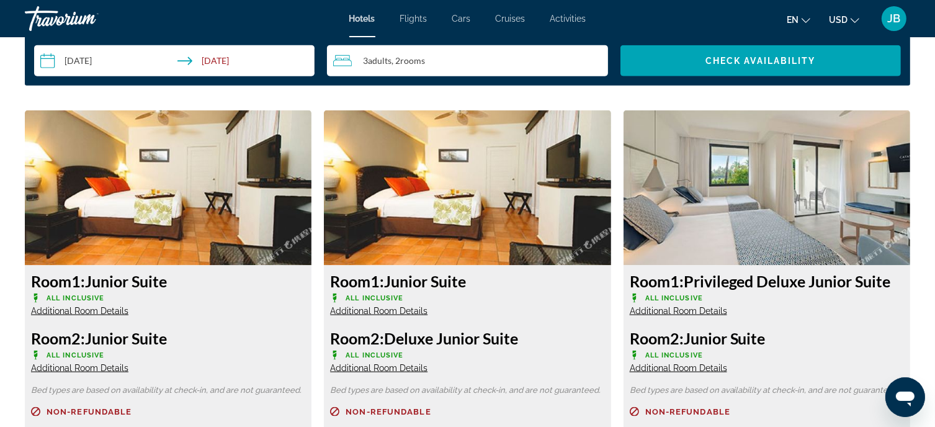
scroll to position [1800, 0]
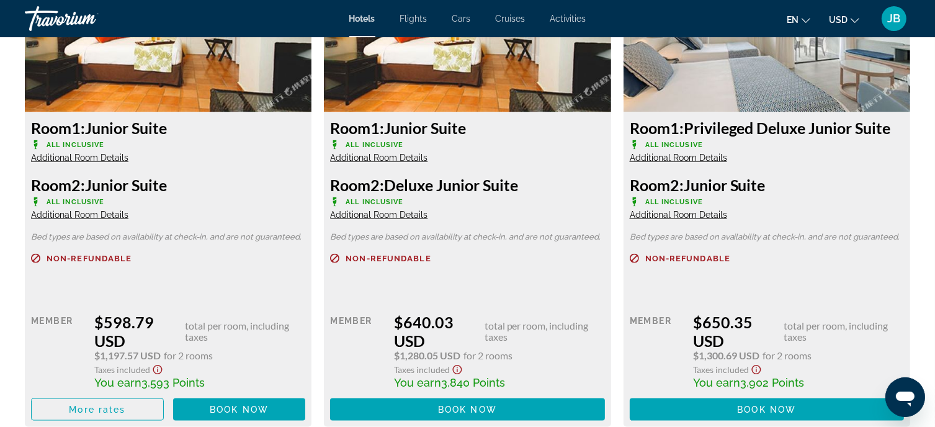
click at [688, 159] on span "Additional Room Details" at bounding box center [678, 158] width 97 height 10
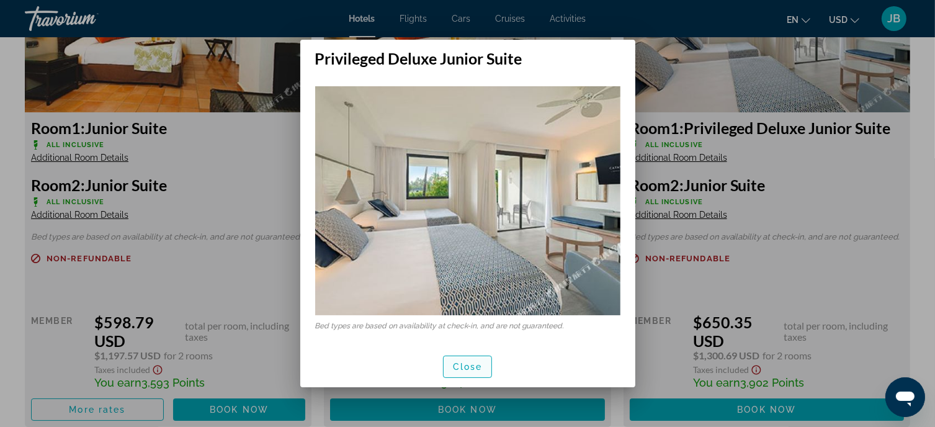
click at [476, 361] on span "button" at bounding box center [468, 367] width 48 height 30
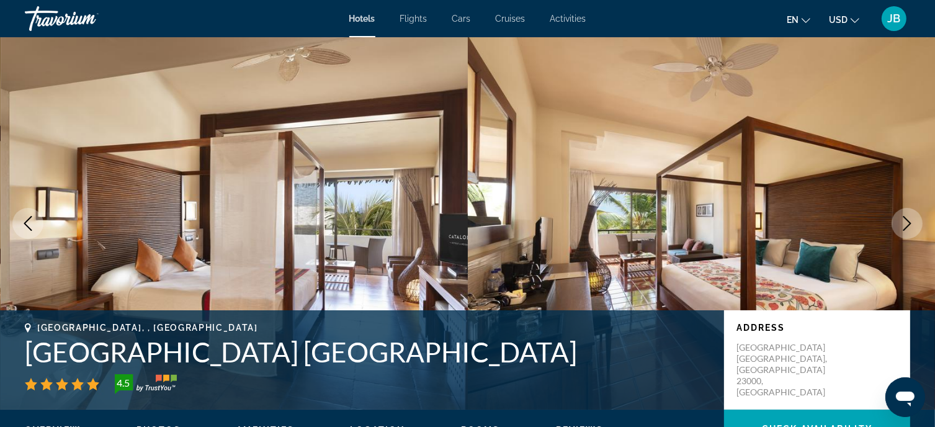
scroll to position [1800, 0]
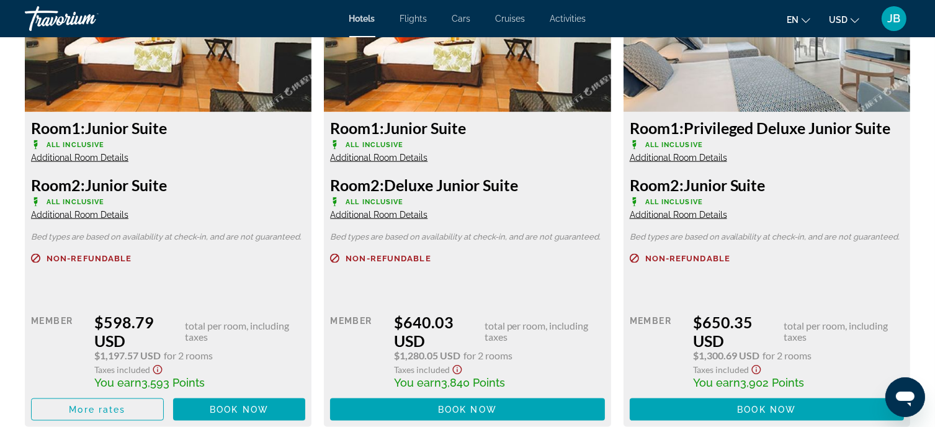
click at [688, 215] on span "Additional Room Details" at bounding box center [678, 215] width 97 height 10
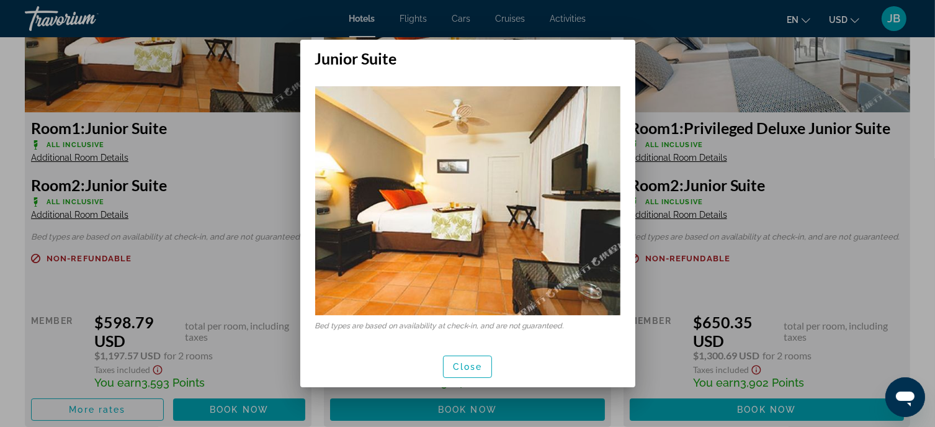
scroll to position [0, 0]
click at [469, 359] on span "button" at bounding box center [468, 367] width 48 height 30
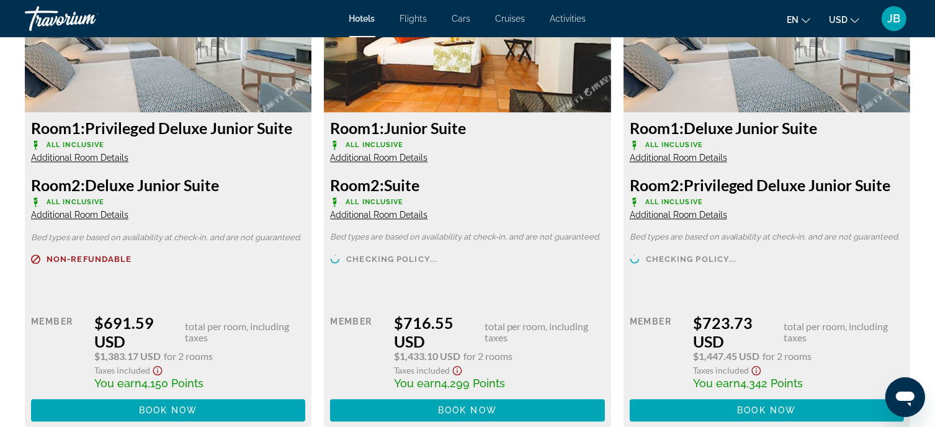
scroll to position [2793, 0]
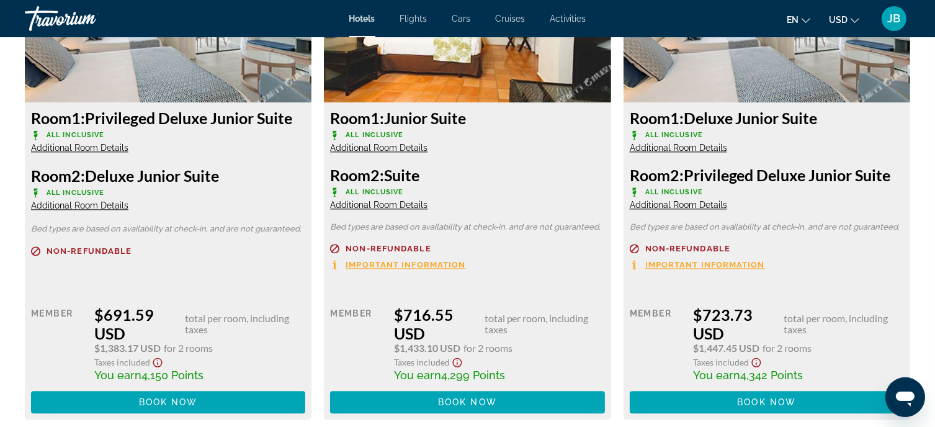
click at [103, 208] on span "Additional Room Details" at bounding box center [79, 205] width 97 height 10
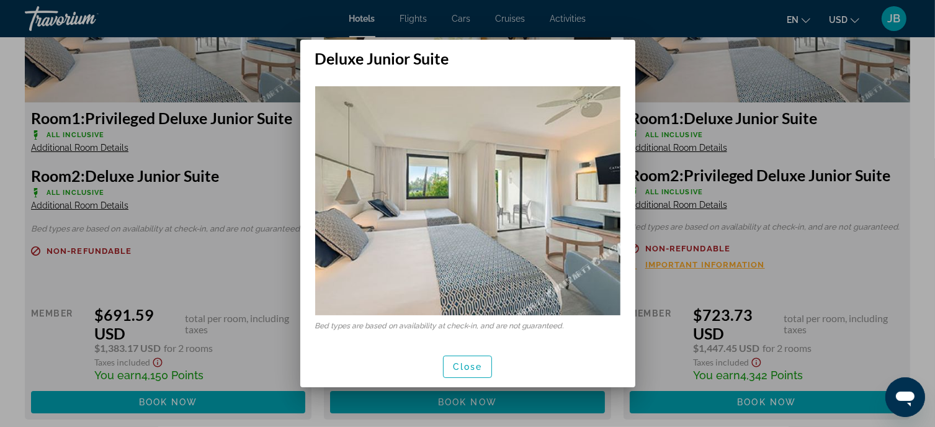
click at [103, 208] on div at bounding box center [467, 213] width 935 height 427
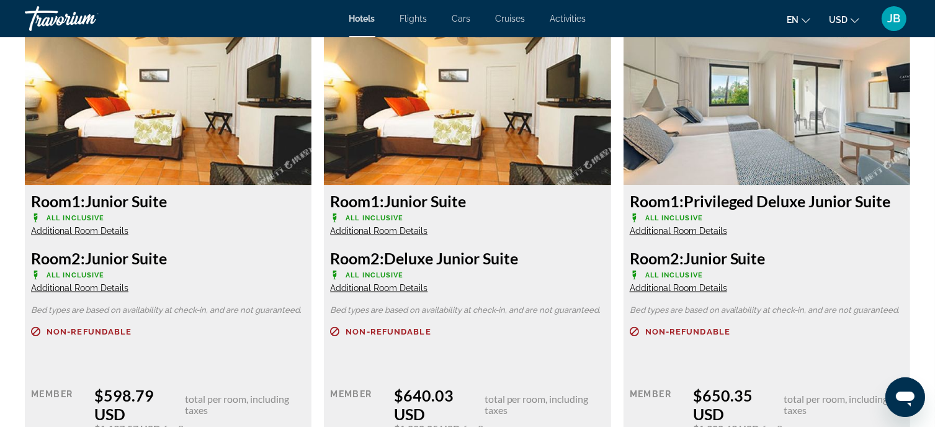
scroll to position [1614, 0]
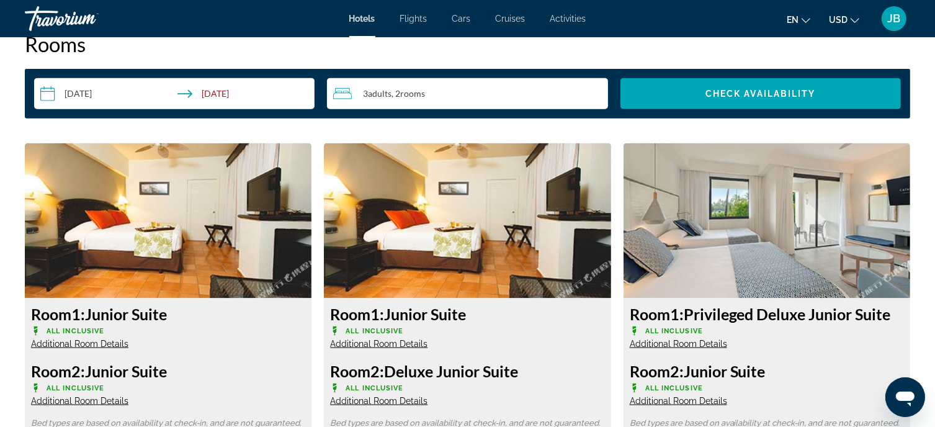
click at [102, 343] on span "Additional Room Details" at bounding box center [79, 344] width 97 height 10
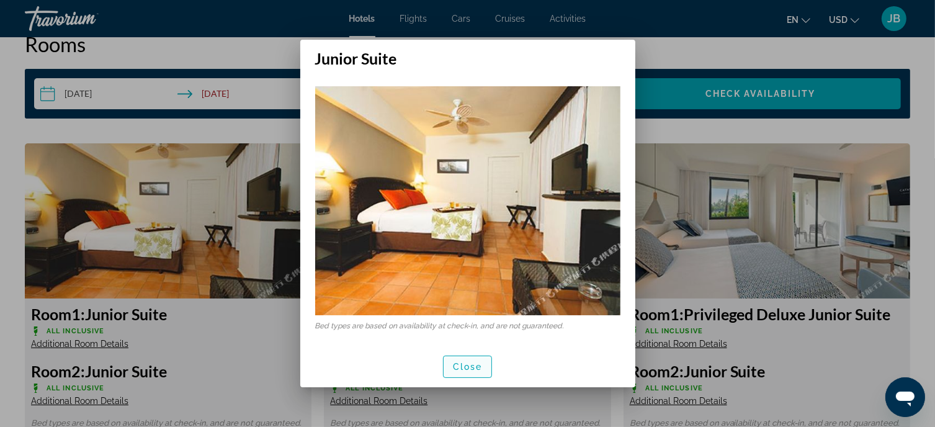
click at [464, 368] on span "Close" at bounding box center [468, 367] width 30 height 10
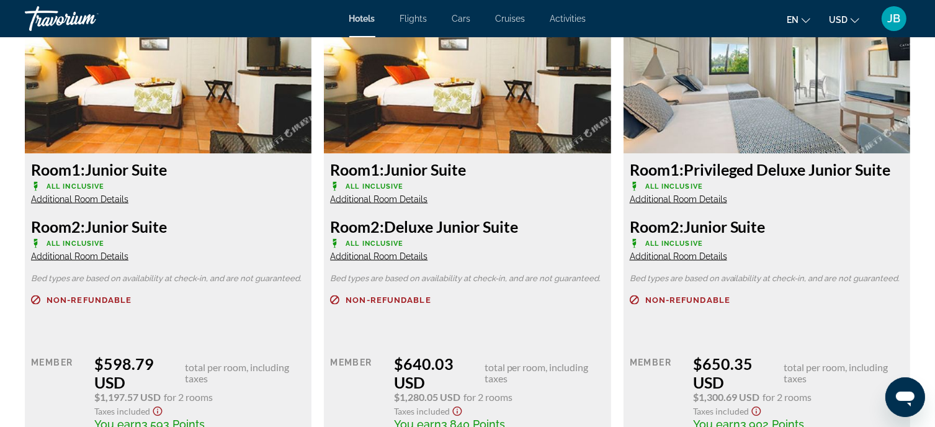
scroll to position [1676, 0]
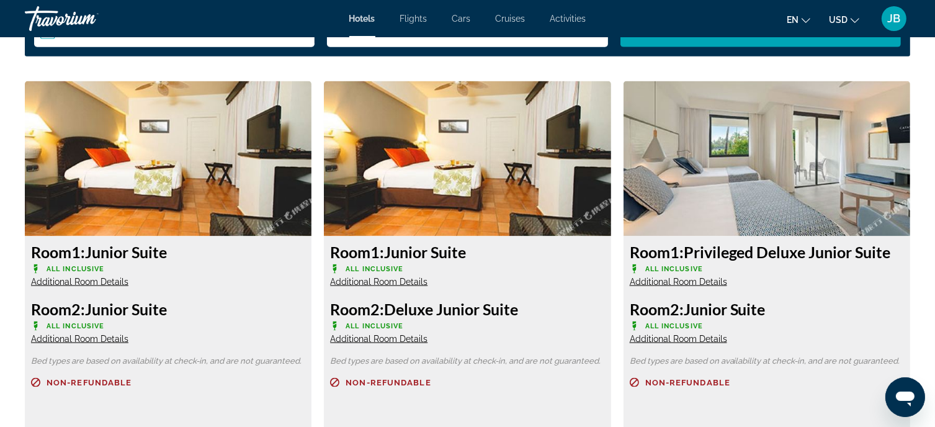
click at [398, 332] on div "Room 2: Deluxe Junior Suite All Inclusive Additional Room Details" at bounding box center [467, 322] width 274 height 45
click at [399, 337] on span "Additional Room Details" at bounding box center [378, 339] width 97 height 10
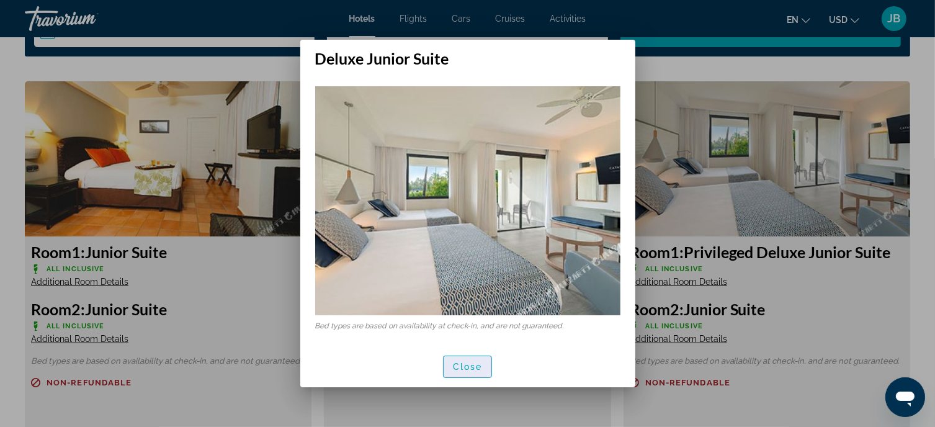
click at [467, 366] on span "Close" at bounding box center [468, 367] width 30 height 10
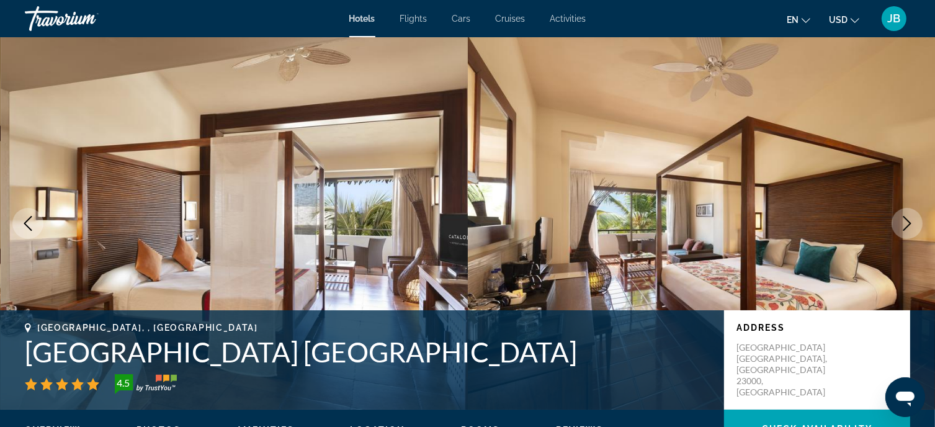
scroll to position [1676, 0]
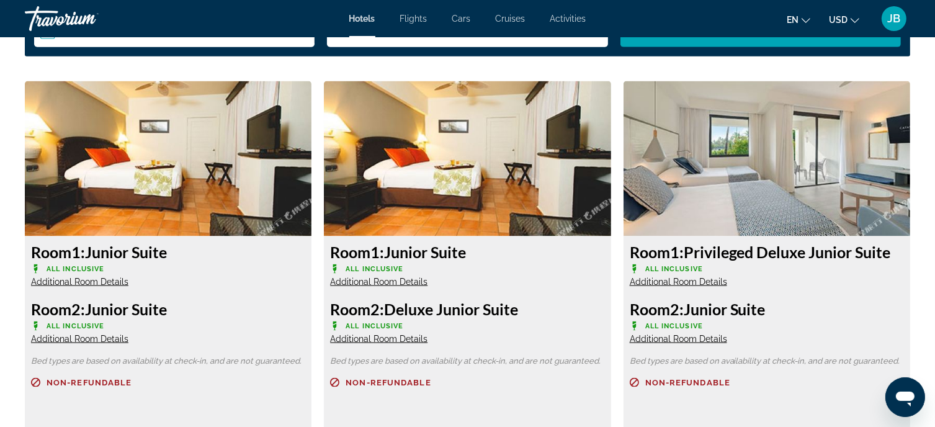
click at [400, 280] on span "Additional Room Details" at bounding box center [378, 282] width 97 height 10
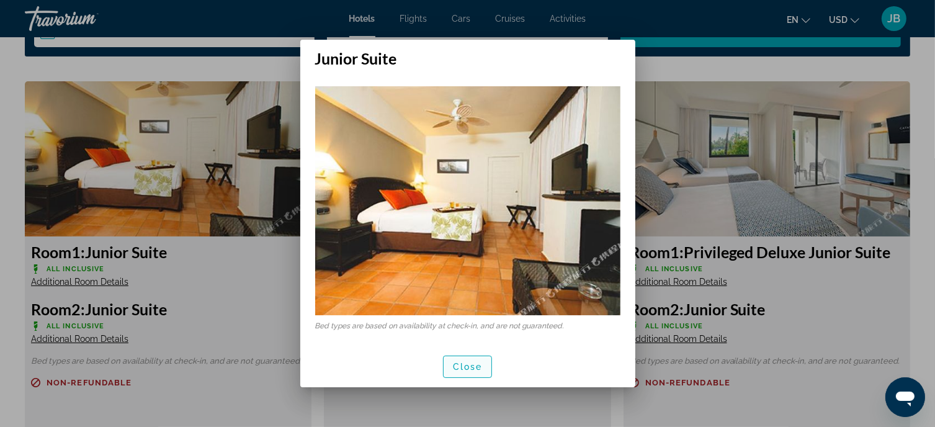
click at [474, 359] on span "button" at bounding box center [468, 367] width 48 height 30
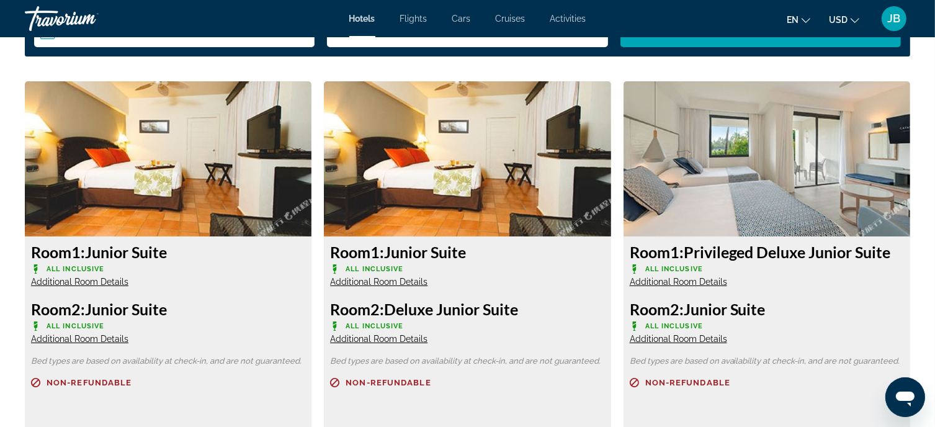
scroll to position [1676, 0]
click at [691, 283] on span "Additional Room Details" at bounding box center [678, 282] width 97 height 10
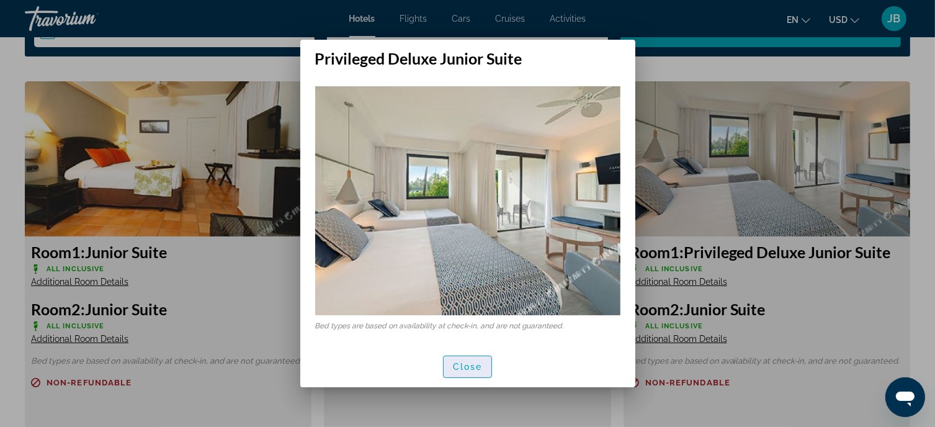
click at [479, 367] on span "Close" at bounding box center [468, 367] width 30 height 10
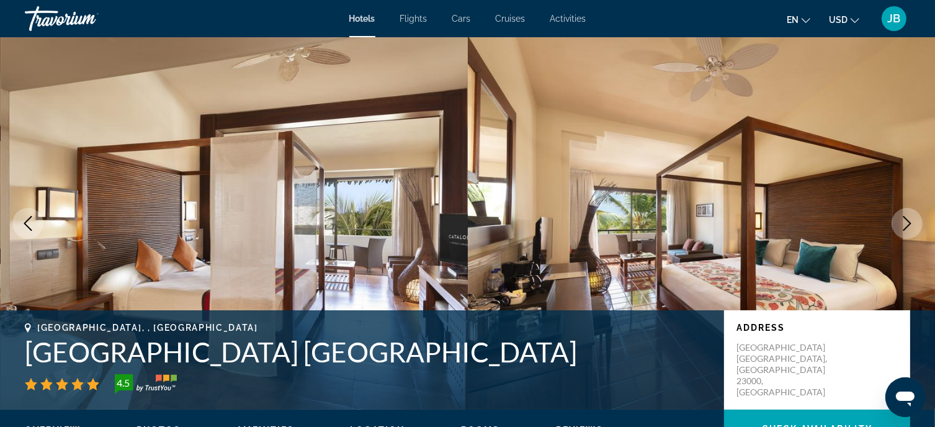
scroll to position [1676, 0]
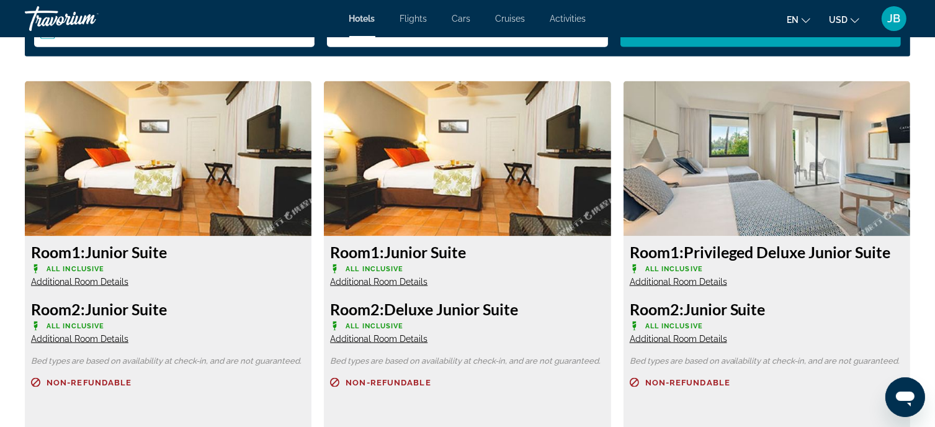
click at [675, 340] on span "Additional Room Details" at bounding box center [678, 339] width 97 height 10
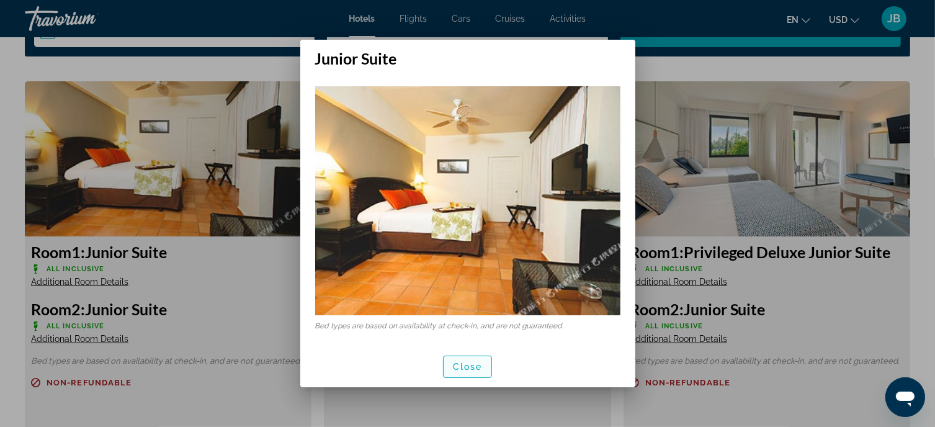
click at [477, 365] on span "Close" at bounding box center [468, 367] width 30 height 10
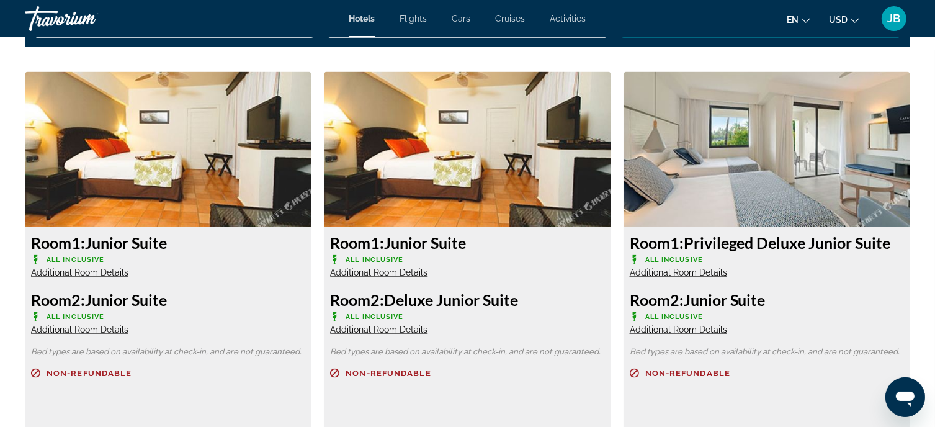
scroll to position [1738, 0]
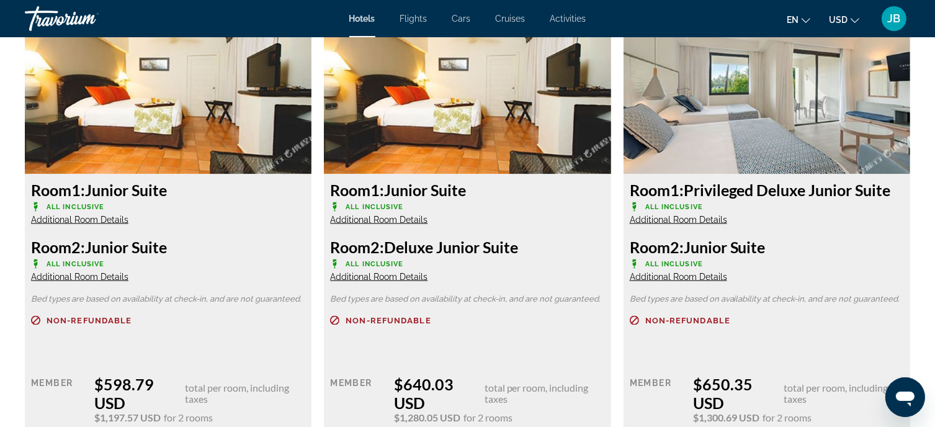
click at [695, 220] on span "Additional Room Details" at bounding box center [678, 220] width 97 height 10
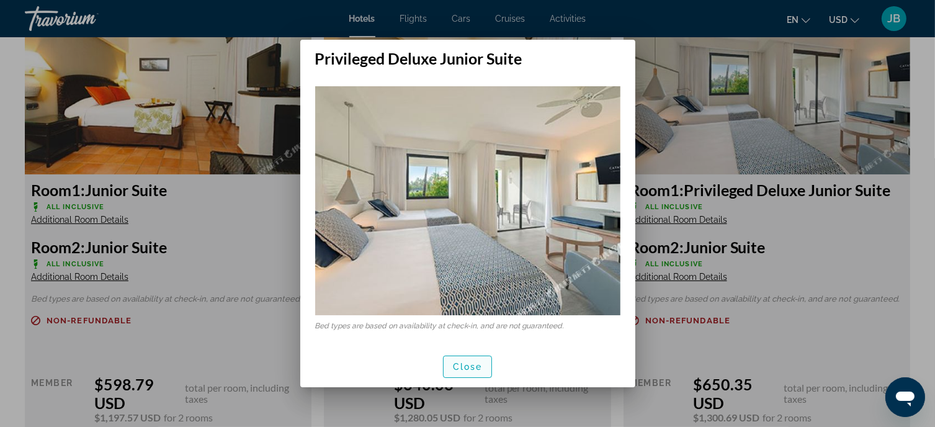
click at [466, 362] on span "Close" at bounding box center [468, 367] width 30 height 10
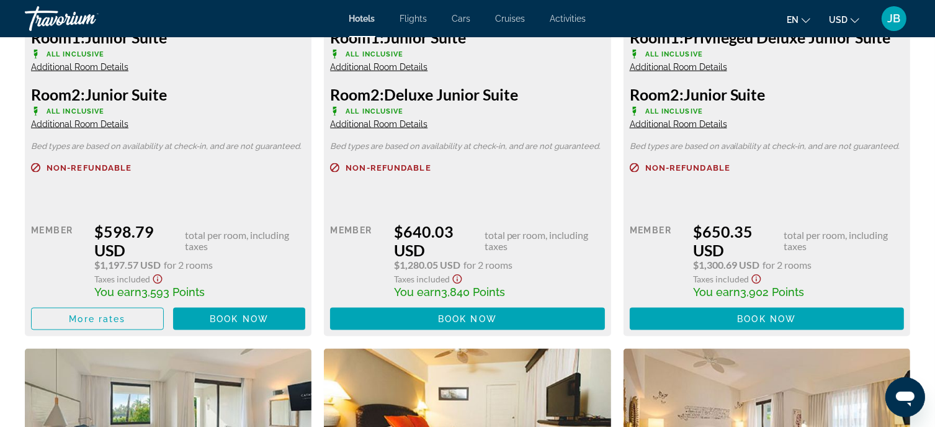
scroll to position [1924, 0]
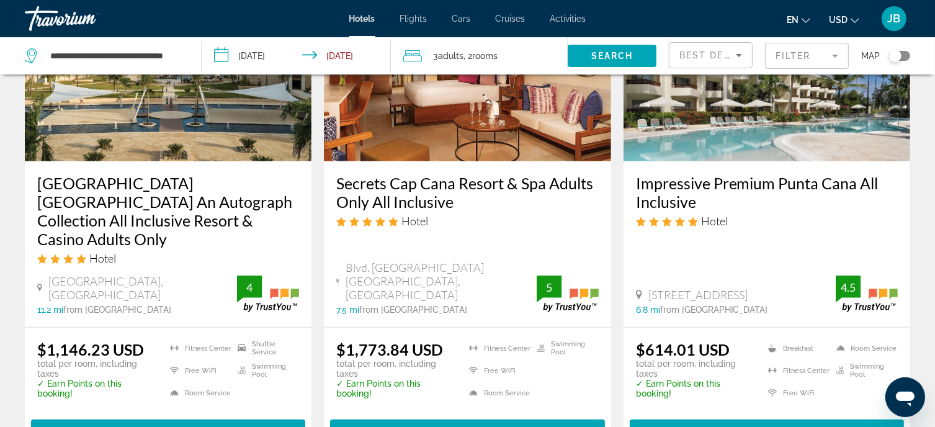
scroll to position [1117, 0]
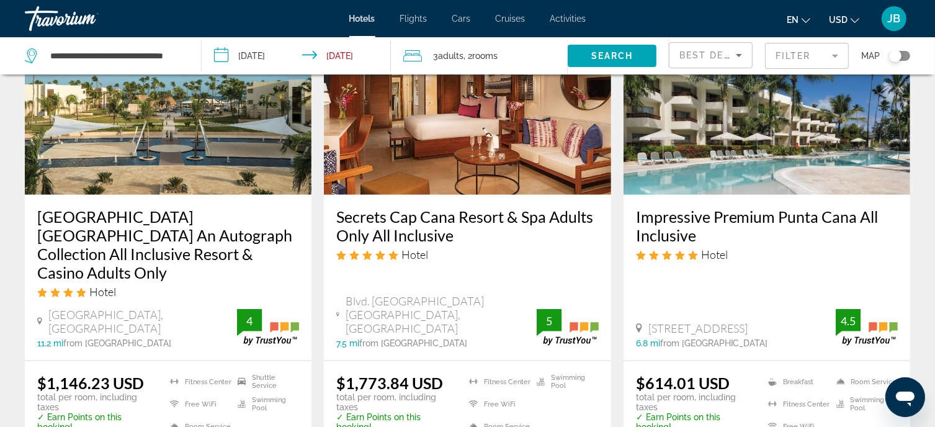
drag, startPoint x: 626, startPoint y: 215, endPoint x: 724, endPoint y: 235, distance: 99.4
click at [724, 235] on div "Impressive Premium Punta Cana All Inclusive Hotel Avenida Alemania Ab 108 1, Pu…" at bounding box center [767, 278] width 287 height 166
copy h3 "Impressive Premium Punta Cana All Inclusive"
click at [696, 220] on h3 "Impressive Premium Punta Cana All Inclusive" at bounding box center [767, 225] width 262 height 37
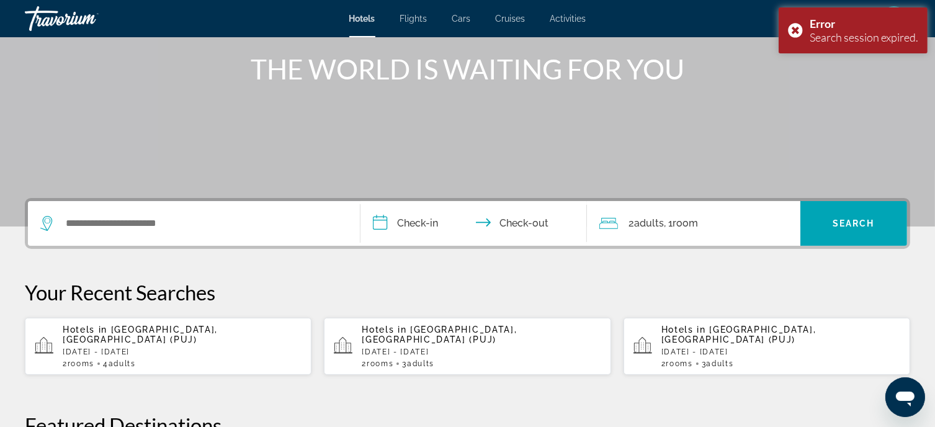
scroll to position [124, 0]
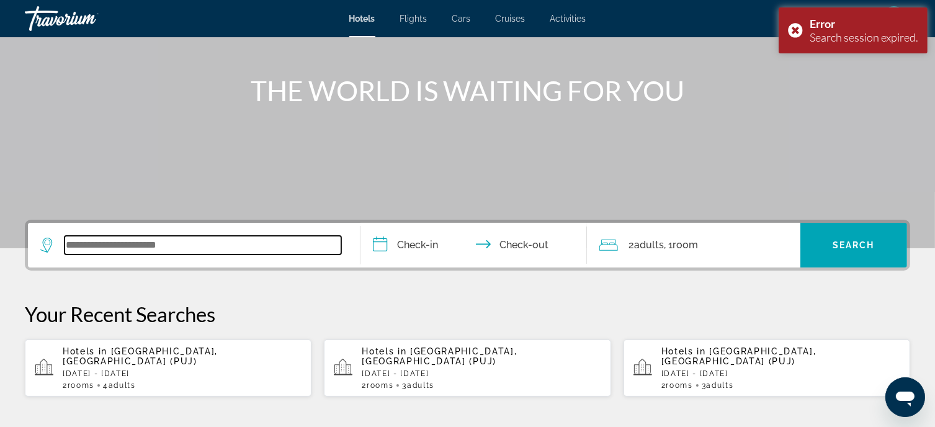
click at [195, 254] on input "Search widget" at bounding box center [203, 245] width 277 height 19
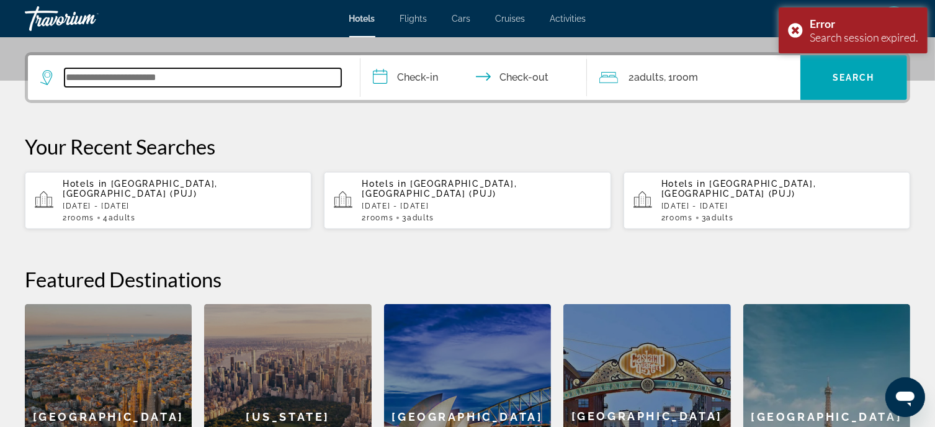
scroll to position [303, 0]
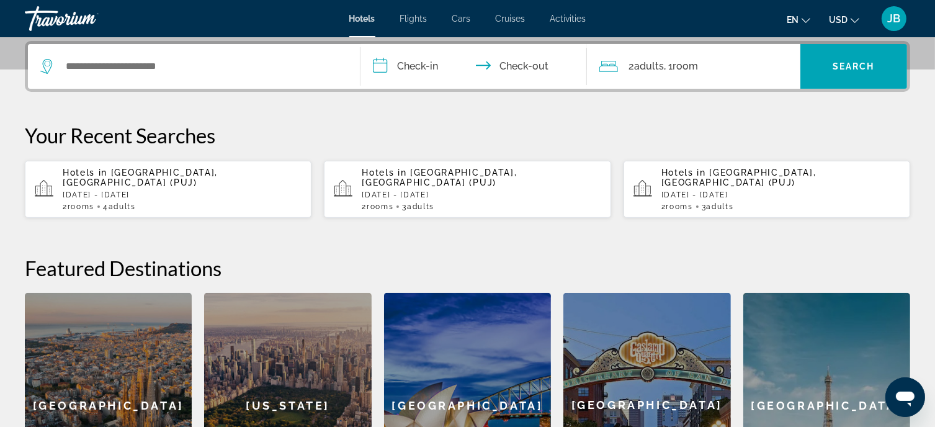
click at [145, 199] on div "Hotels in Punta Cana, Dominican Republic (PUJ) Thu, 18 Sep - Mon, 22 Sep 2 Room…" at bounding box center [182, 189] width 239 height 43
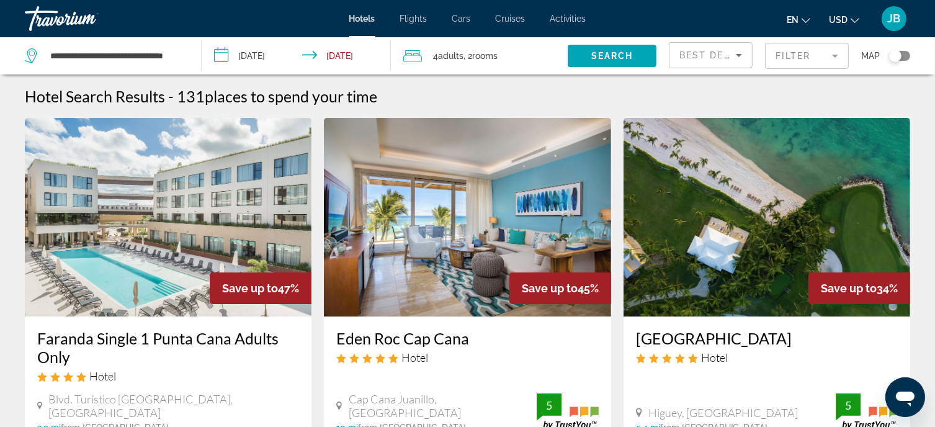
click at [254, 58] on input "**********" at bounding box center [299, 57] width 194 height 41
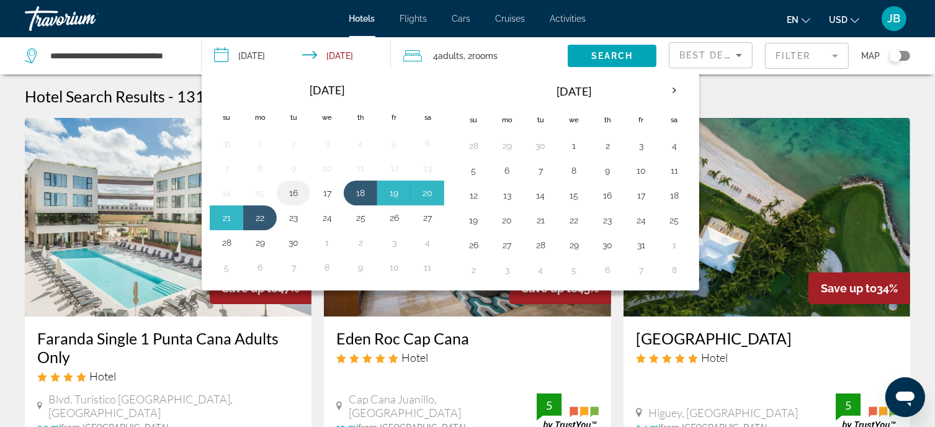
click at [291, 192] on button "16" at bounding box center [294, 192] width 20 height 17
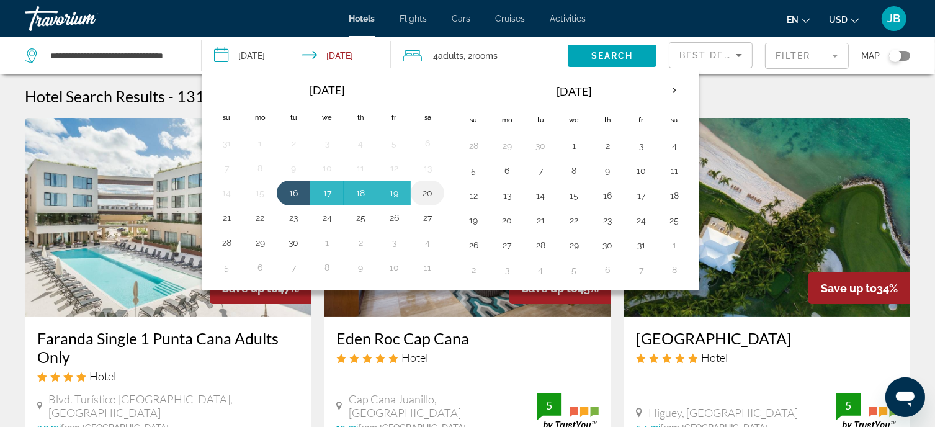
click at [423, 197] on button "20" at bounding box center [428, 192] width 20 height 17
type input "**********"
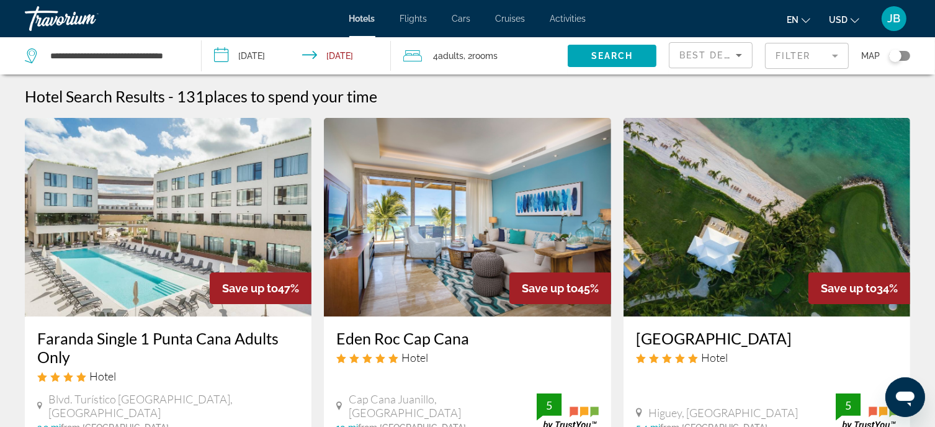
click at [462, 48] on span "4 Adult Adults" at bounding box center [448, 55] width 30 height 17
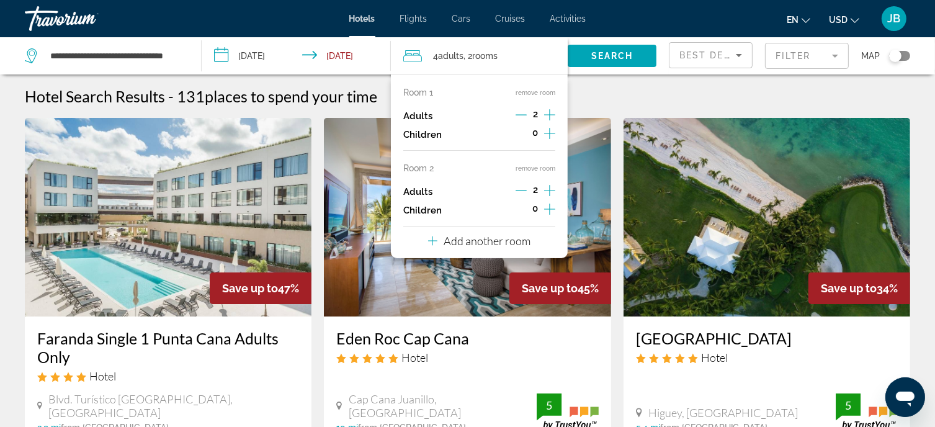
click at [515, 192] on div "Adults 2" at bounding box center [479, 191] width 152 height 19
drag, startPoint x: 523, startPoint y: 188, endPoint x: 543, endPoint y: 176, distance: 23.6
click at [524, 188] on icon "Decrement adults" at bounding box center [521, 190] width 11 height 11
click at [604, 55] on span "Search" at bounding box center [613, 56] width 42 height 10
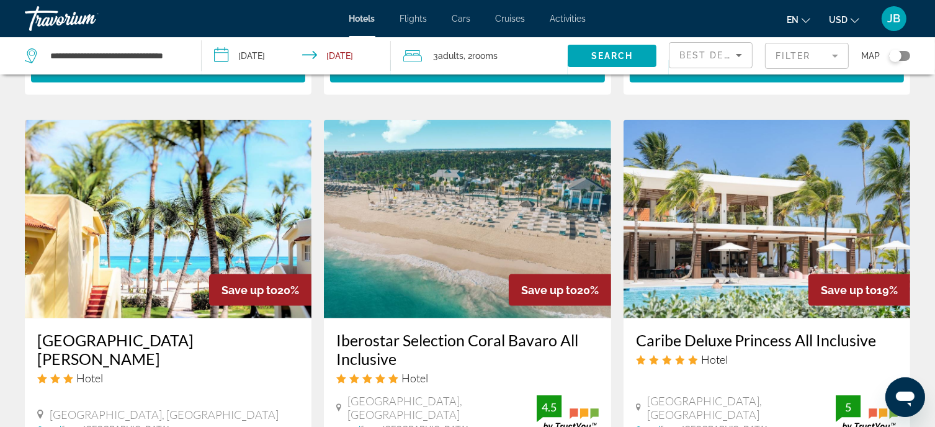
scroll to position [1866, 0]
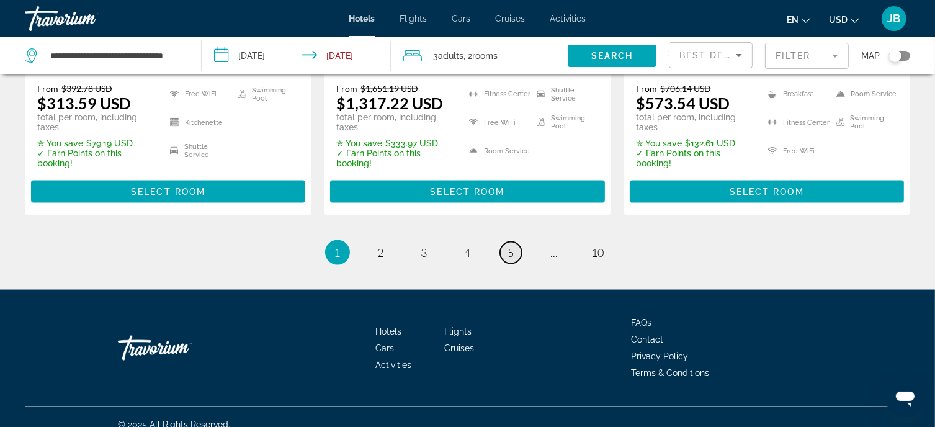
click at [506, 242] on link "page 5" at bounding box center [511, 253] width 22 height 22
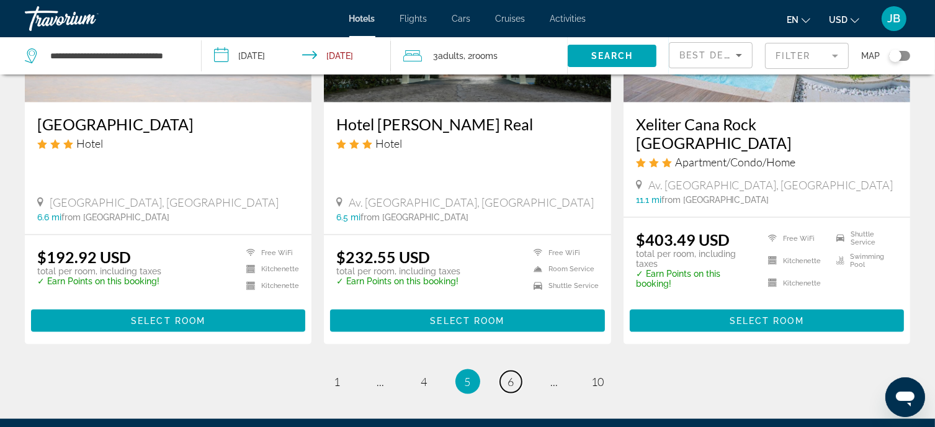
scroll to position [1614, 0]
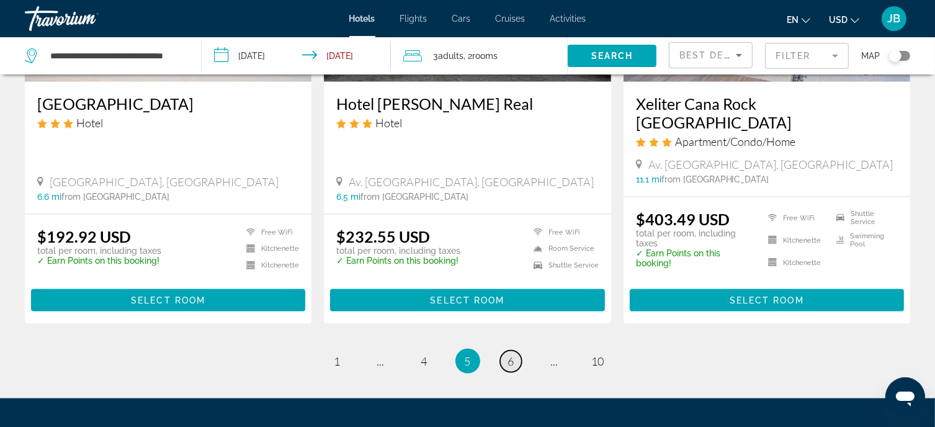
click at [512, 354] on span "6" at bounding box center [511, 361] width 6 height 14
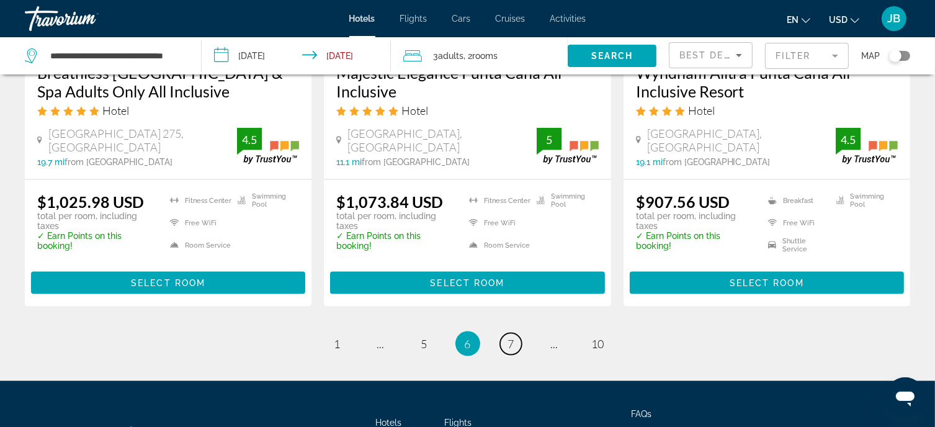
scroll to position [1793, 0]
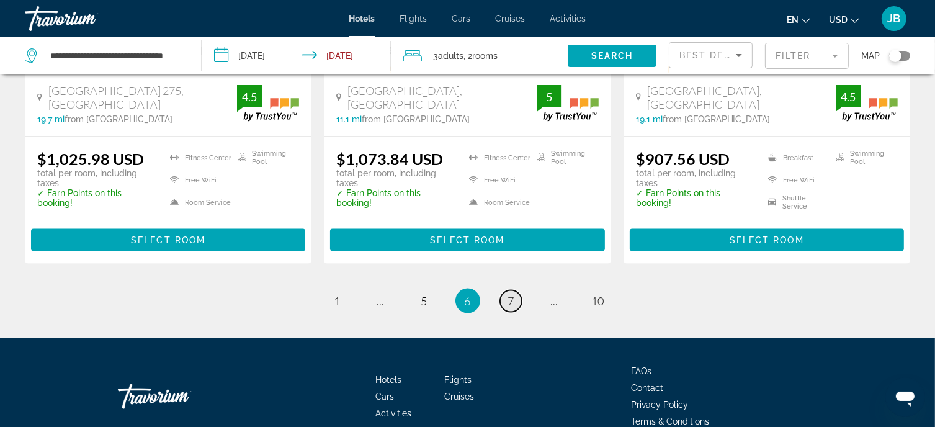
click at [516, 290] on link "page 7" at bounding box center [511, 301] width 22 height 22
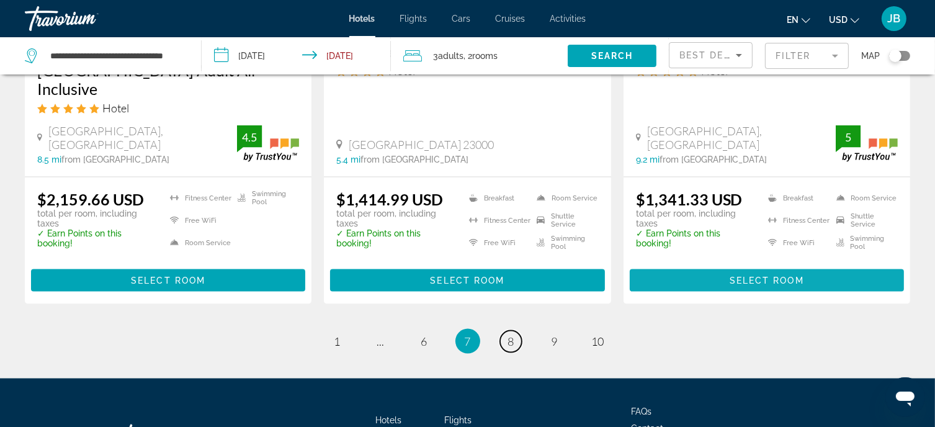
scroll to position [1845, 0]
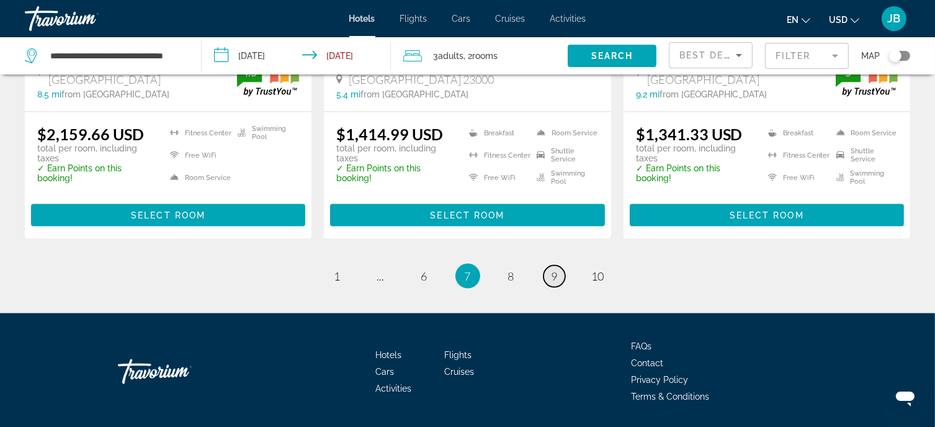
click at [554, 269] on span "9" at bounding box center [555, 276] width 6 height 14
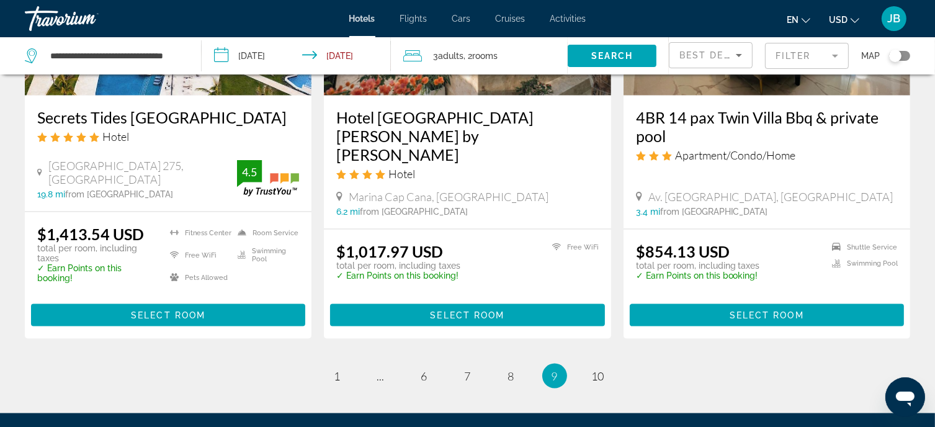
scroll to position [1676, 0]
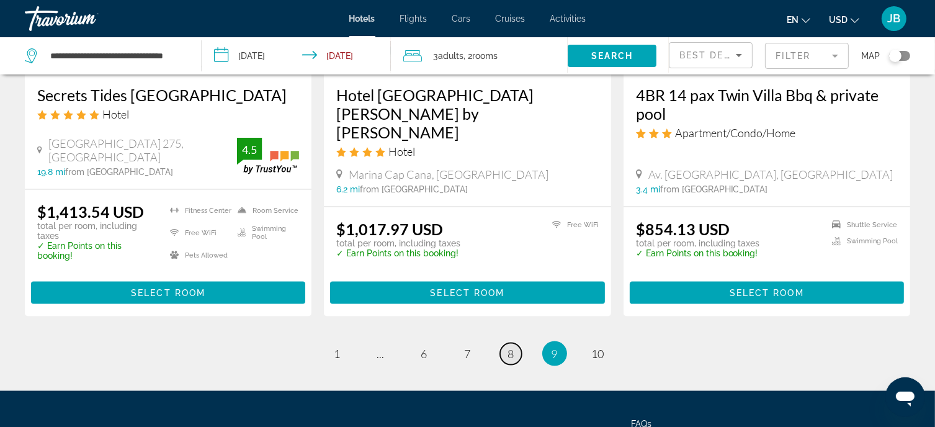
click at [504, 343] on link "page 8" at bounding box center [511, 354] width 22 height 22
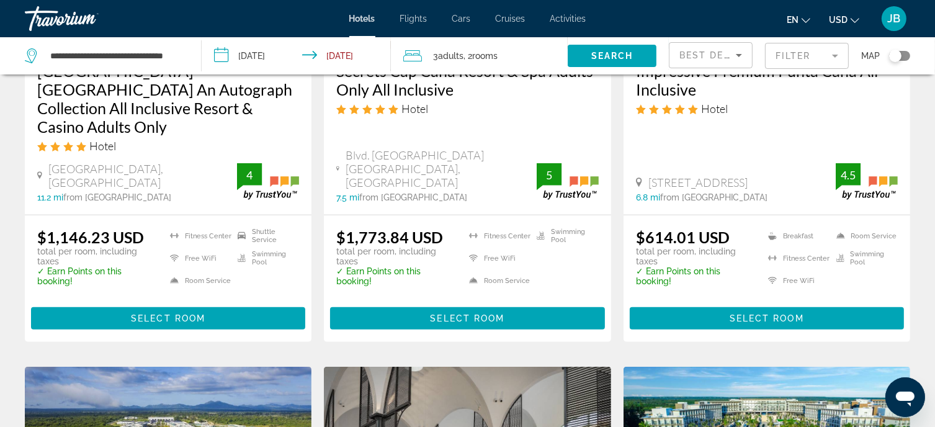
scroll to position [1241, 0]
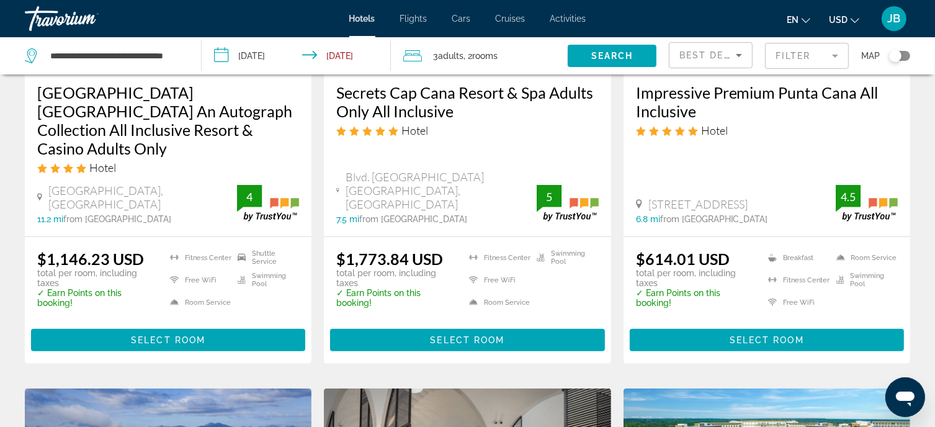
click at [681, 94] on h3 "Impressive Premium Punta Cana All Inclusive" at bounding box center [767, 101] width 262 height 37
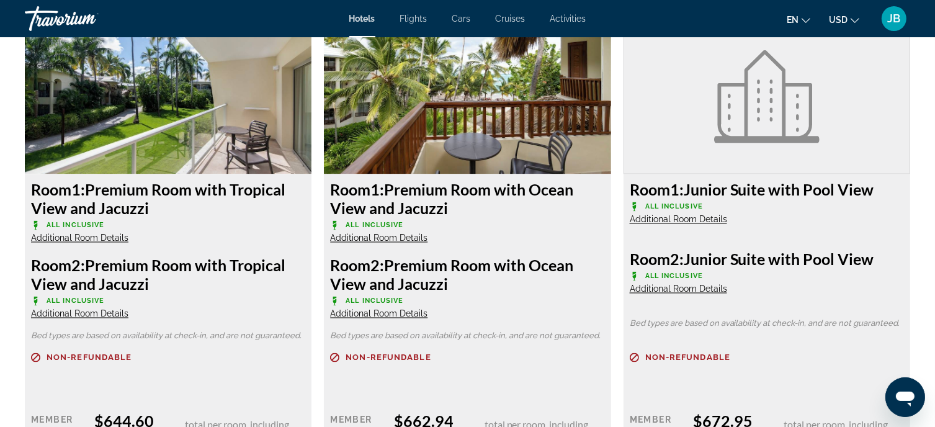
scroll to position [2172, 0]
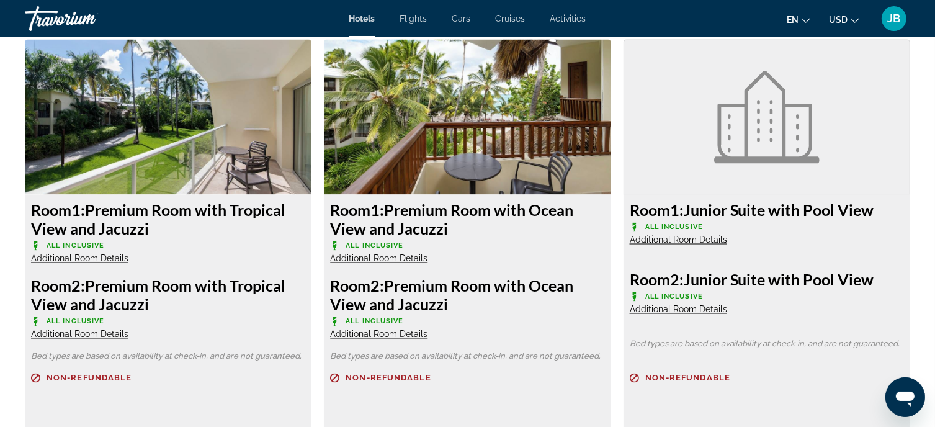
click at [541, 156] on img "Main content" at bounding box center [467, 117] width 287 height 155
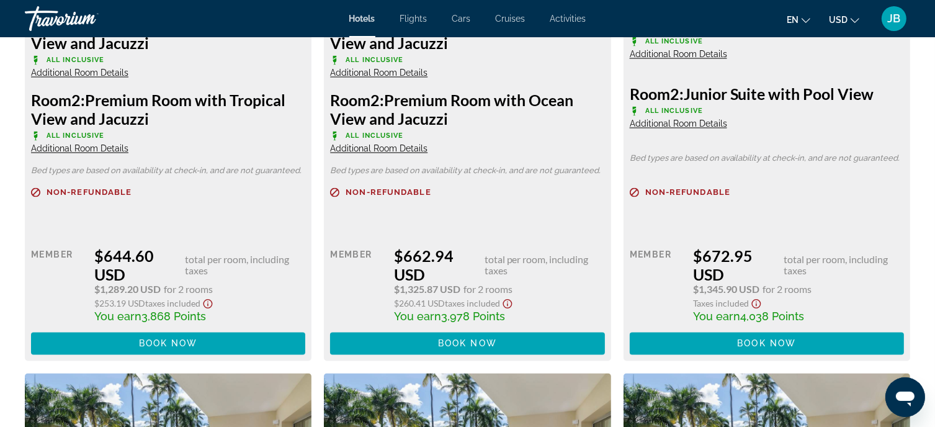
scroll to position [2297, 0]
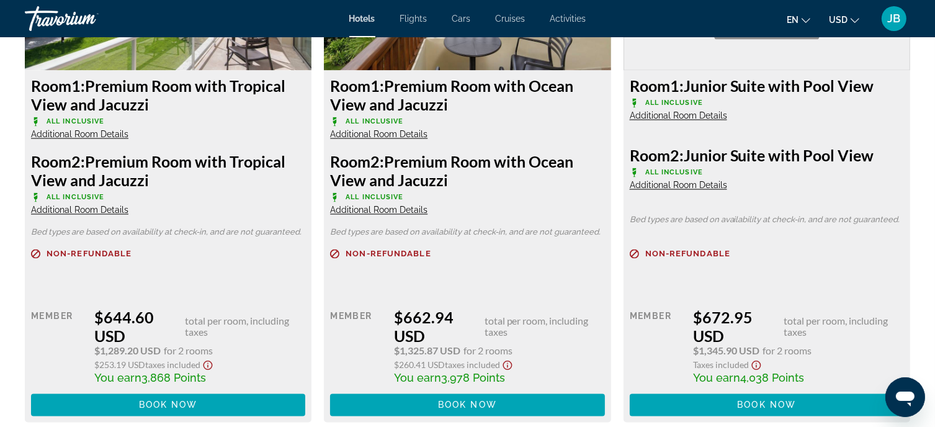
click at [410, 140] on span "Additional Room Details" at bounding box center [378, 135] width 97 height 10
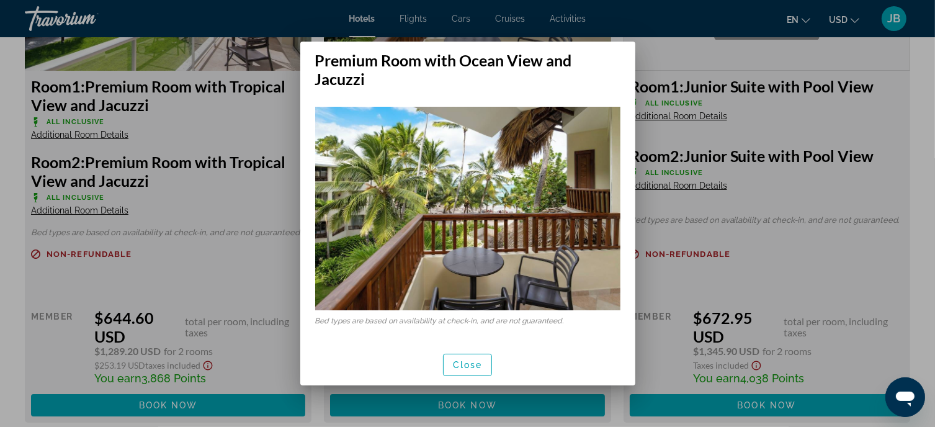
scroll to position [0, 0]
click at [482, 359] on span "button" at bounding box center [468, 365] width 48 height 30
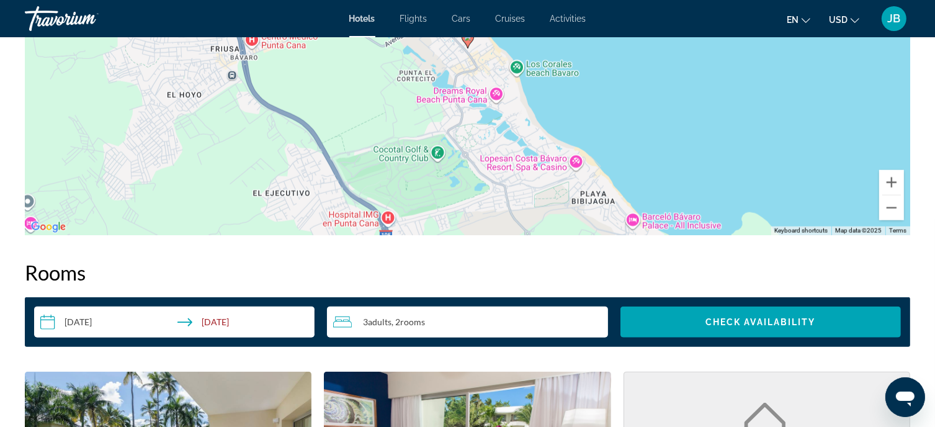
scroll to position [1179, 0]
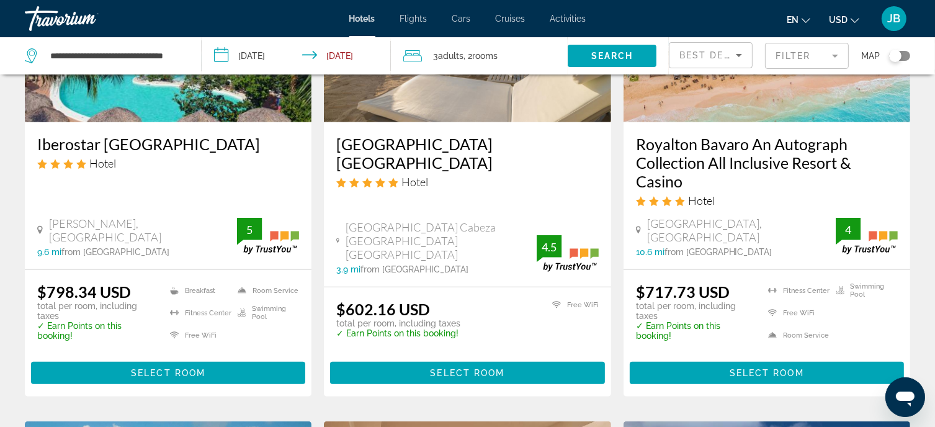
scroll to position [683, 0]
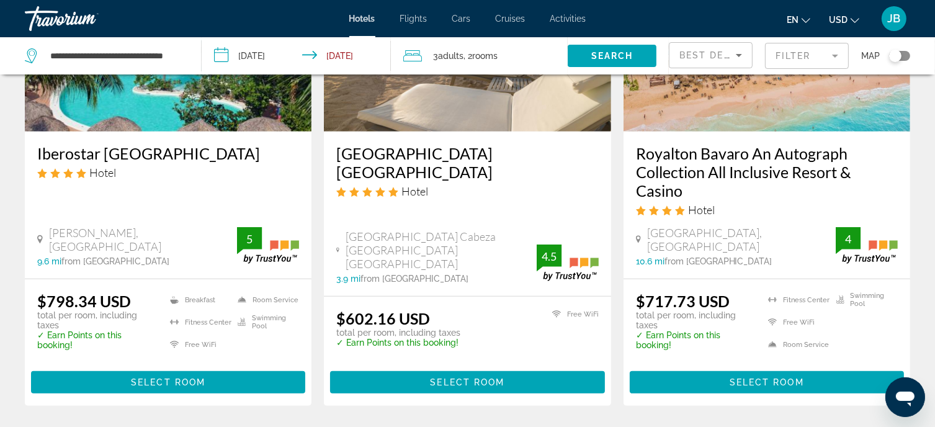
drag, startPoint x: 635, startPoint y: 148, endPoint x: 811, endPoint y: 174, distance: 178.3
click at [870, 183] on div "Royalton Bavaro An Autograph Collection All Inclusive Resort & Casino Hotel Hig…" at bounding box center [767, 205] width 287 height 147
copy h3 "Royalton Bavaro An Autograph Collection All Inclusive Resort & Casino"
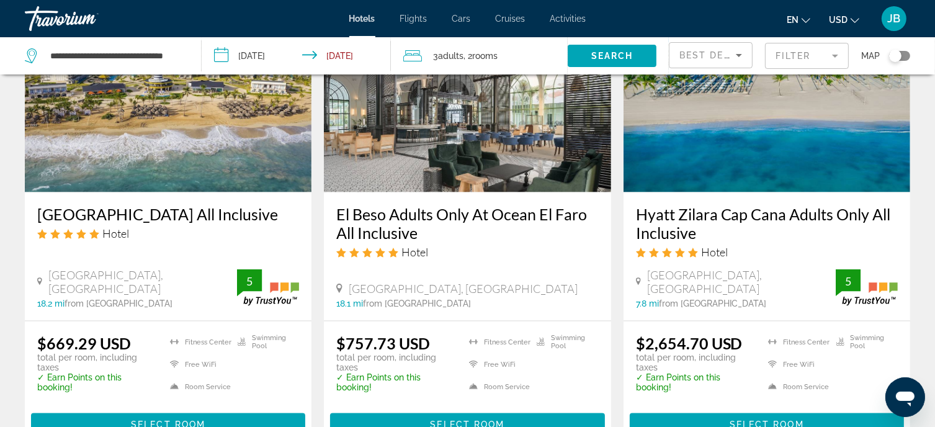
scroll to position [1614, 0]
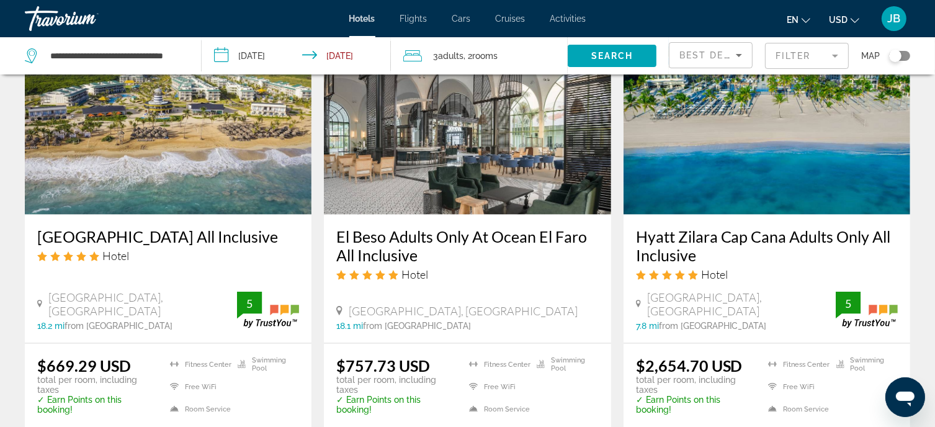
drag, startPoint x: 37, startPoint y: 214, endPoint x: 279, endPoint y: 221, distance: 242.8
click at [293, 225] on div "Ocean El Faro Resort All Inclusive Hotel Carretera Uvero Alto, Punta Cana 18.2 …" at bounding box center [168, 279] width 287 height 128
click at [274, 227] on h3 "Ocean El Faro Resort All Inclusive" at bounding box center [168, 236] width 262 height 19
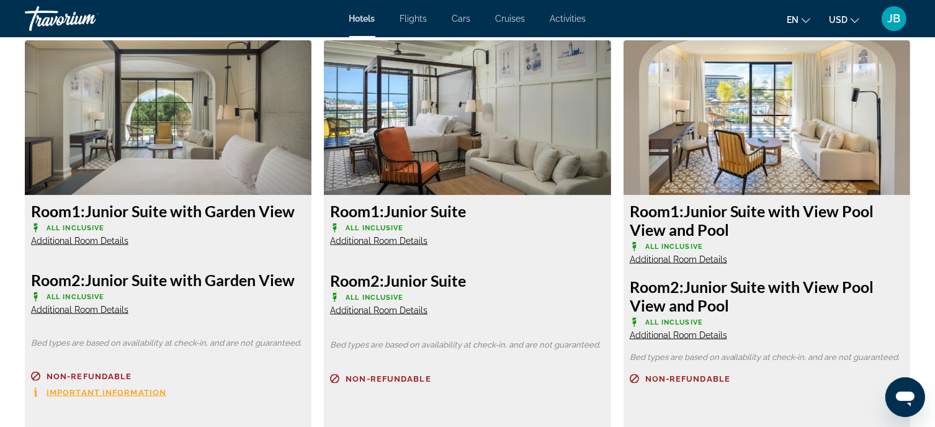
scroll to position [1676, 0]
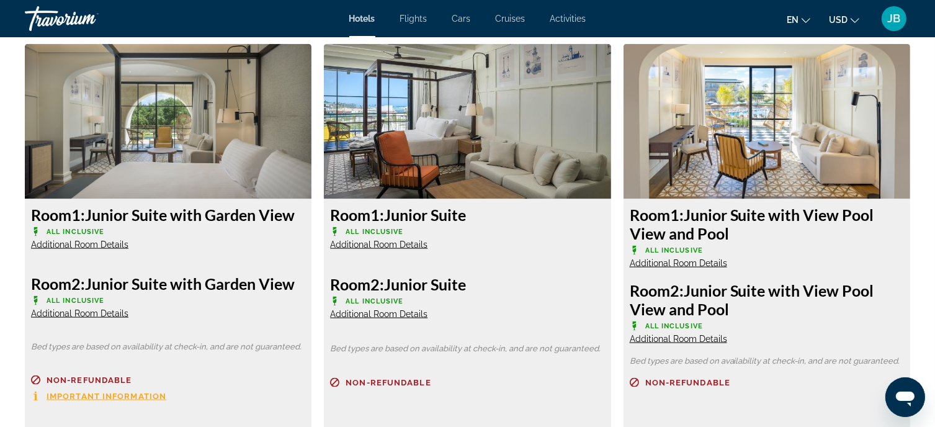
click at [406, 240] on span "Additional Room Details" at bounding box center [378, 245] width 97 height 10
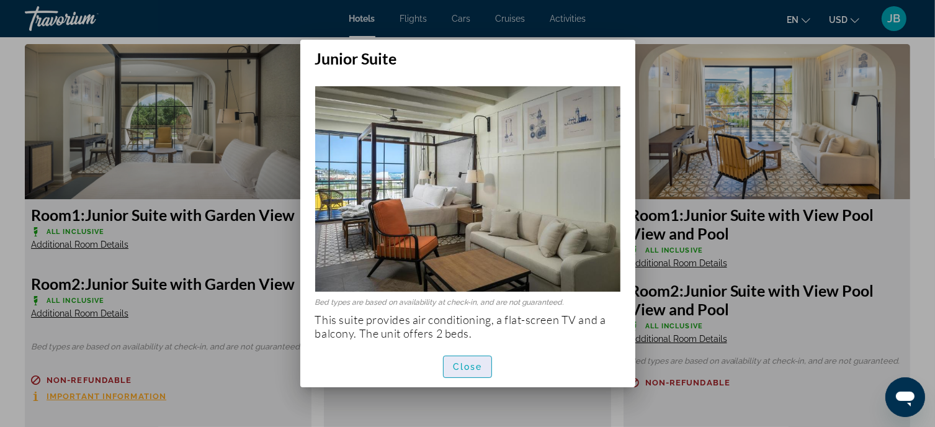
click at [482, 362] on span "Close" at bounding box center [468, 367] width 30 height 10
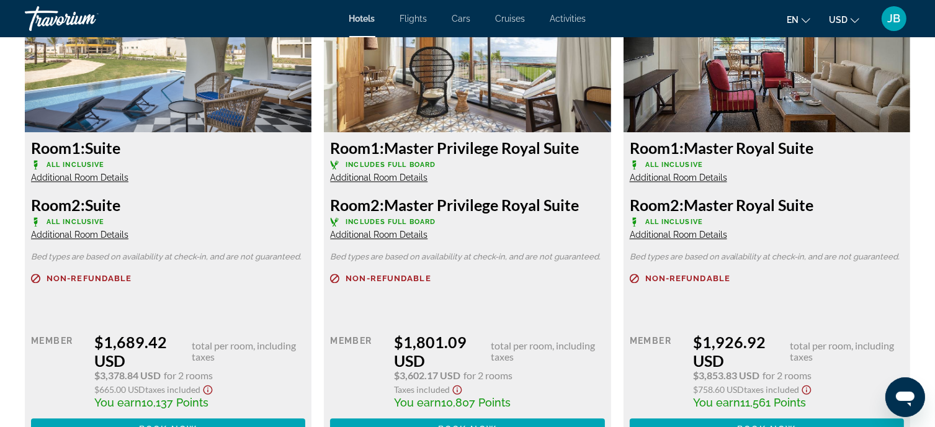
scroll to position [2793, 0]
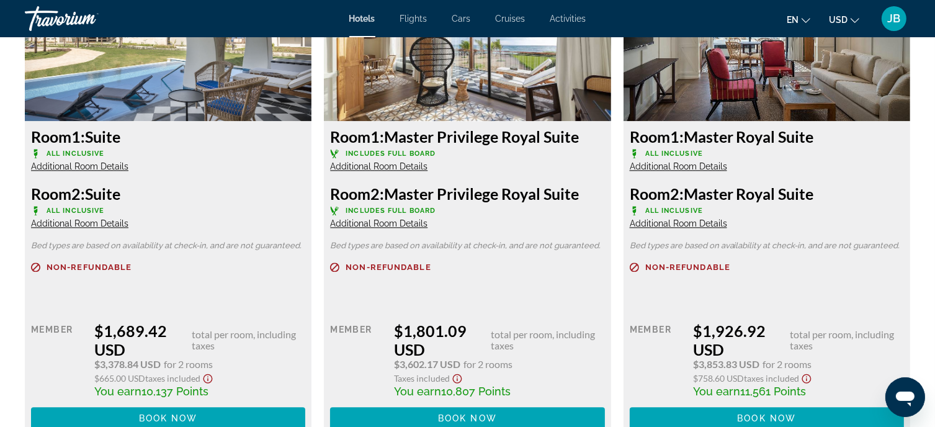
click at [397, 163] on span "Additional Room Details" at bounding box center [378, 166] width 97 height 10
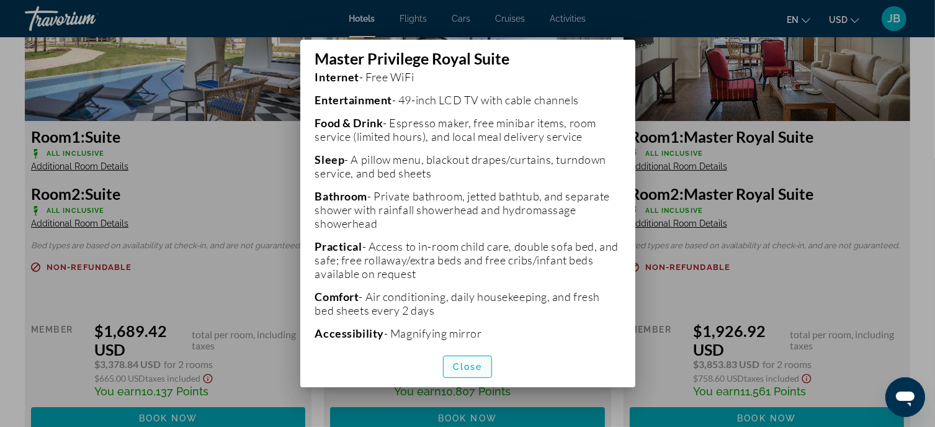
scroll to position [434, 0]
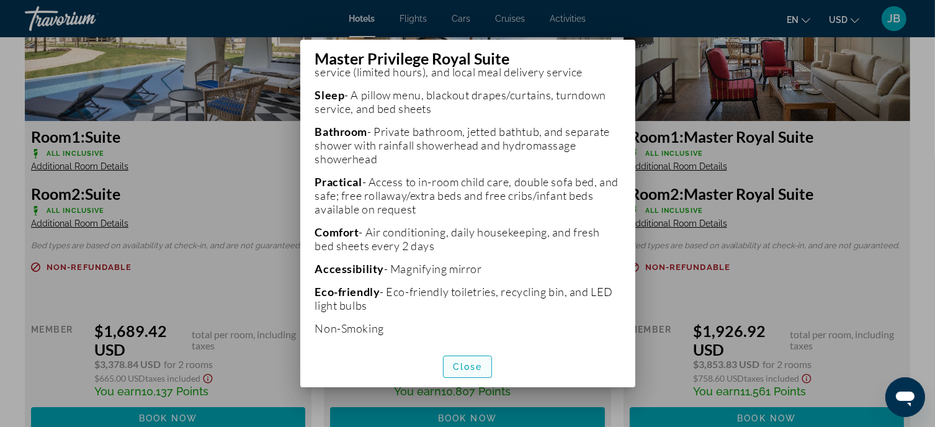
click at [464, 372] on span "button" at bounding box center [468, 367] width 48 height 30
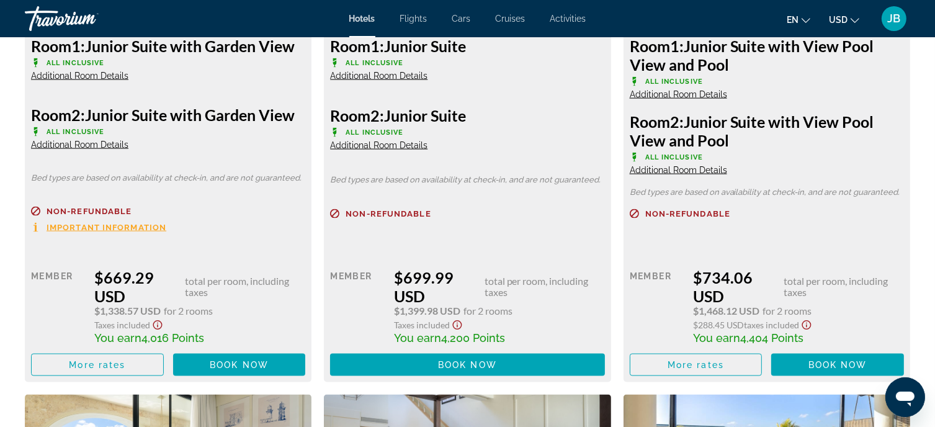
scroll to position [1552, 0]
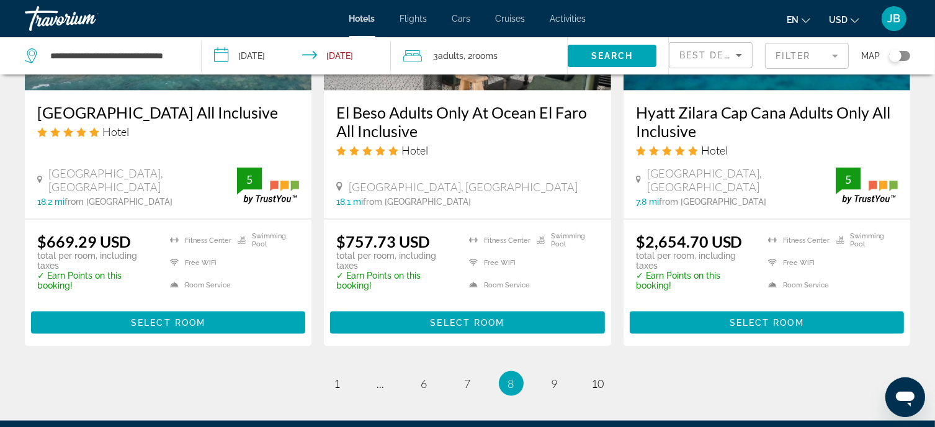
scroll to position [1676, 0]
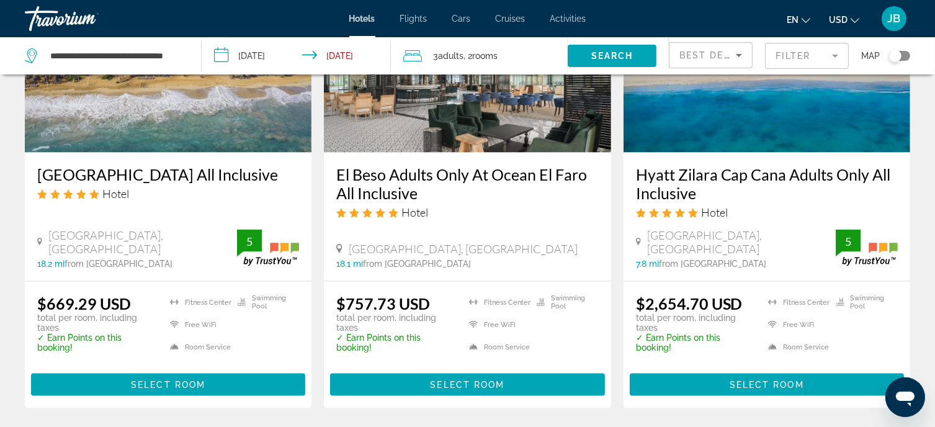
click at [477, 165] on h3 "El Beso Adults Only At Ocean El Faro All Inclusive" at bounding box center [467, 183] width 262 height 37
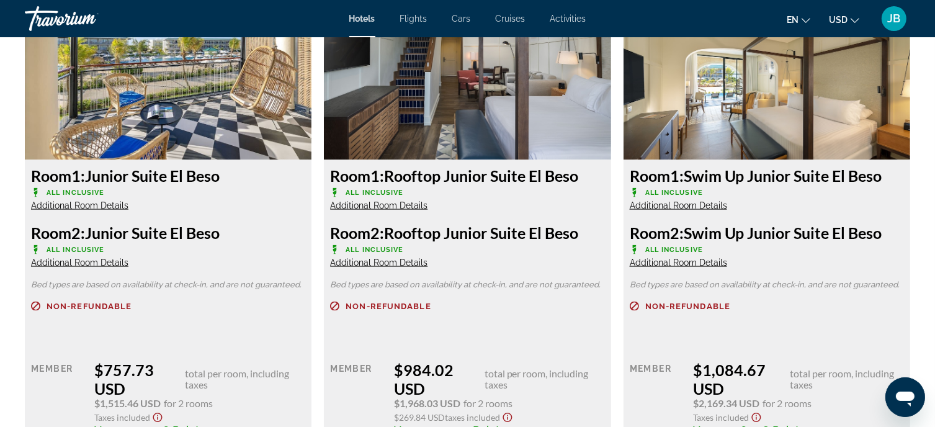
scroll to position [1738, 0]
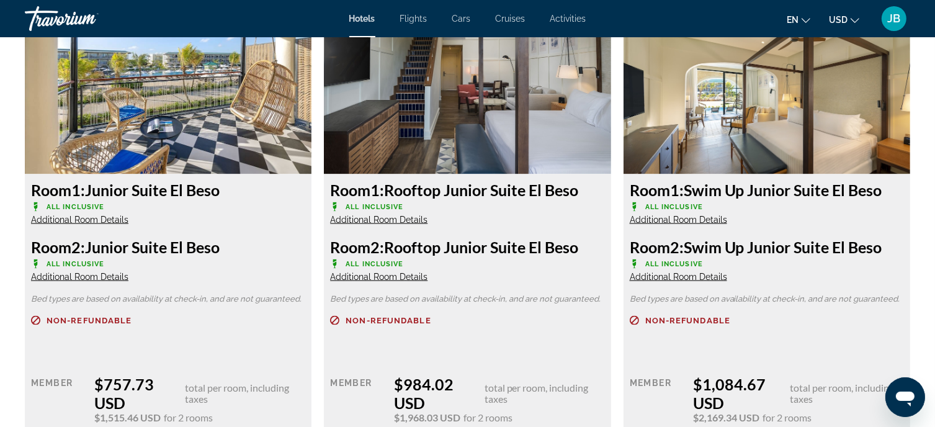
click at [60, 219] on span "Additional Room Details" at bounding box center [79, 220] width 97 height 10
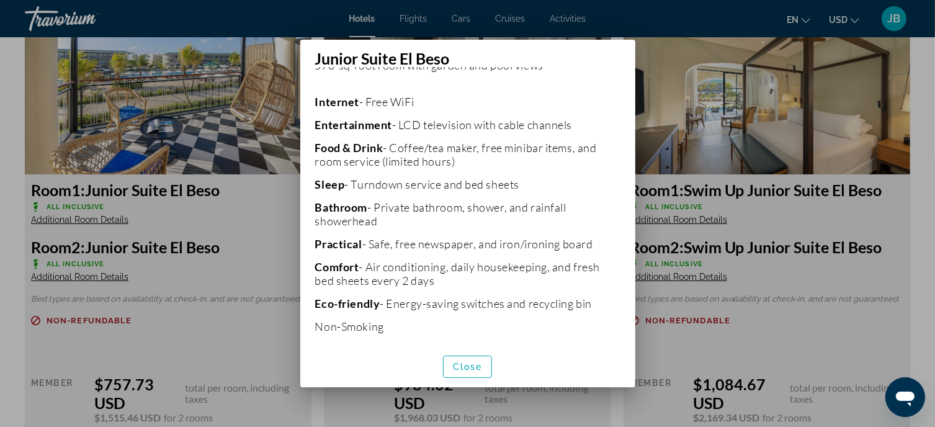
scroll to position [279, 0]
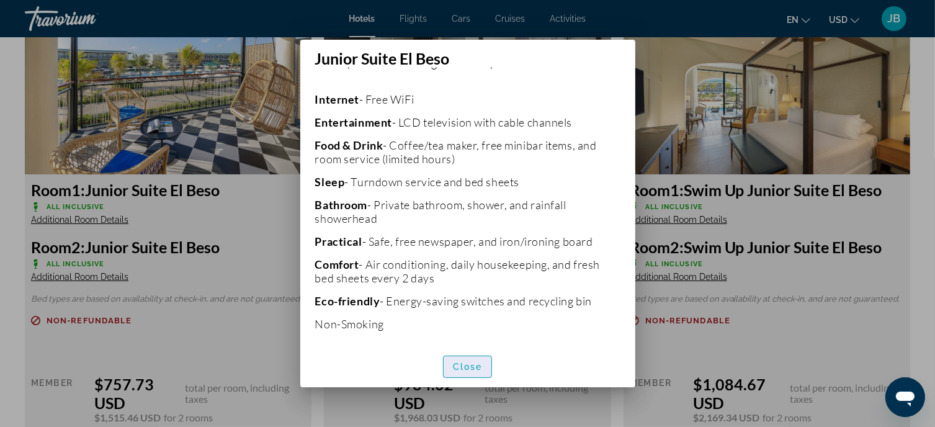
click at [467, 366] on span "Close" at bounding box center [468, 367] width 30 height 10
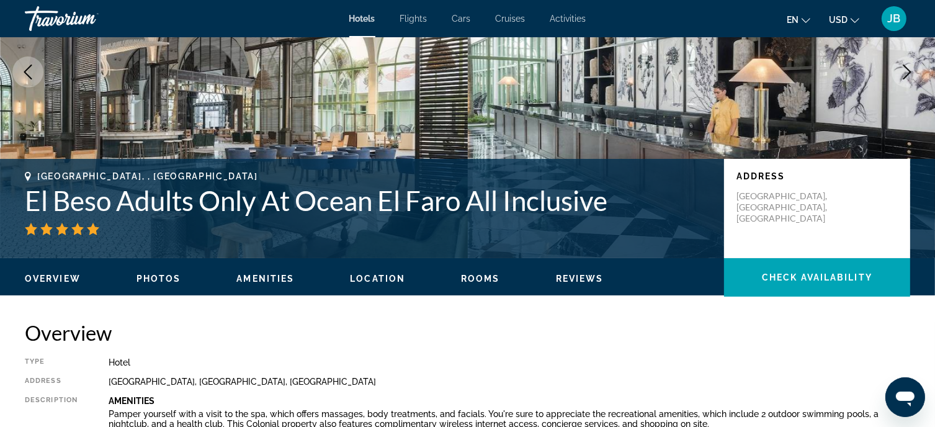
scroll to position [124, 0]
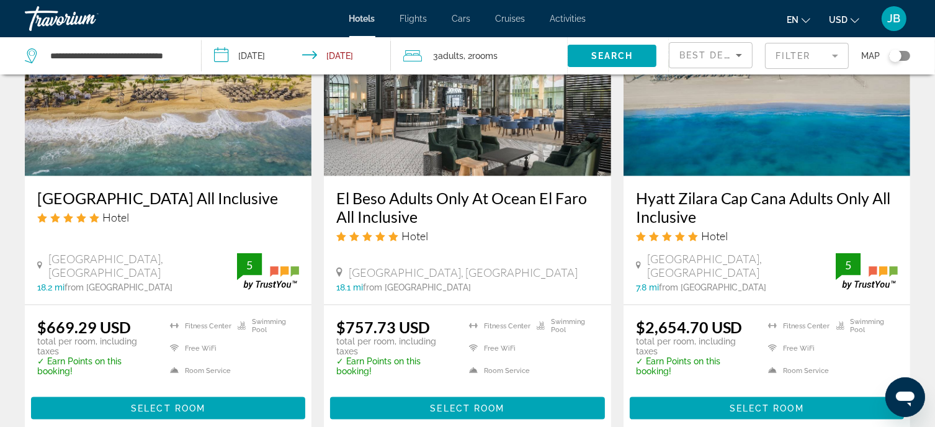
scroll to position [1864, 0]
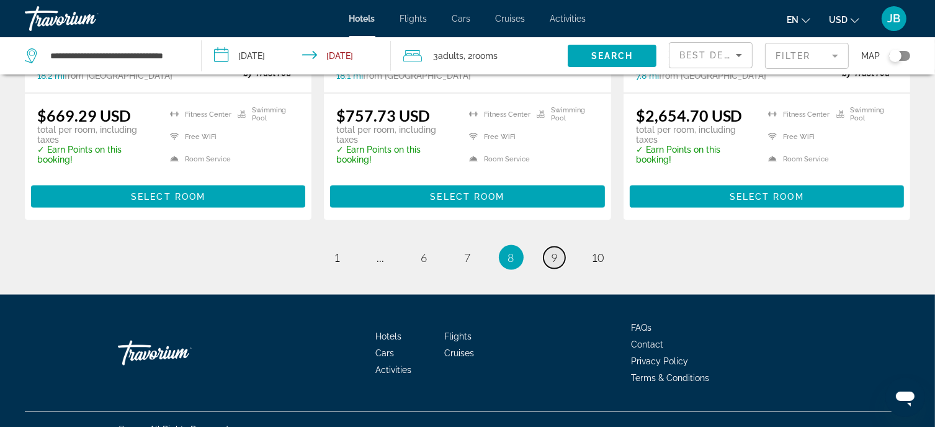
click at [560, 247] on link "page 9" at bounding box center [555, 258] width 22 height 22
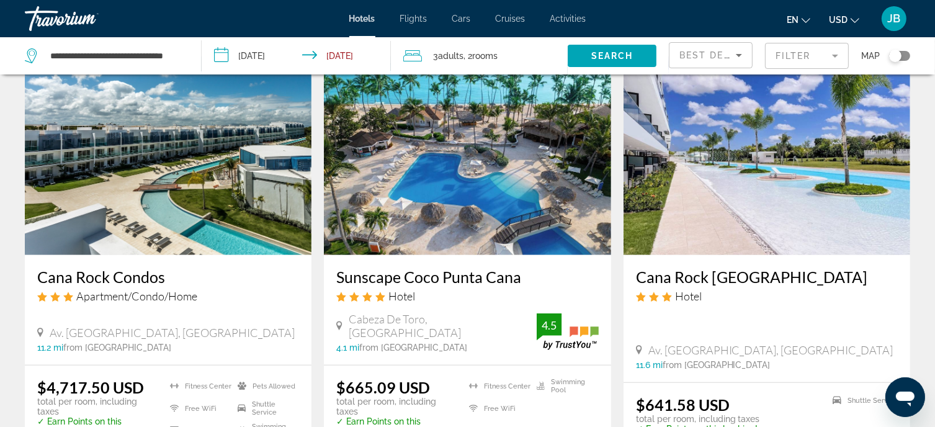
scroll to position [1055, 0]
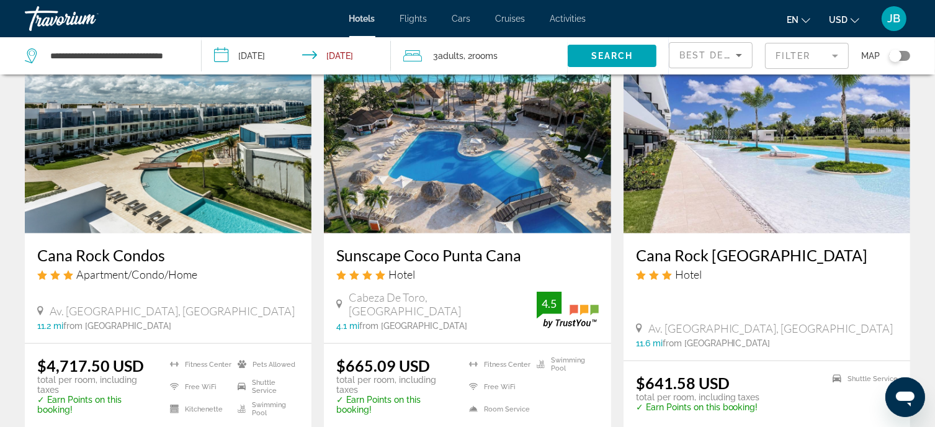
drag, startPoint x: 324, startPoint y: 236, endPoint x: 502, endPoint y: 245, distance: 178.3
click at [532, 245] on div "Sunscape Coco Punta Cana Hotel Cabeza De Toro, Punta Cana 4.1 mi from Punta Can…" at bounding box center [467, 288] width 287 height 110
click at [444, 207] on img "Main content" at bounding box center [467, 134] width 287 height 199
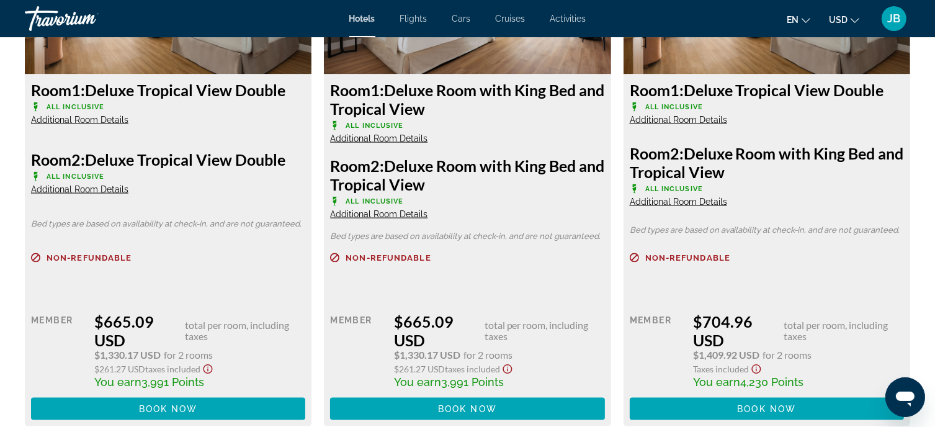
scroll to position [1986, 0]
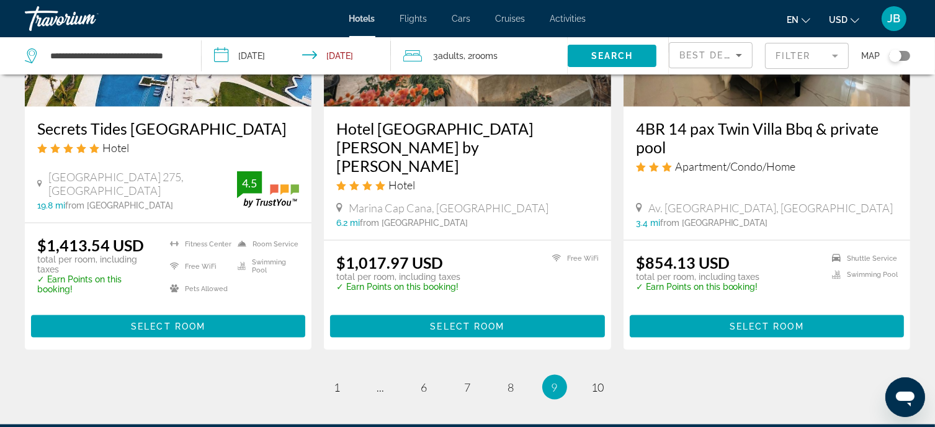
scroll to position [1676, 0]
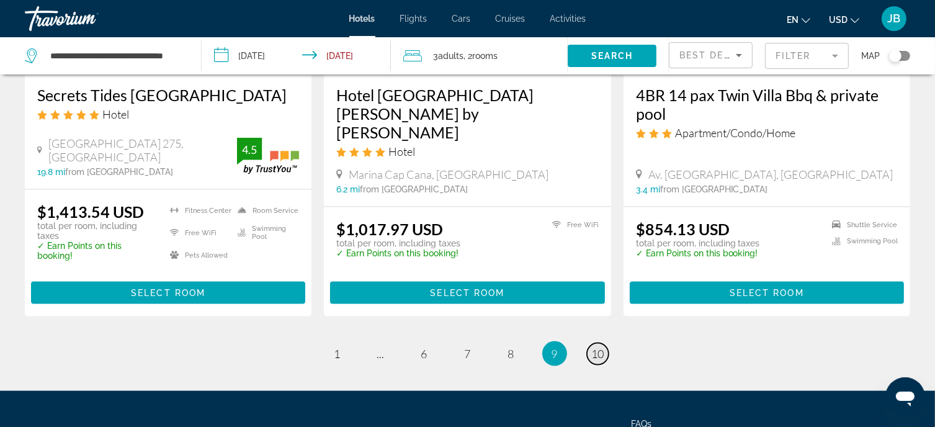
click at [594, 347] on span "10" at bounding box center [598, 354] width 12 height 14
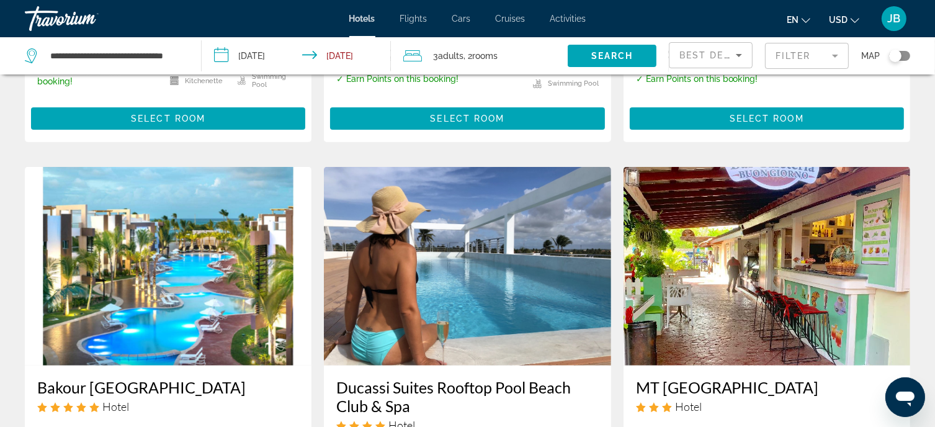
scroll to position [559, 0]
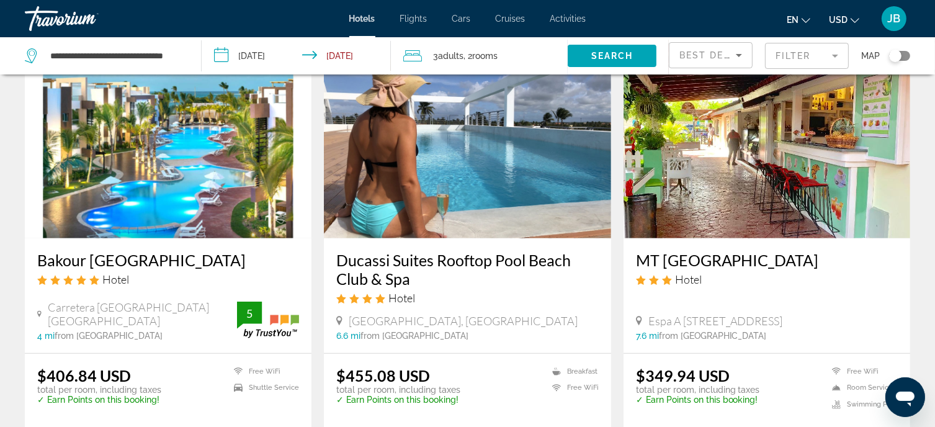
drag, startPoint x: 30, startPoint y: 244, endPoint x: 220, endPoint y: 243, distance: 190.5
click at [220, 243] on div "Bakour Punta Cana Suites Hotel Carretera Cabeza De Toro 23000 Punta Cana 4 mi f…" at bounding box center [168, 295] width 287 height 115
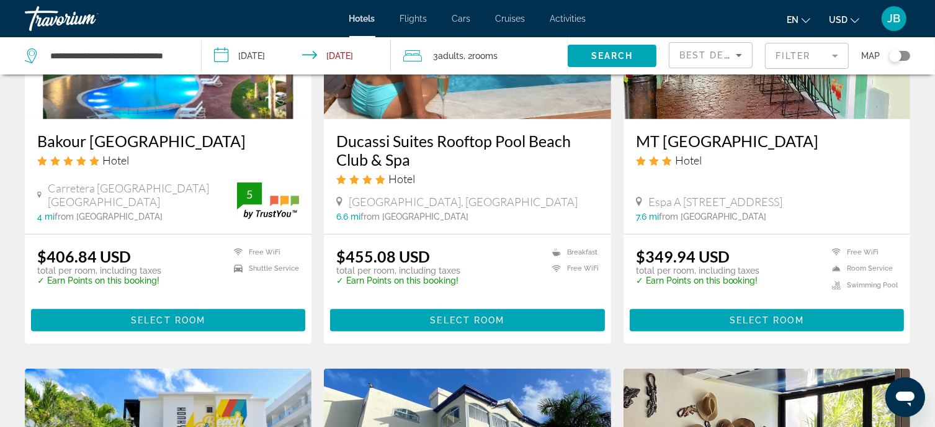
scroll to position [621, 0]
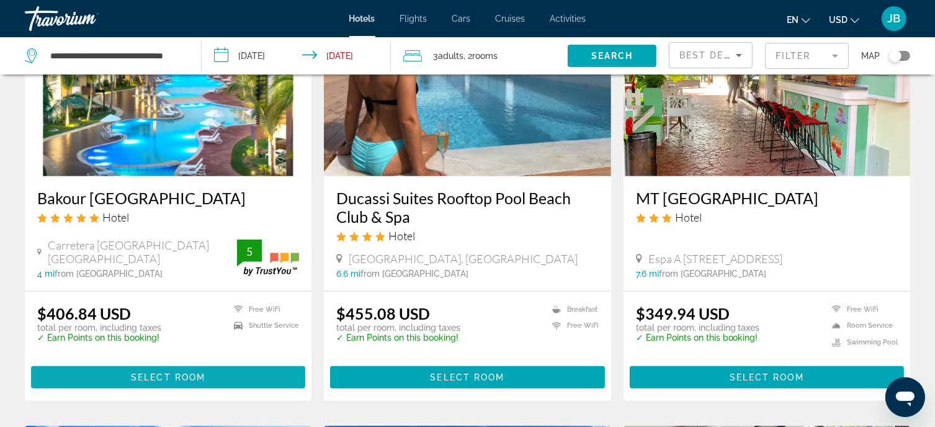
click at [199, 372] on span "Select Room" at bounding box center [168, 377] width 74 height 10
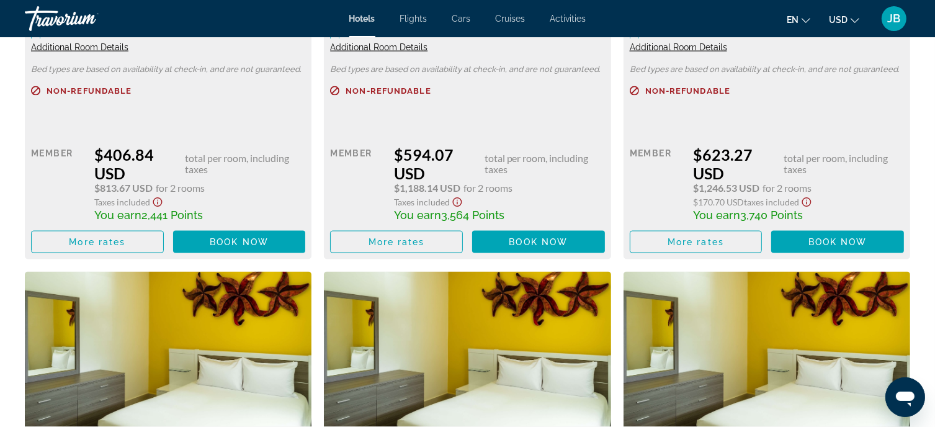
scroll to position [1800, 0]
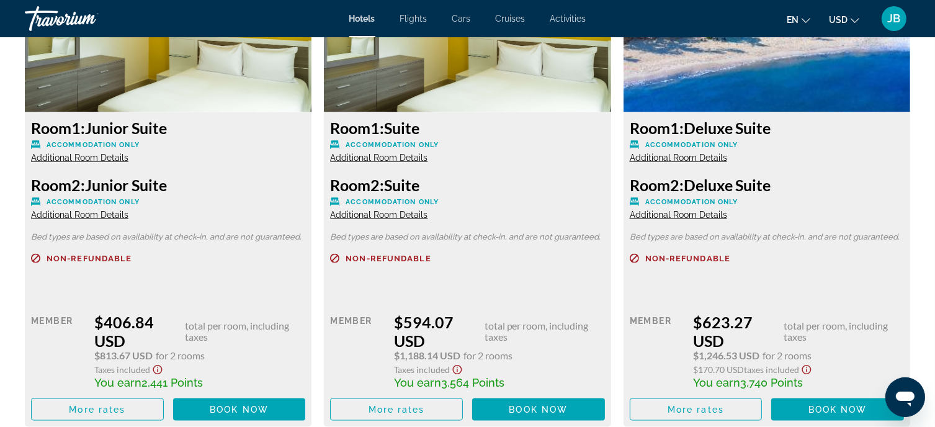
click at [408, 158] on span "Additional Room Details" at bounding box center [378, 158] width 97 height 10
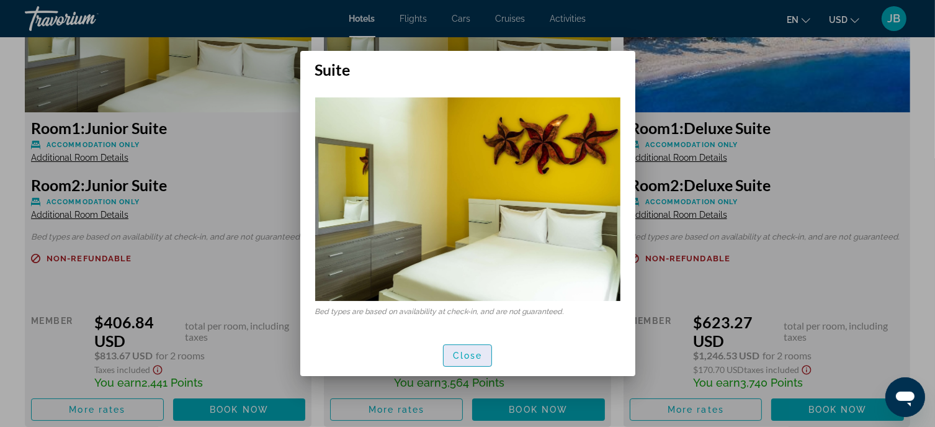
click at [482, 358] on span "Close" at bounding box center [468, 356] width 30 height 10
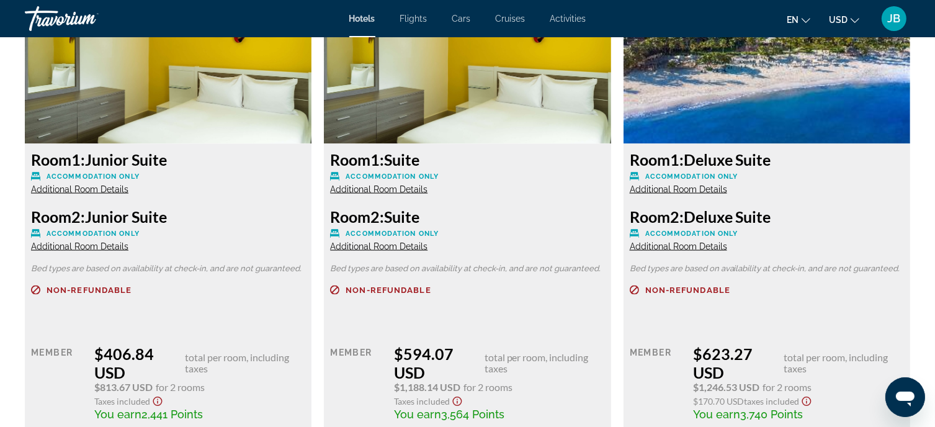
scroll to position [1738, 0]
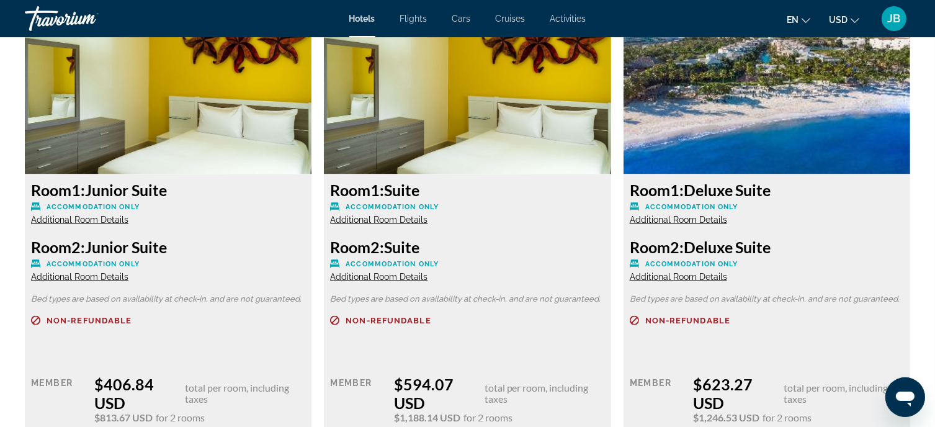
click at [109, 220] on span "Additional Room Details" at bounding box center [79, 220] width 97 height 10
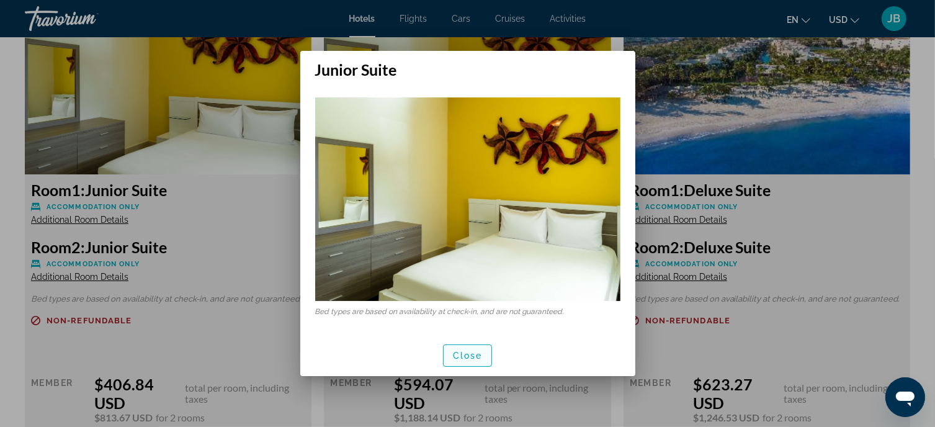
click at [478, 358] on button "Close" at bounding box center [468, 355] width 50 height 22
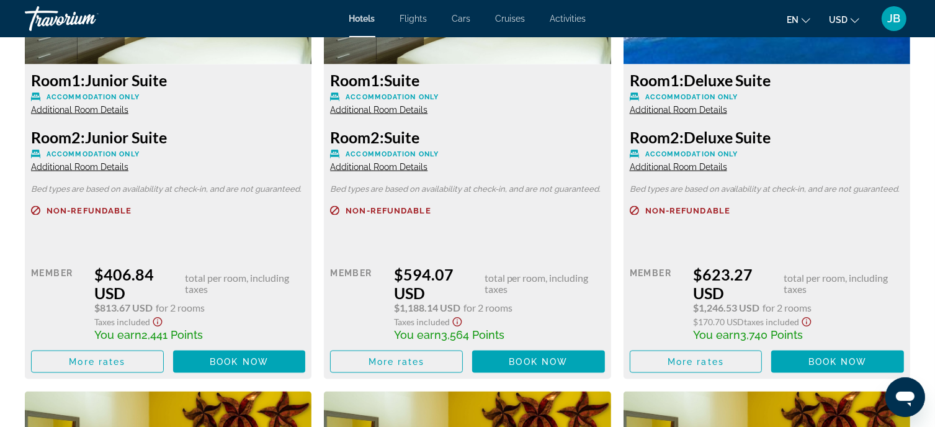
scroll to position [1862, 0]
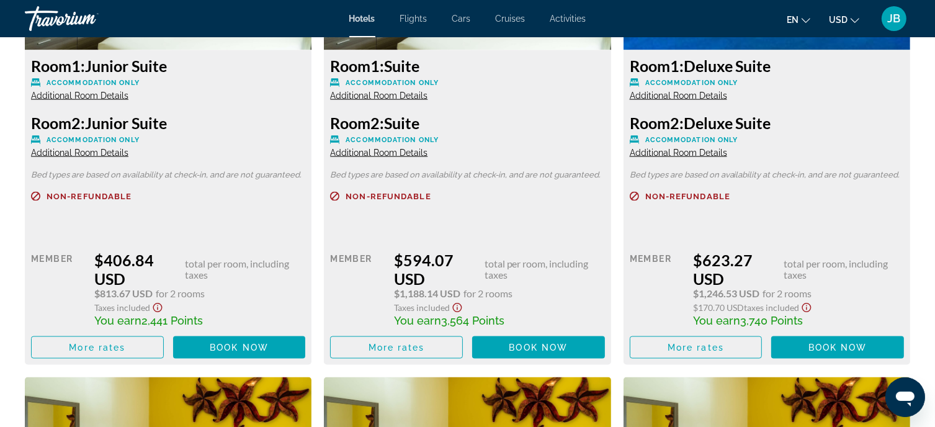
click at [680, 96] on span "Additional Room Details" at bounding box center [678, 96] width 97 height 10
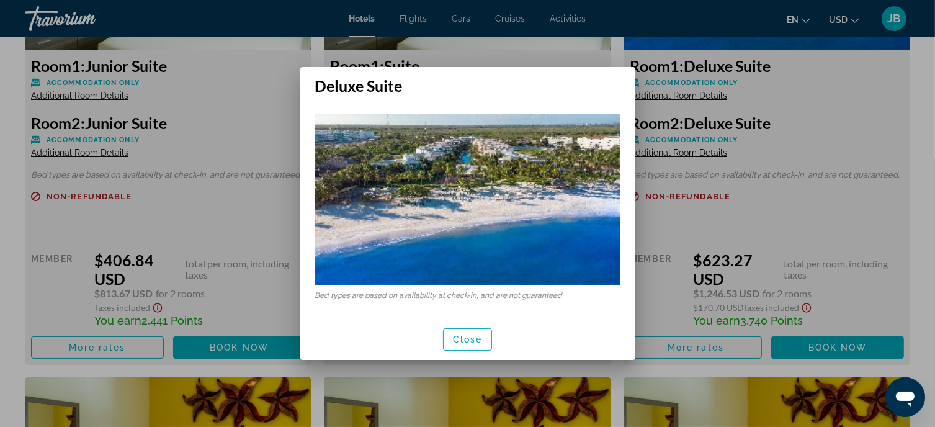
scroll to position [0, 0]
click at [474, 333] on span "button" at bounding box center [468, 340] width 48 height 30
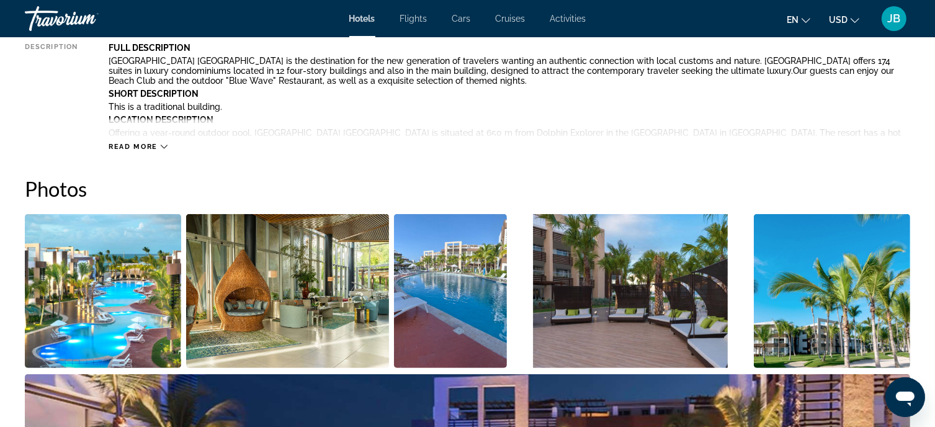
scroll to position [497, 0]
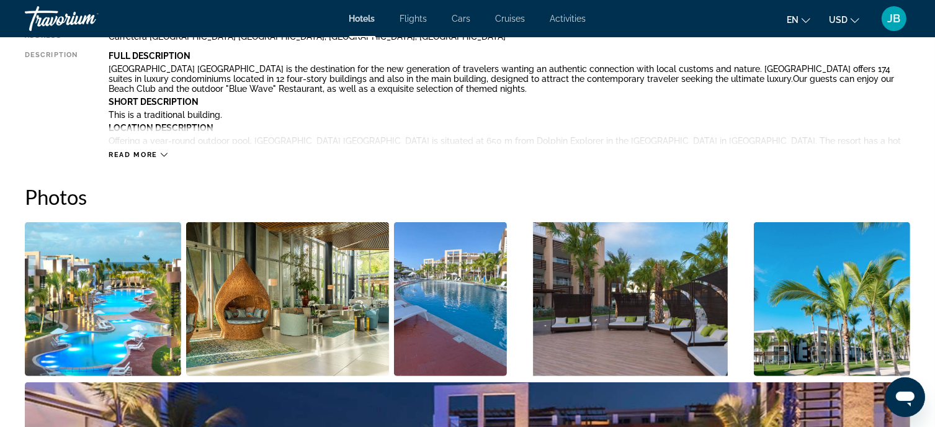
click at [321, 287] on img "Open full-screen image slider" at bounding box center [287, 299] width 203 height 154
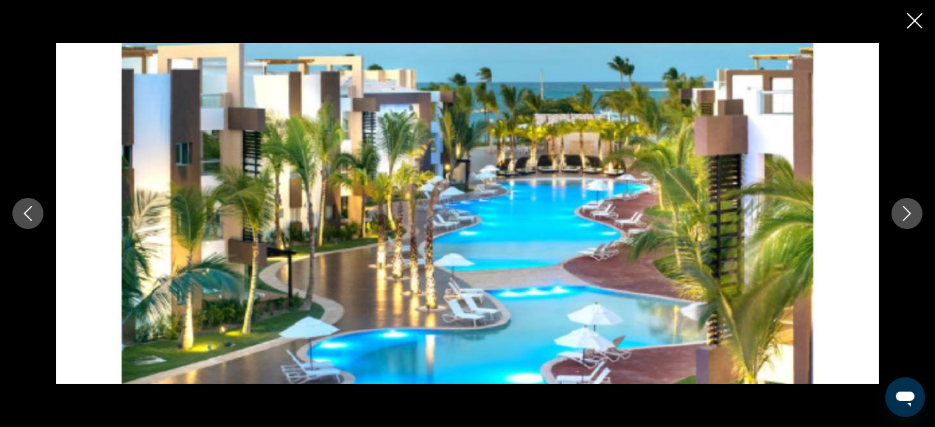
click at [909, 221] on button "Next image" at bounding box center [907, 213] width 31 height 31
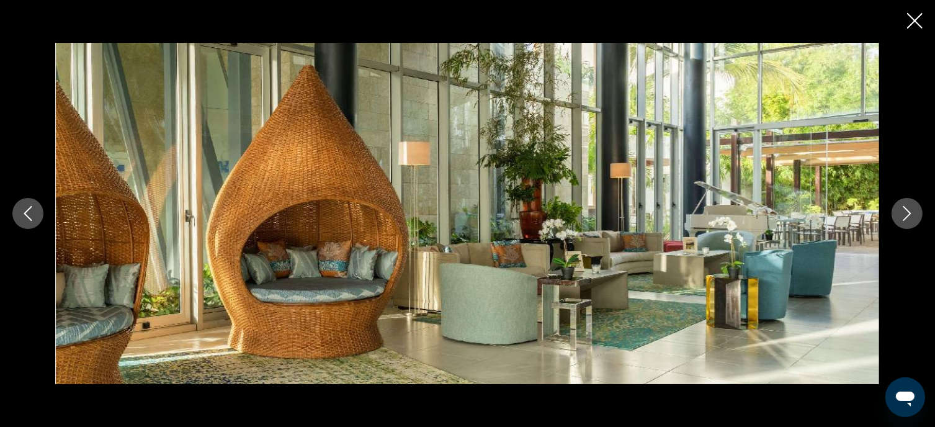
click at [912, 221] on button "Next image" at bounding box center [907, 213] width 31 height 31
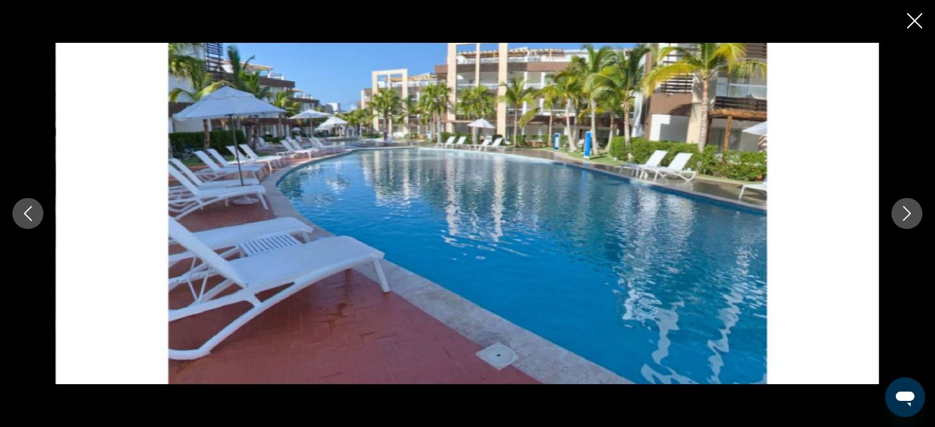
click at [912, 221] on button "Next image" at bounding box center [907, 213] width 31 height 31
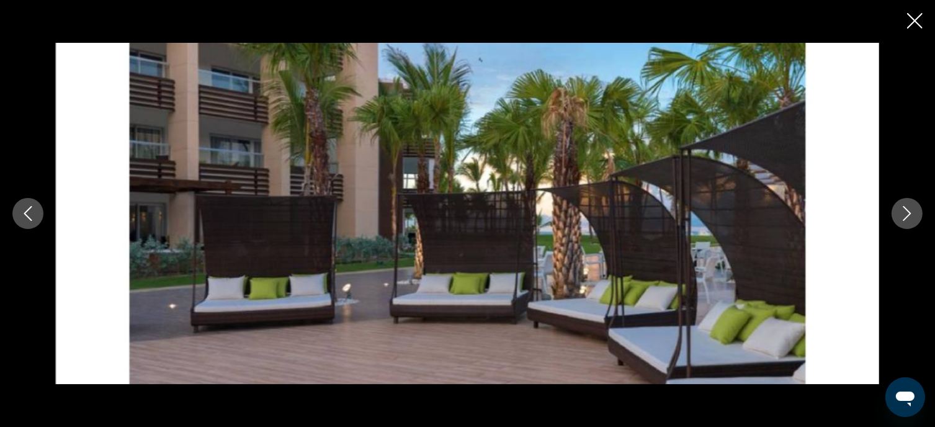
click at [912, 221] on button "Next image" at bounding box center [907, 213] width 31 height 31
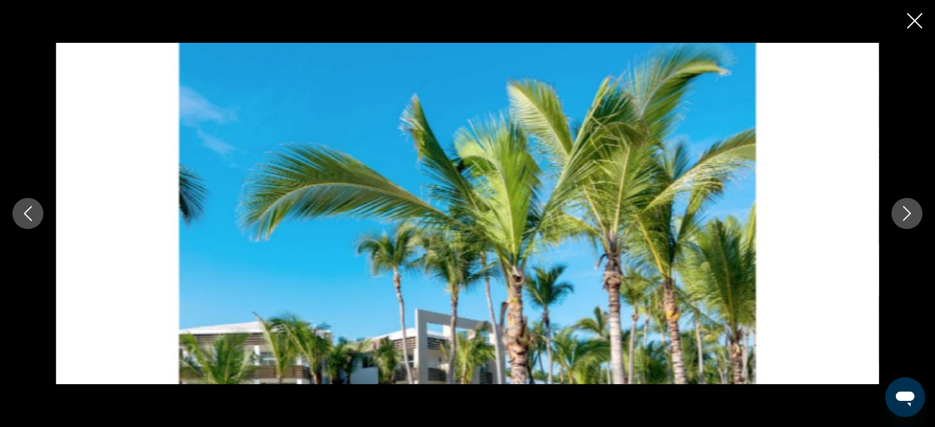
click at [912, 221] on button "Next image" at bounding box center [907, 213] width 31 height 31
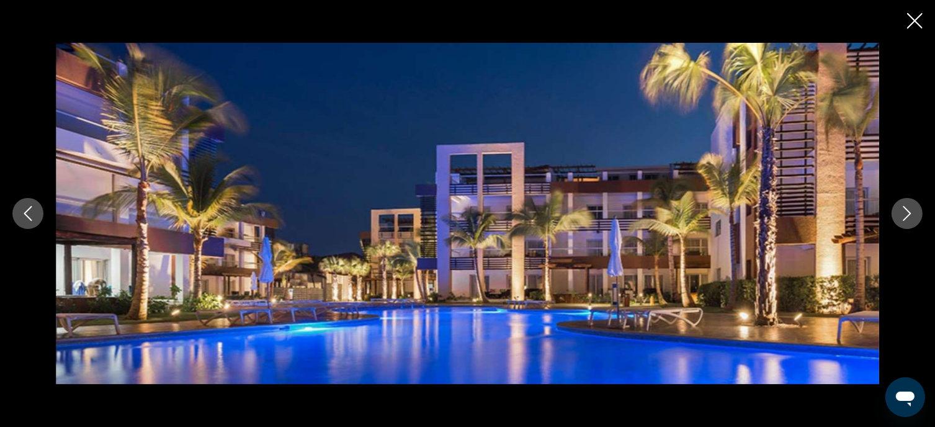
click at [912, 221] on button "Next image" at bounding box center [907, 213] width 31 height 31
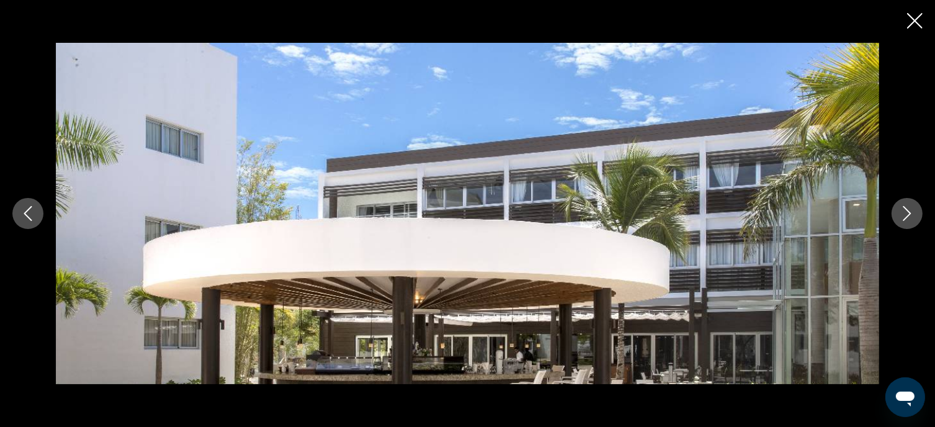
click at [912, 221] on button "Next image" at bounding box center [907, 213] width 31 height 31
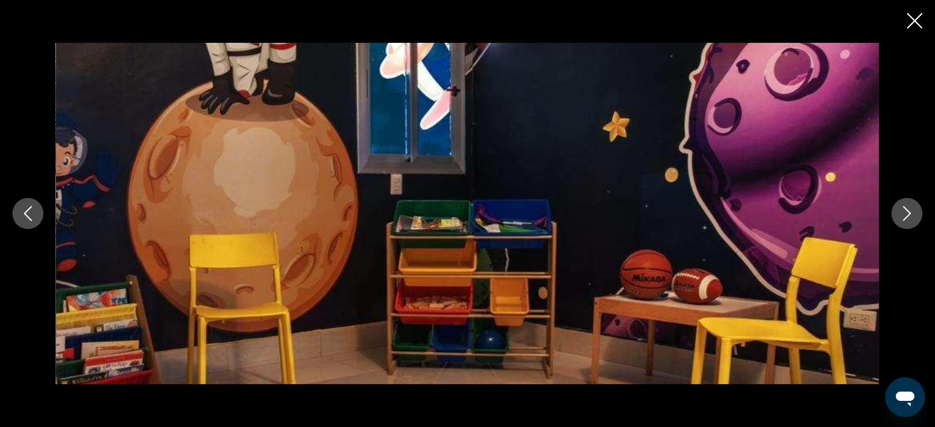
click at [912, 221] on button "Next image" at bounding box center [907, 213] width 31 height 31
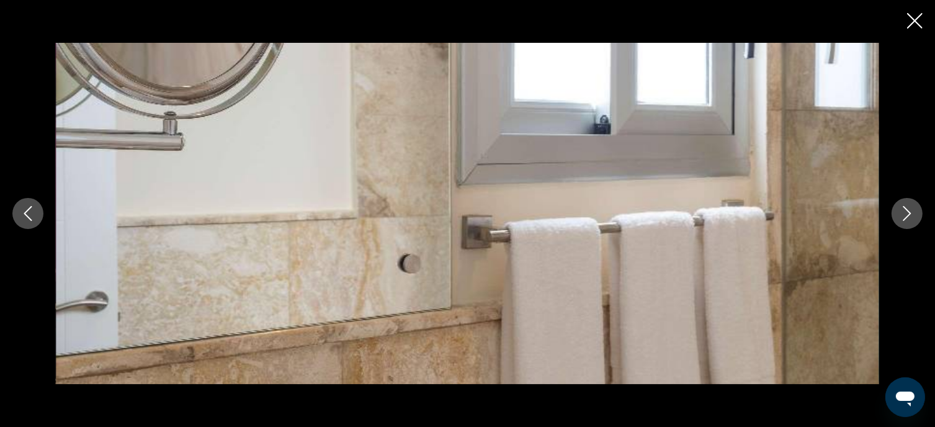
click at [912, 221] on button "Next image" at bounding box center [907, 213] width 31 height 31
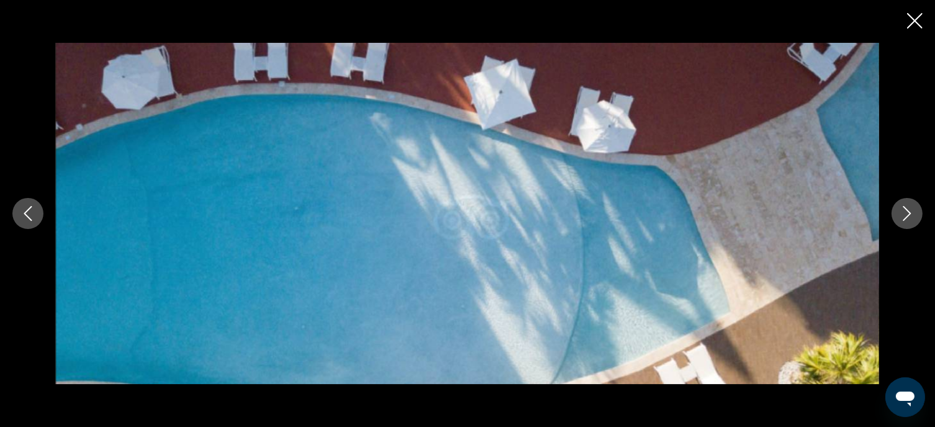
click at [912, 221] on button "Next image" at bounding box center [907, 213] width 31 height 31
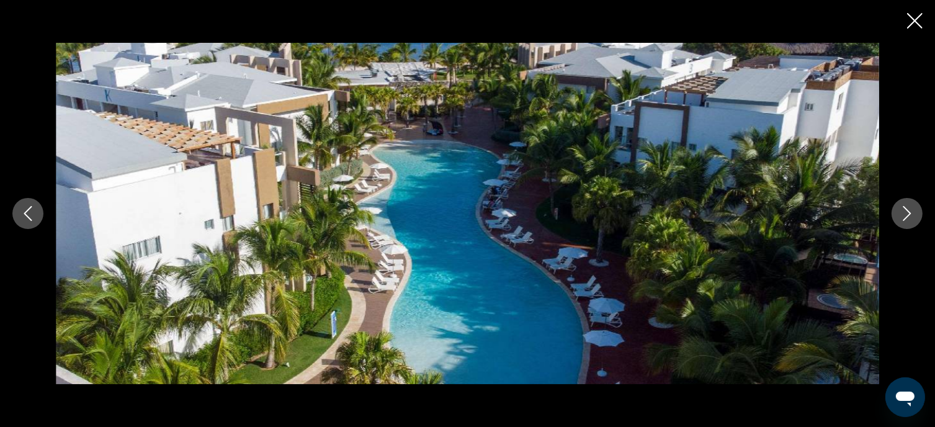
click at [912, 221] on button "Next image" at bounding box center [907, 213] width 31 height 31
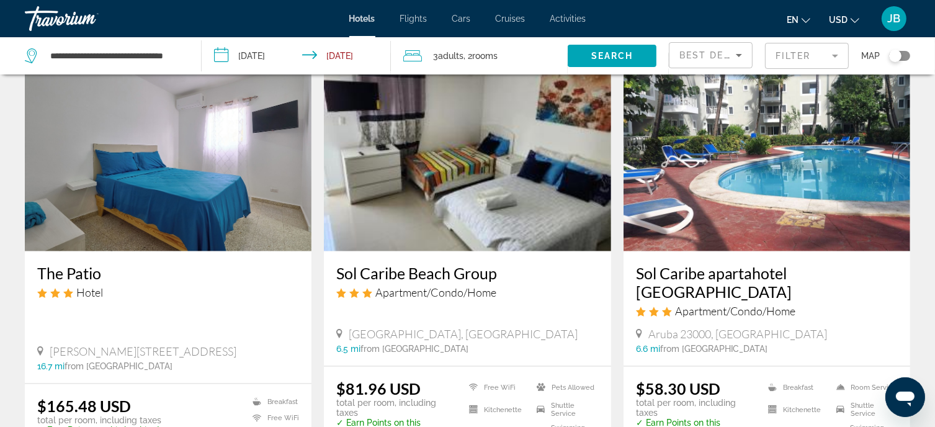
scroll to position [1614, 0]
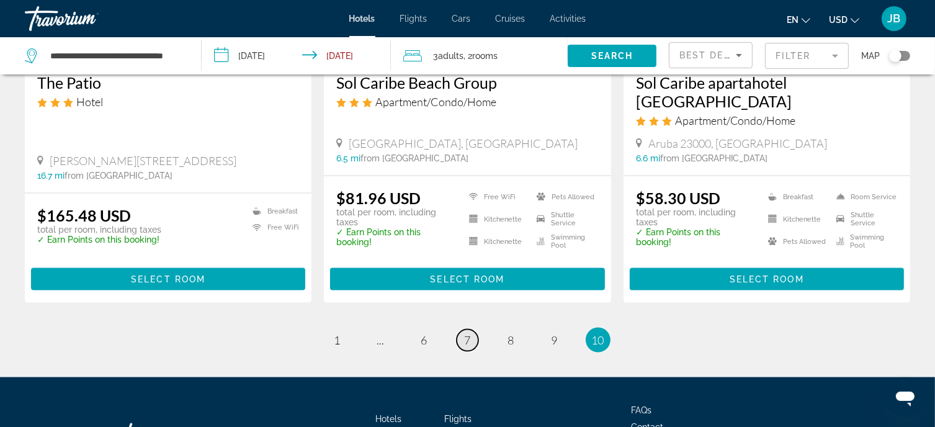
click at [469, 333] on span "7" at bounding box center [468, 340] width 6 height 14
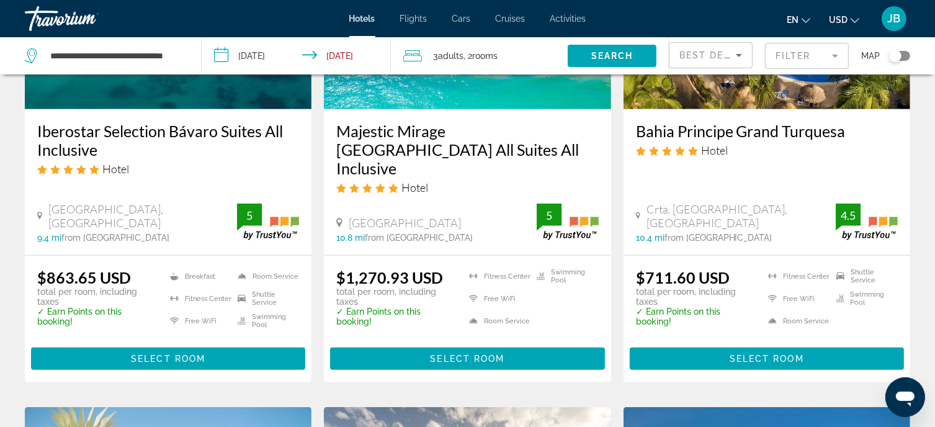
scroll to position [683, 0]
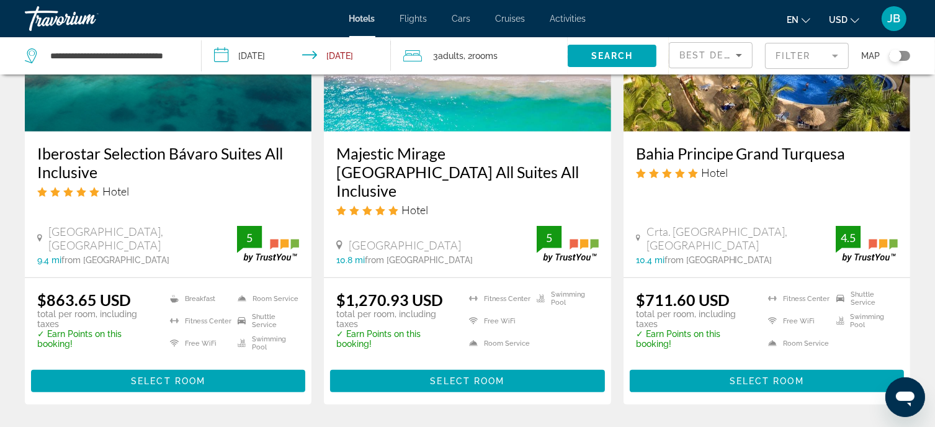
drag, startPoint x: 629, startPoint y: 156, endPoint x: 892, endPoint y: 155, distance: 262.5
click at [893, 155] on div "Bahia Principe Grand Turquesa Hotel Crta. Arena Gorda Macao, Punta Cana 10.4 mi…" at bounding box center [767, 205] width 287 height 146
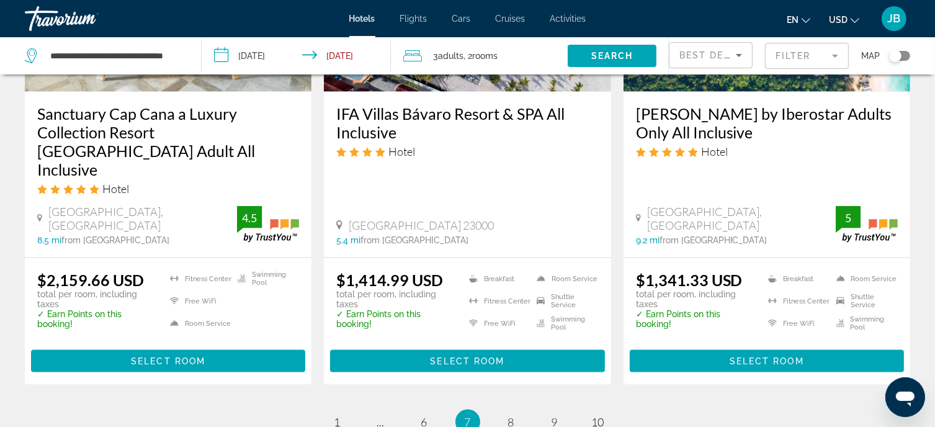
scroll to position [1845, 0]
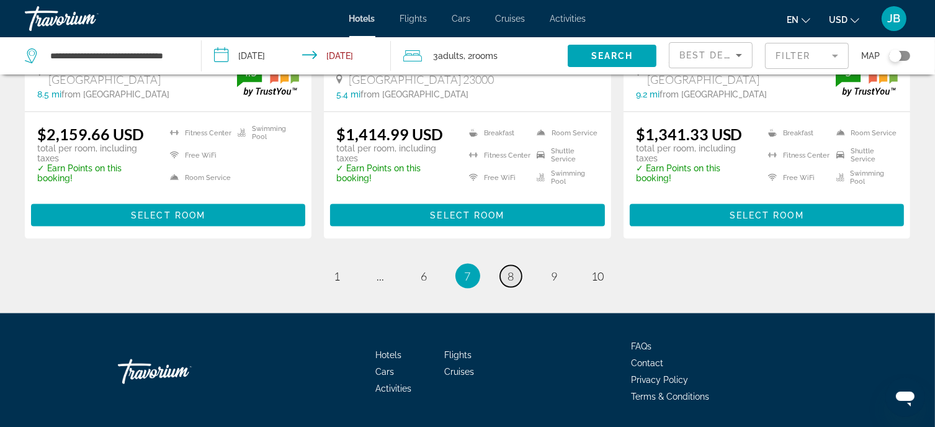
click at [511, 269] on span "8" at bounding box center [511, 276] width 6 height 14
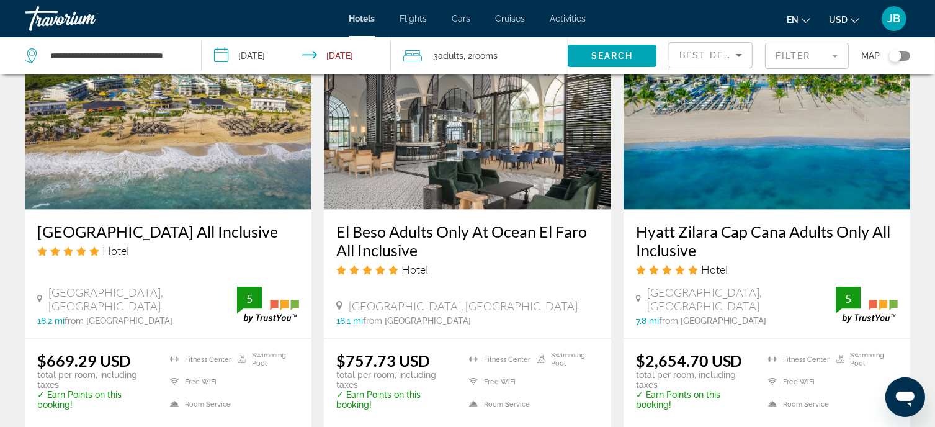
scroll to position [1614, 0]
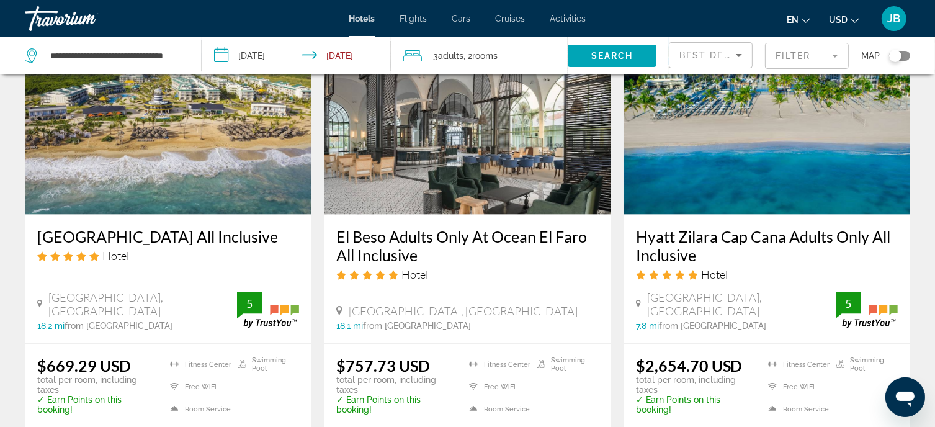
click at [193, 227] on h3 "Ocean El Faro Resort All Inclusive" at bounding box center [168, 236] width 262 height 19
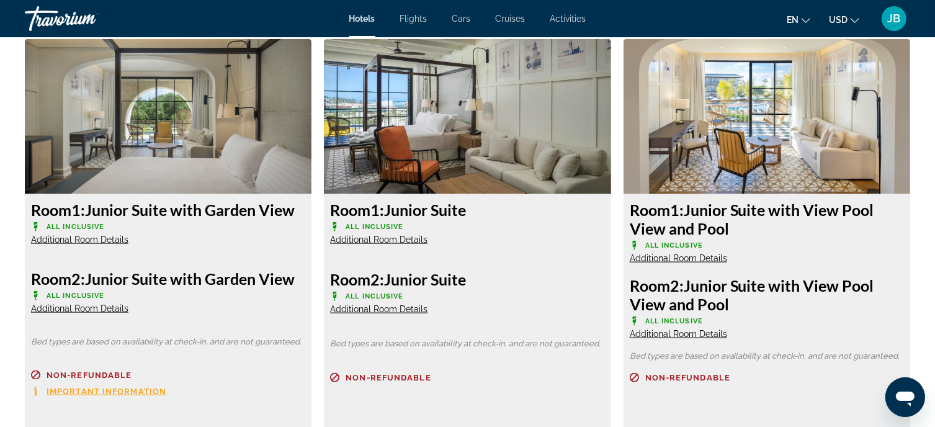
scroll to position [1665, 0]
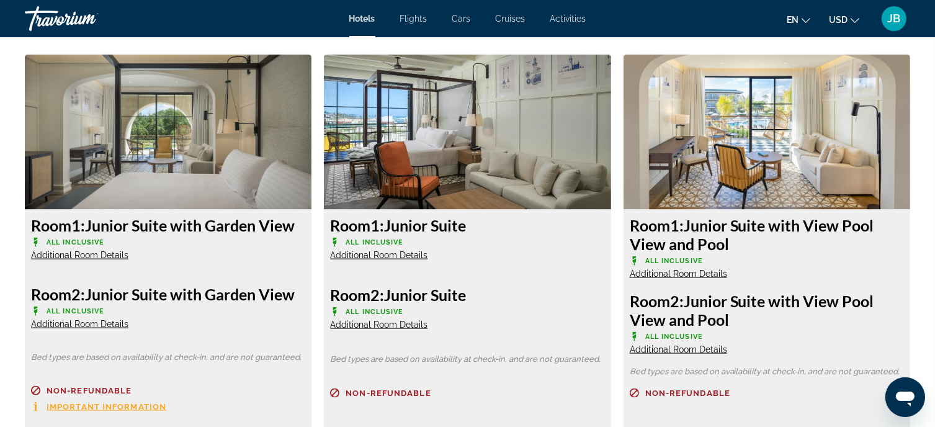
click at [415, 253] on span "Additional Room Details" at bounding box center [378, 255] width 97 height 10
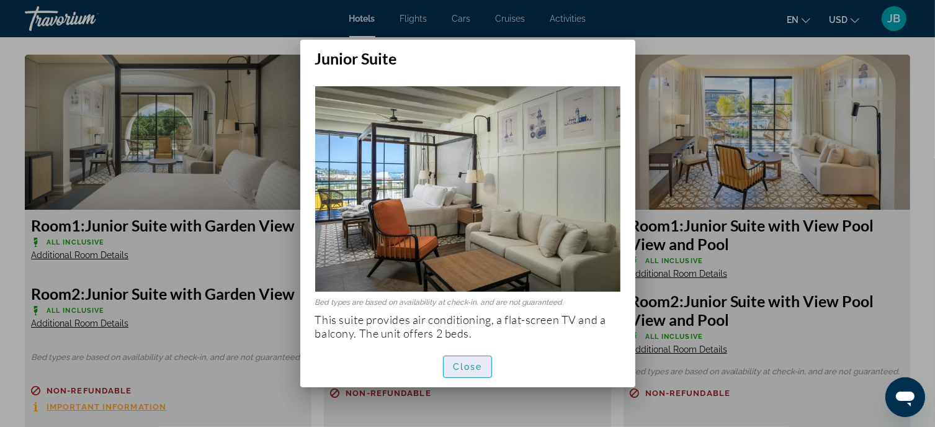
click at [471, 369] on span "Close" at bounding box center [468, 367] width 30 height 10
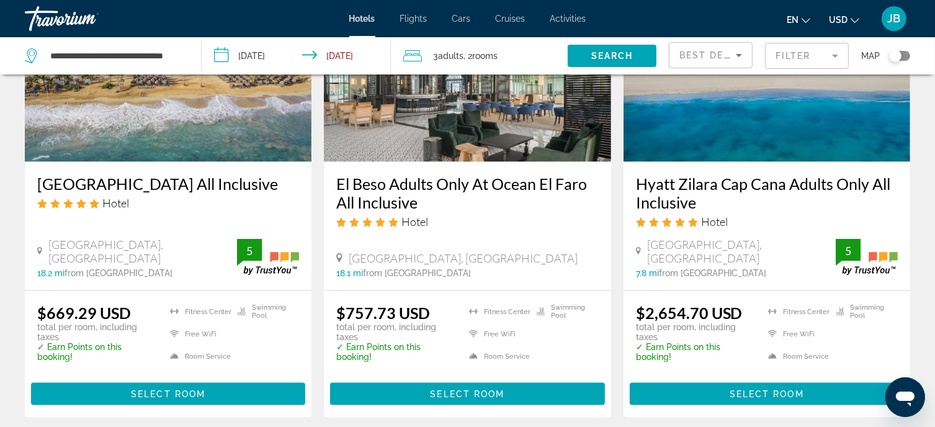
scroll to position [1864, 0]
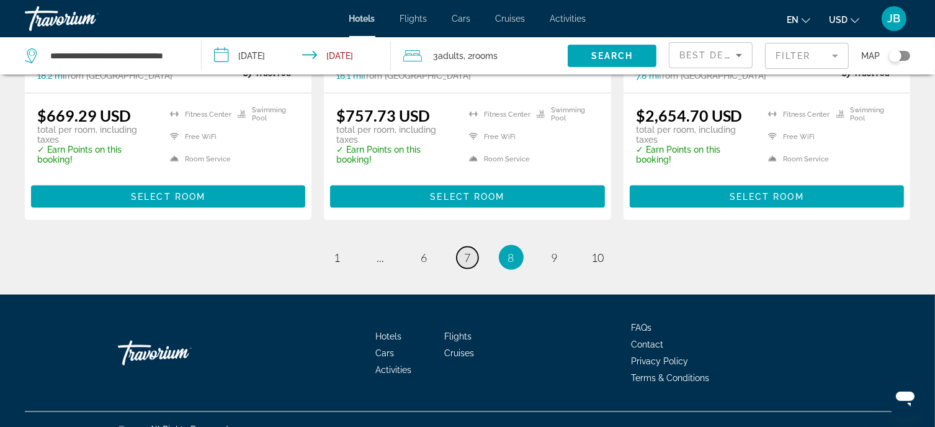
click at [469, 251] on span "7" at bounding box center [468, 258] width 6 height 14
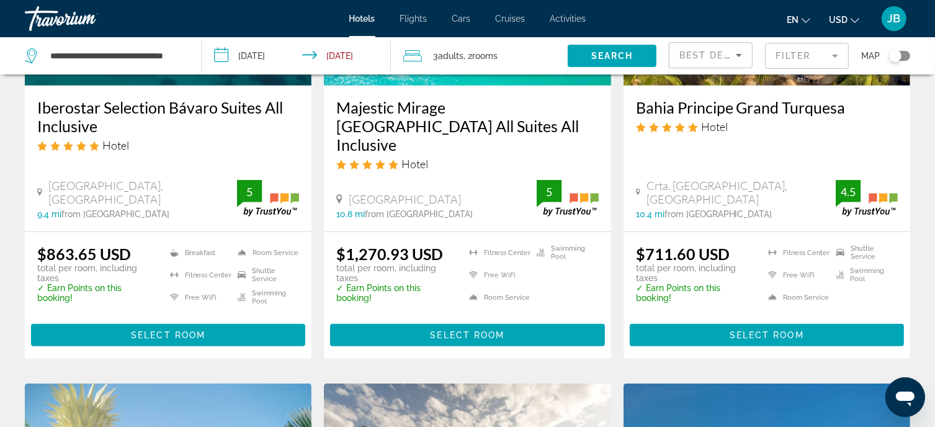
scroll to position [683, 0]
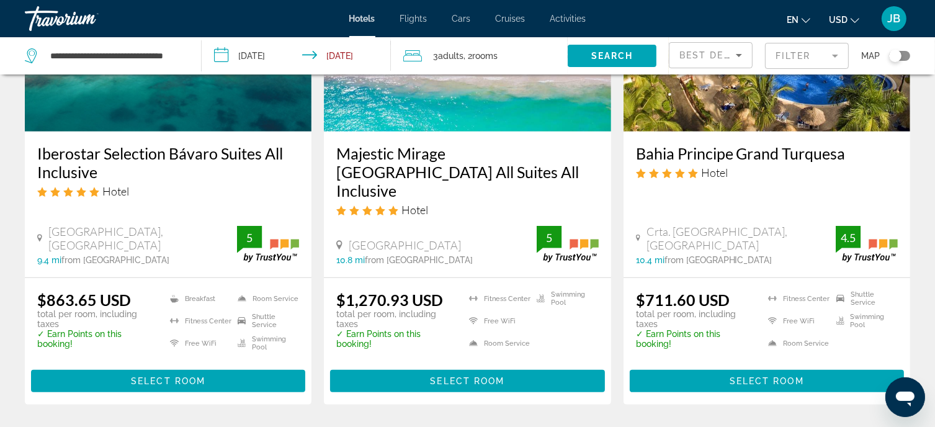
click at [725, 156] on h3 "Bahia Principe Grand Turquesa" at bounding box center [767, 153] width 262 height 19
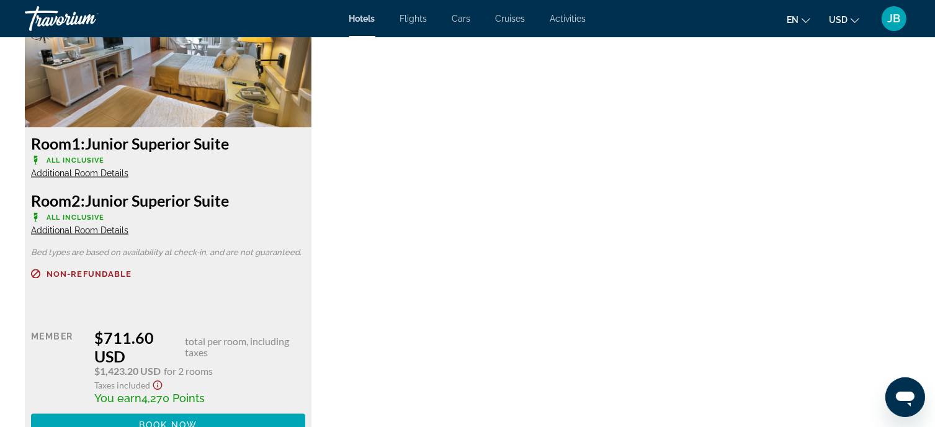
scroll to position [1778, 0]
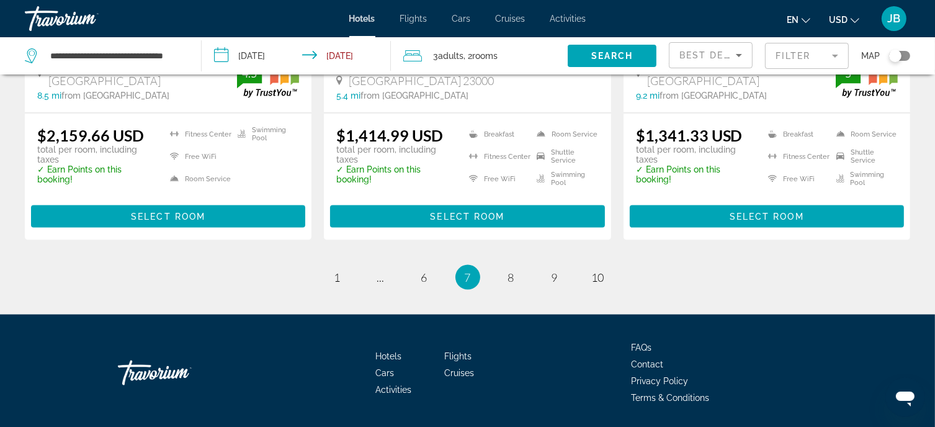
scroll to position [1845, 0]
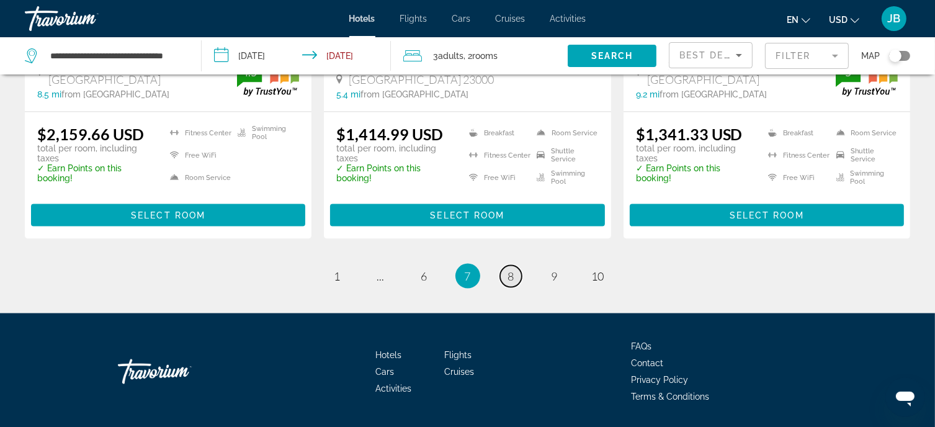
click at [510, 269] on span "8" at bounding box center [511, 276] width 6 height 14
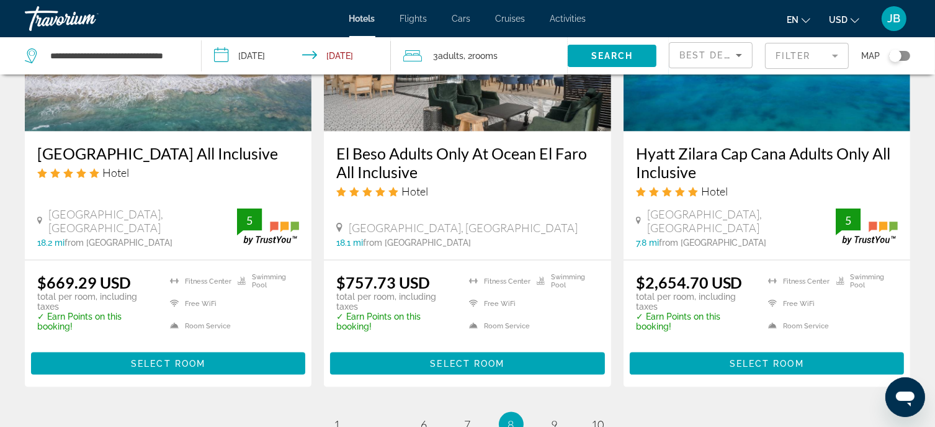
scroll to position [1676, 0]
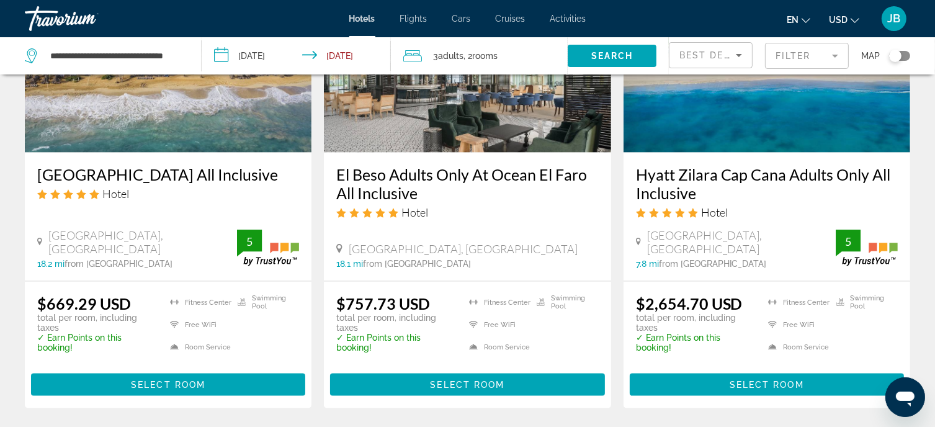
click at [153, 165] on h3 "Ocean El Faro Resort All Inclusive" at bounding box center [168, 174] width 262 height 19
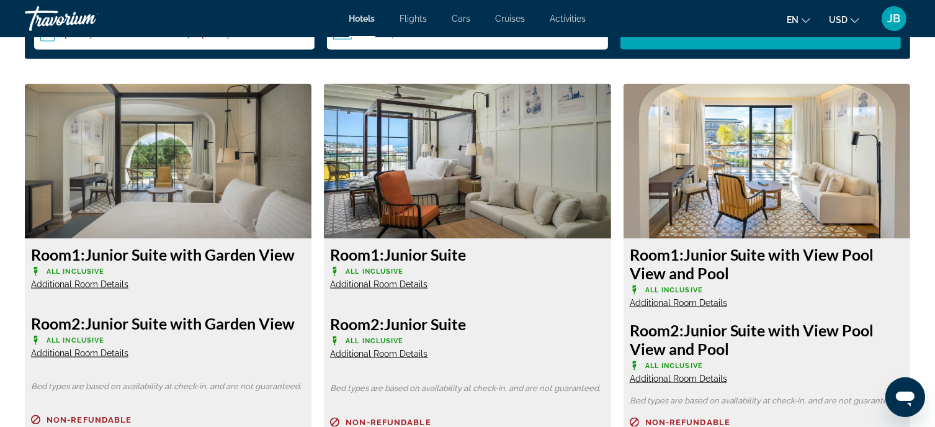
scroll to position [1614, 0]
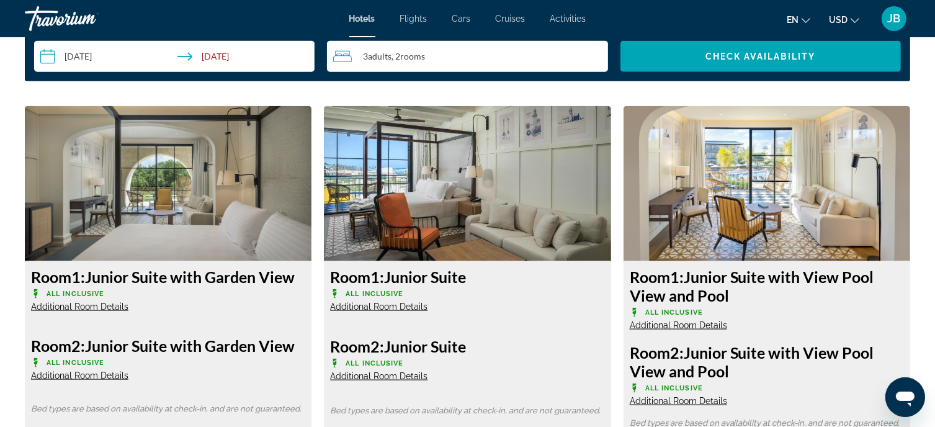
click at [184, 200] on img "Main content" at bounding box center [168, 183] width 287 height 155
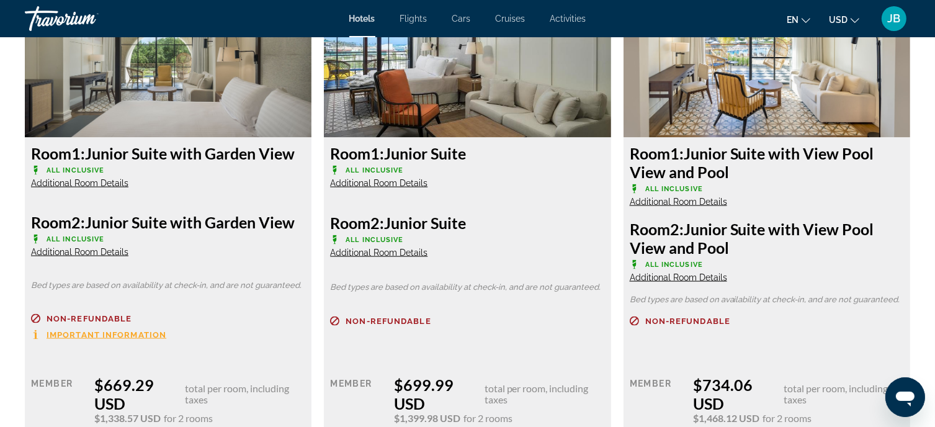
scroll to position [1738, 0]
